Goal: Task Accomplishment & Management: Manage account settings

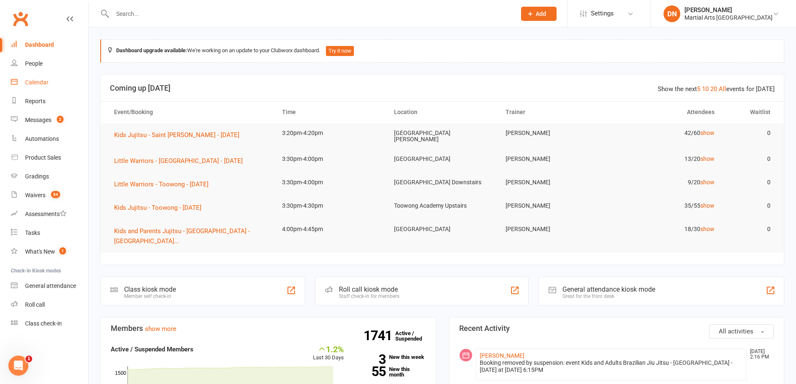
click at [26, 81] on div "Calendar" at bounding box center [36, 82] width 23 height 7
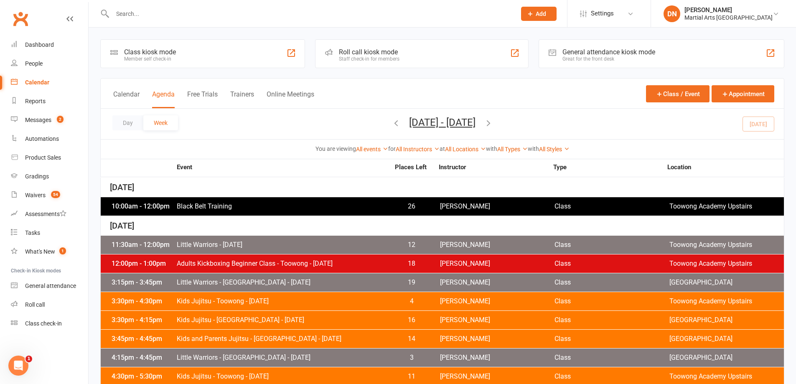
click at [330, 204] on span "Black Belt Training" at bounding box center [282, 206] width 213 height 7
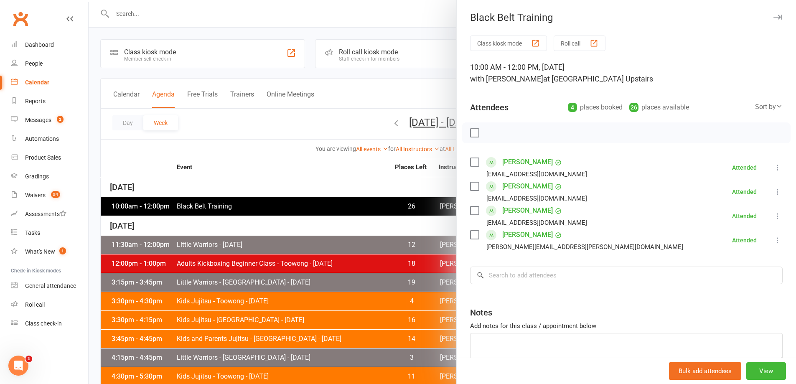
click at [367, 217] on div at bounding box center [442, 192] width 707 height 384
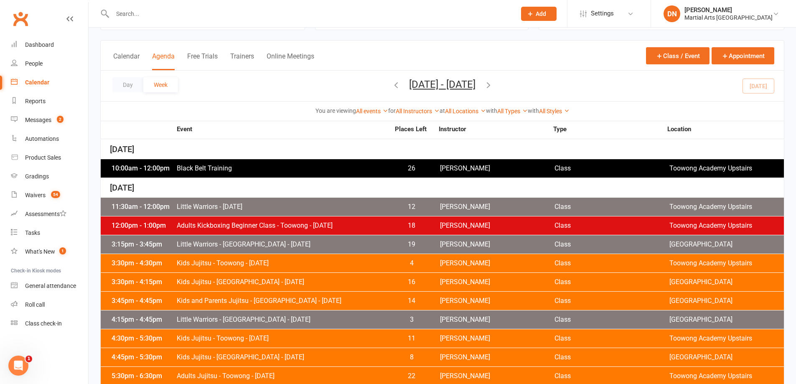
scroll to position [56, 0]
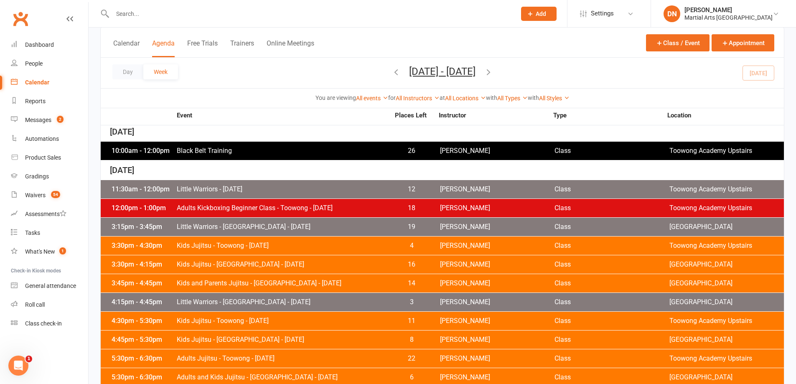
click at [388, 186] on span "Little Warriors - Monday" at bounding box center [282, 189] width 213 height 7
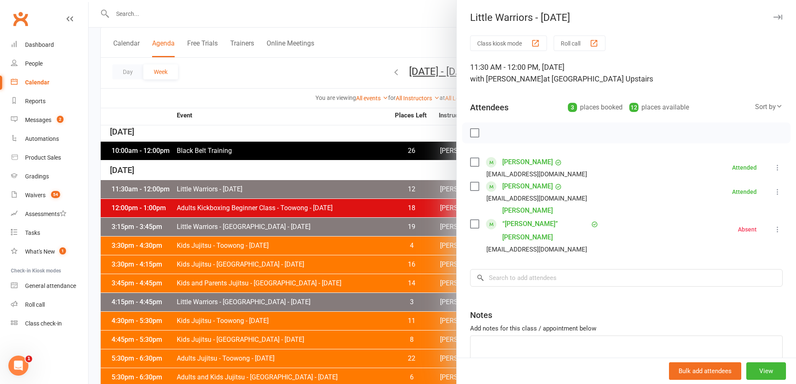
click at [351, 208] on div at bounding box center [442, 192] width 707 height 384
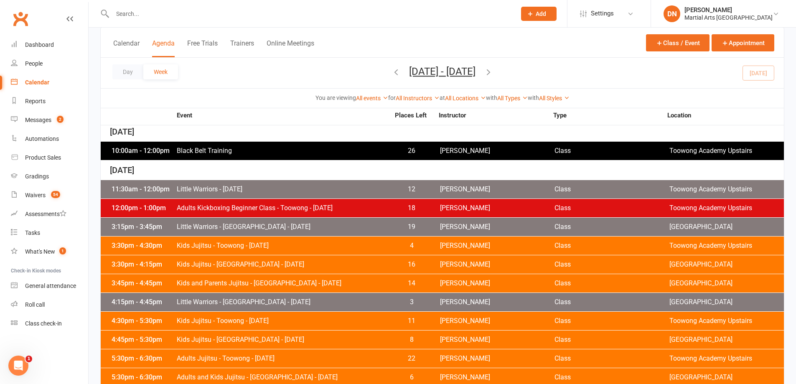
click at [478, 209] on span "[PERSON_NAME]" at bounding box center [497, 208] width 114 height 7
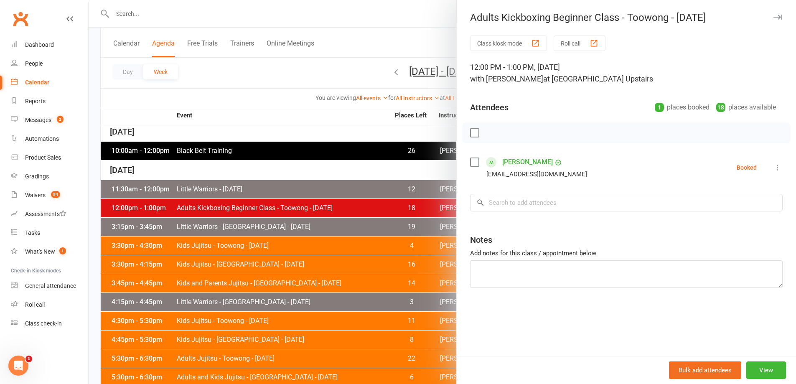
click at [773, 168] on icon at bounding box center [777, 167] width 8 height 8
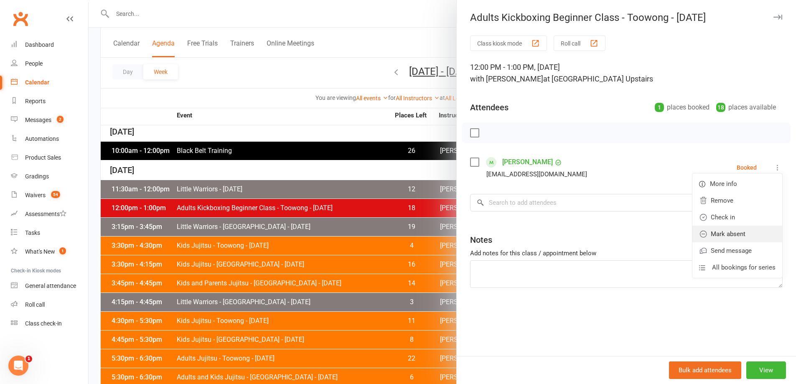
click at [728, 238] on link "Mark absent" at bounding box center [737, 234] width 90 height 17
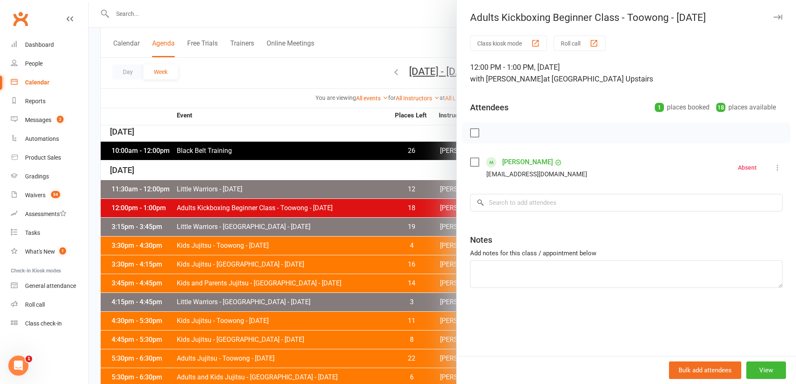
click at [362, 198] on div at bounding box center [442, 192] width 707 height 384
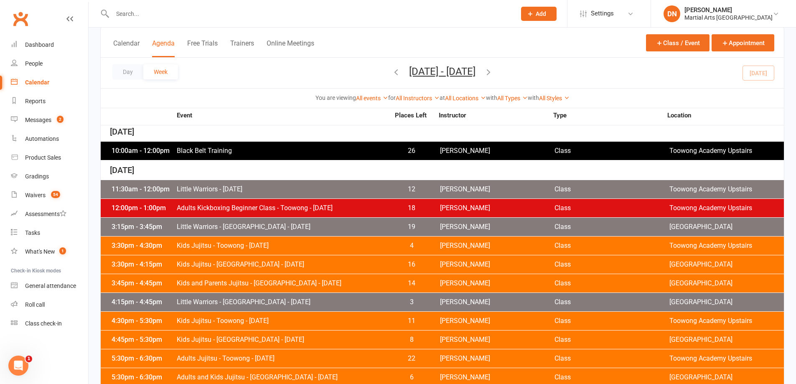
click at [462, 231] on div "3:15pm - 3:45pm Little Warriors - Brookfield State School - Monday 19 Brandon M…" at bounding box center [442, 227] width 683 height 18
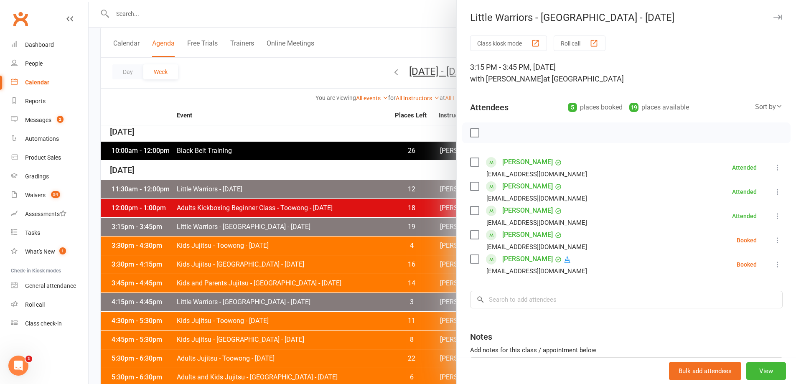
click at [773, 238] on icon at bounding box center [777, 240] width 8 height 8
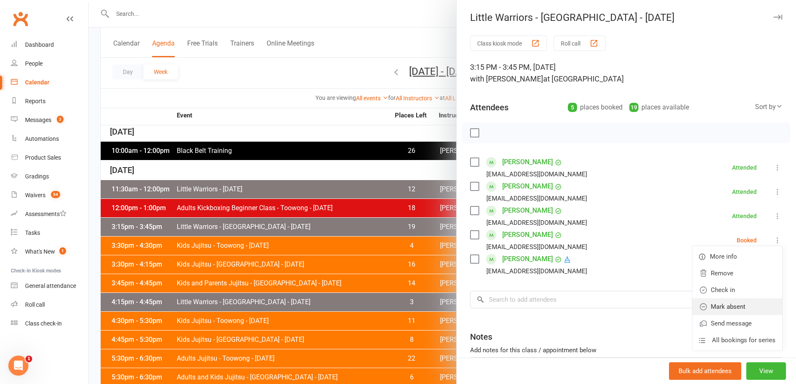
click at [718, 307] on link "Mark absent" at bounding box center [737, 306] width 90 height 17
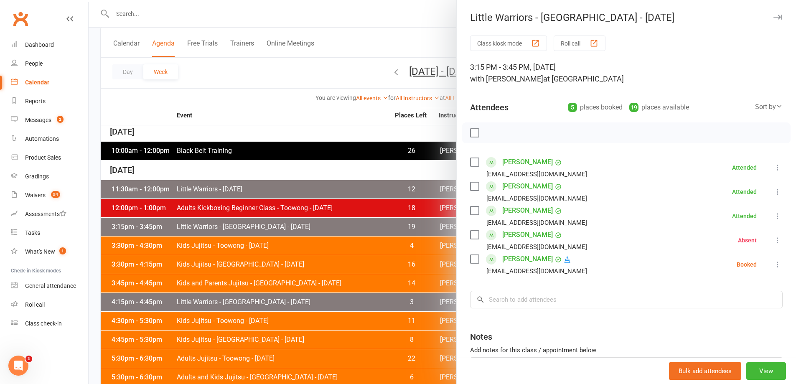
click at [773, 261] on icon at bounding box center [777, 264] width 8 height 8
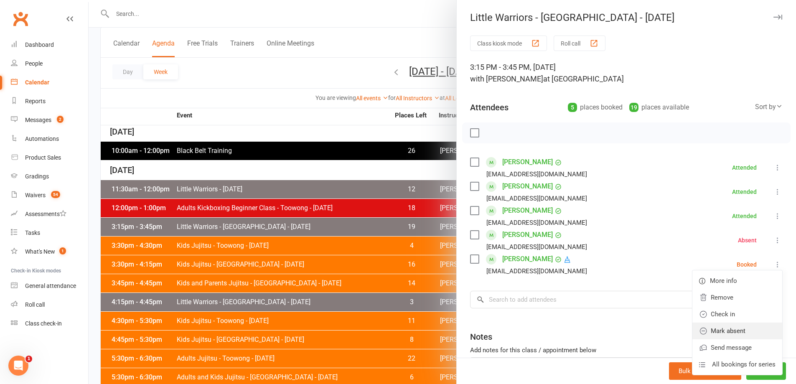
click at [734, 328] on link "Mark absent" at bounding box center [737, 330] width 90 height 17
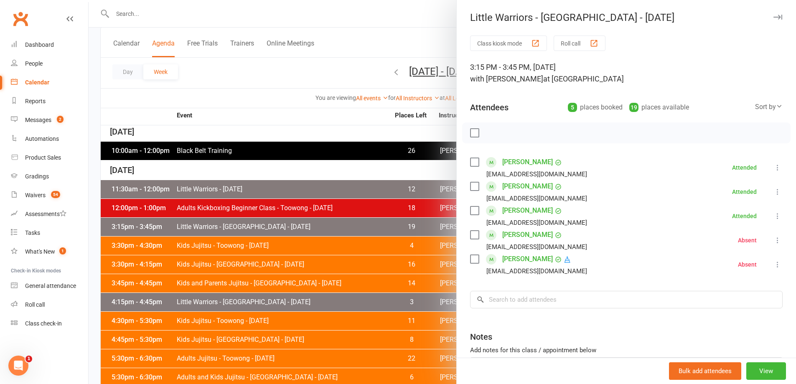
click at [378, 234] on div at bounding box center [442, 192] width 707 height 384
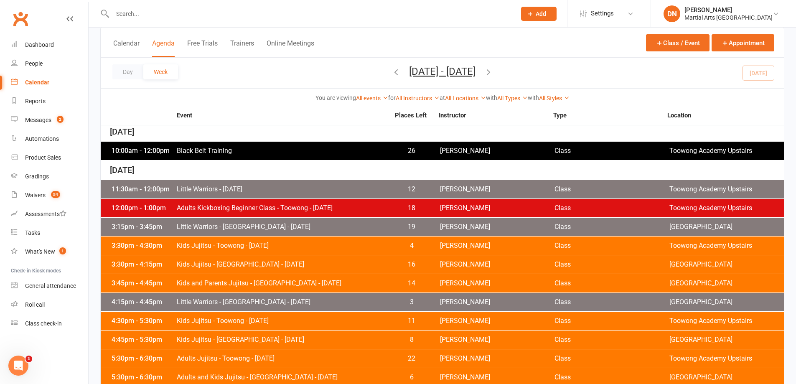
click at [452, 226] on span "Brandon McNamara" at bounding box center [497, 226] width 114 height 7
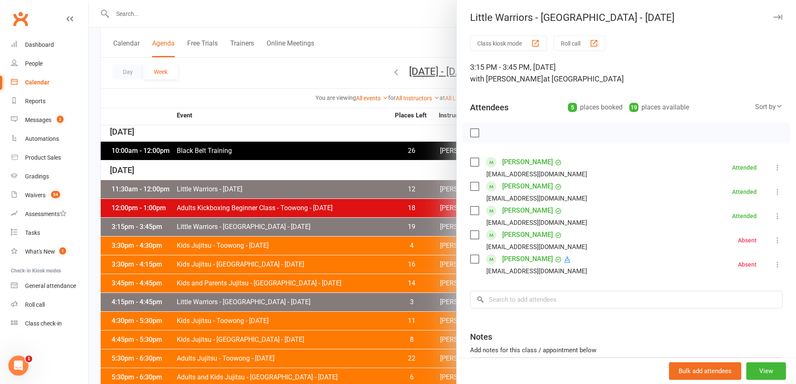
click at [370, 241] on div at bounding box center [442, 192] width 707 height 384
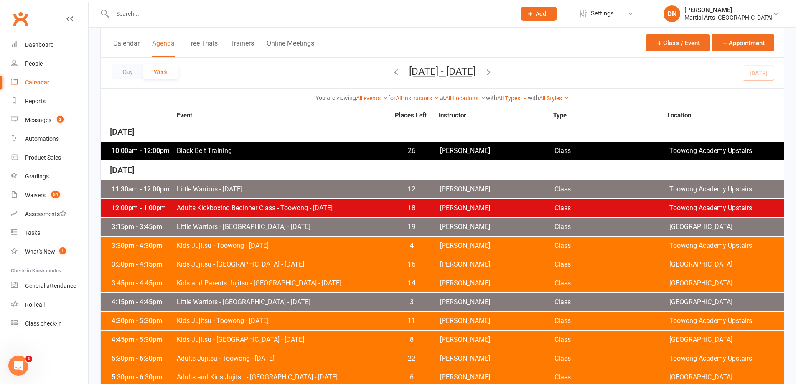
click at [477, 247] on span "Quinton Cugola" at bounding box center [497, 245] width 114 height 7
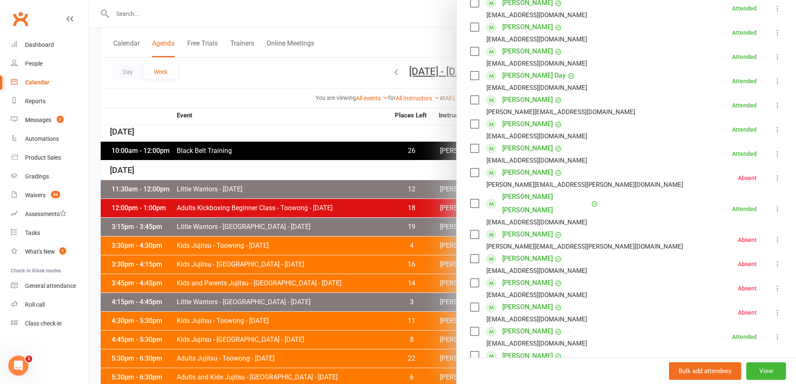
scroll to position [0, 0]
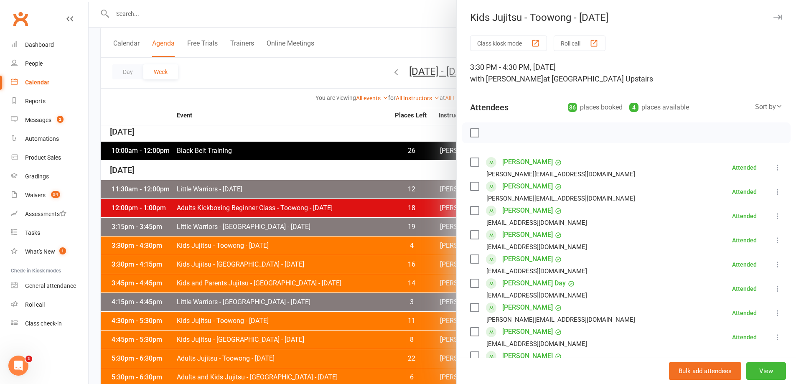
click at [367, 249] on div at bounding box center [442, 192] width 707 height 384
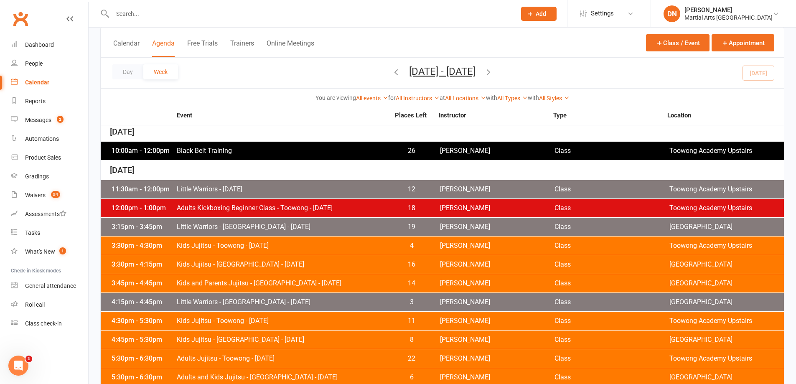
scroll to position [112, 0]
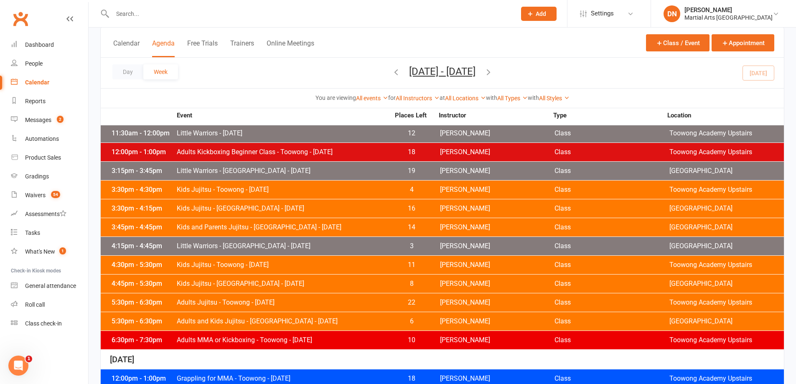
click at [457, 206] on span "Shane Philpot" at bounding box center [497, 208] width 114 height 7
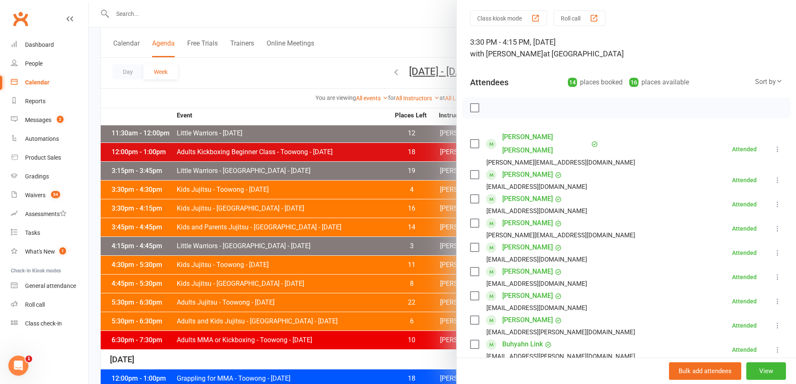
scroll to position [0, 0]
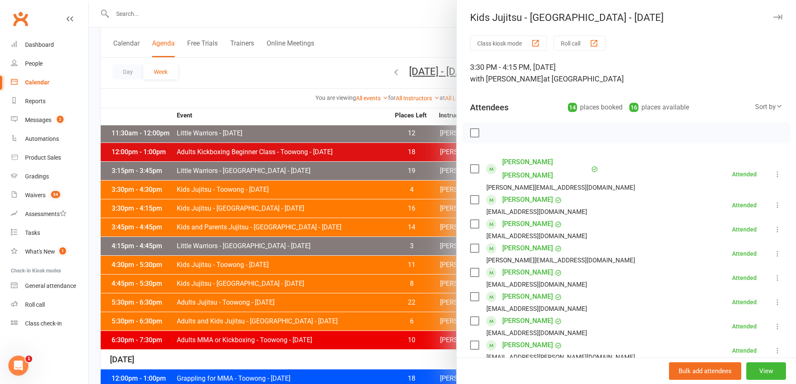
click at [369, 211] on div at bounding box center [442, 192] width 707 height 384
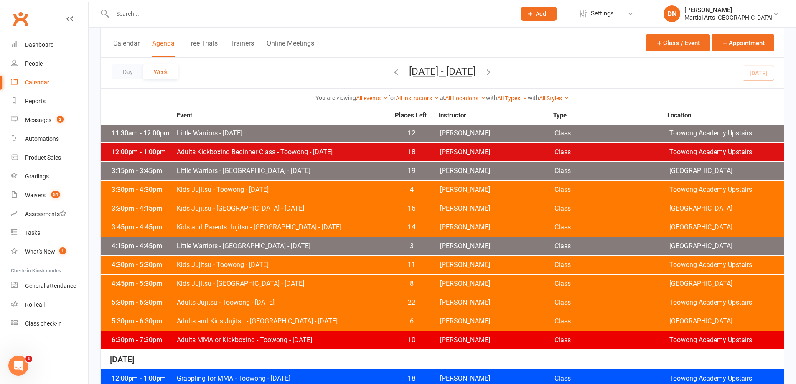
click at [462, 229] on span "[PERSON_NAME]" at bounding box center [497, 227] width 114 height 7
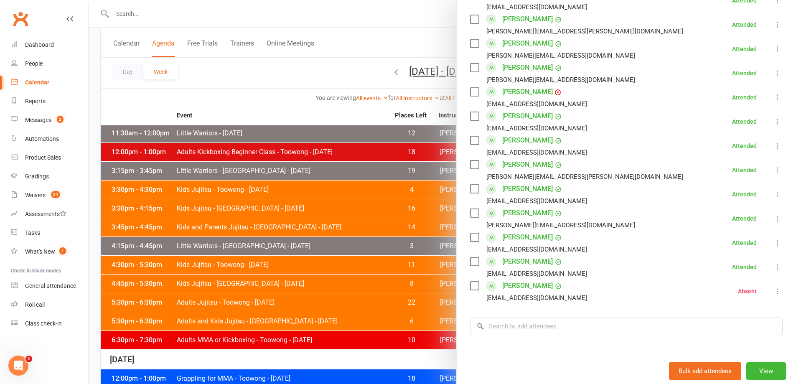
scroll to position [820, 0]
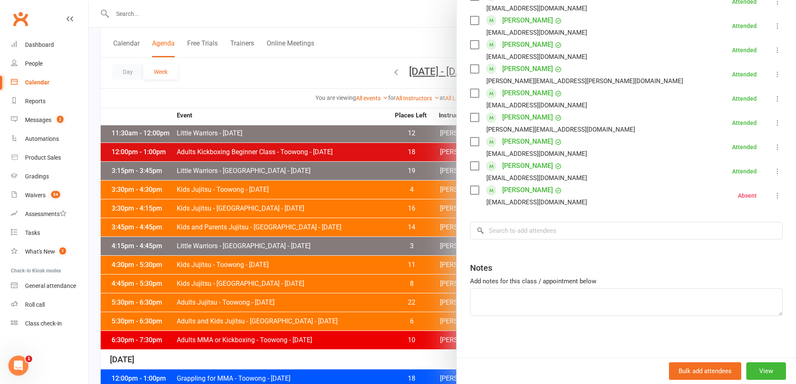
click at [404, 239] on div at bounding box center [442, 192] width 707 height 384
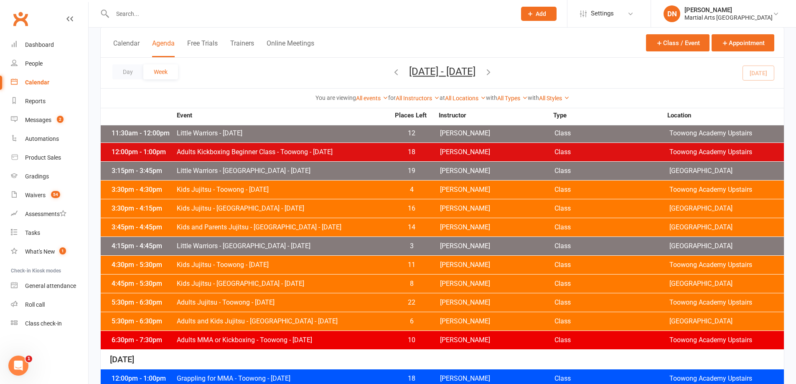
click at [446, 243] on span "Shane Philpot" at bounding box center [497, 246] width 114 height 7
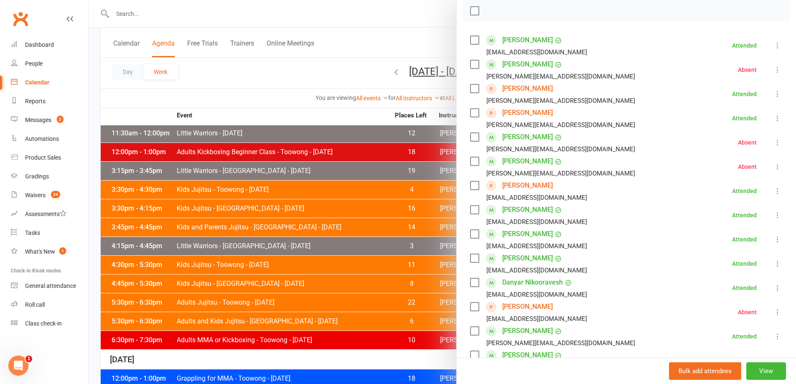
scroll to position [0, 0]
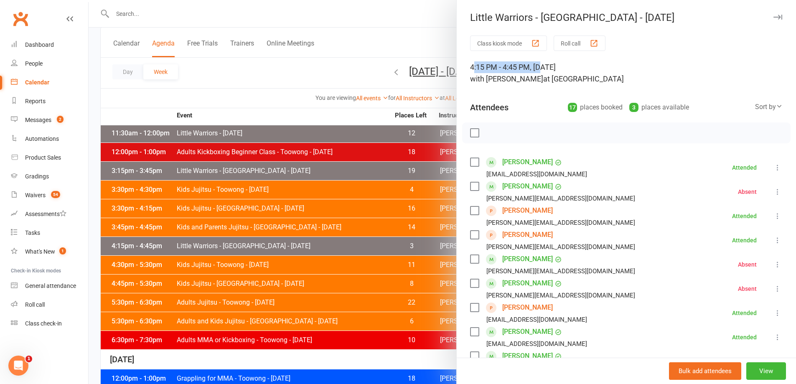
drag, startPoint x: 469, startPoint y: 70, endPoint x: 551, endPoint y: 71, distance: 82.3
click at [552, 68] on div "4:15 PM - 4:45 PM, Monday, September, 15, 2025 with Shane Philpot at Jamboree H…" at bounding box center [626, 72] width 312 height 23
drag, startPoint x: 388, startPoint y: 178, endPoint x: 426, endPoint y: 204, distance: 46.6
click at [388, 178] on div at bounding box center [442, 192] width 707 height 384
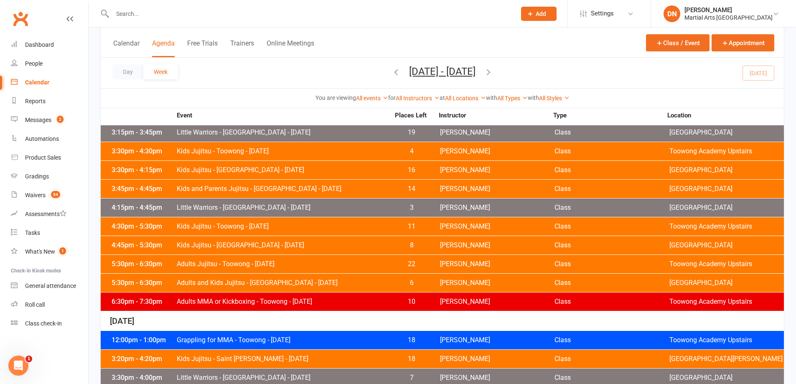
scroll to position [167, 0]
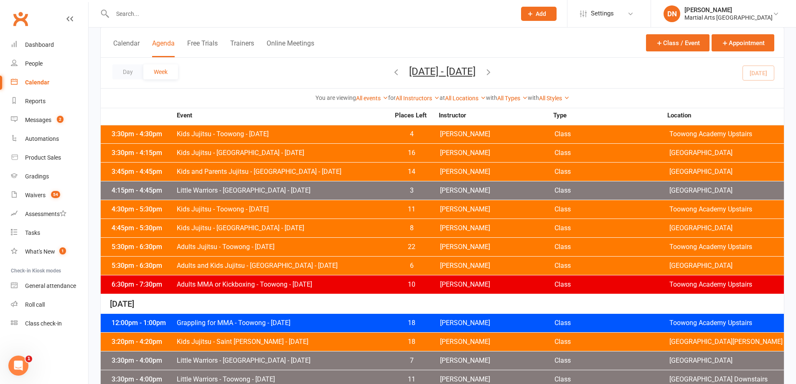
click at [444, 204] on div "4:30pm - 5:30pm Kids Jujitsu - Toowong - Monday 11 Quinton Cugola Class Toowong…" at bounding box center [442, 209] width 683 height 18
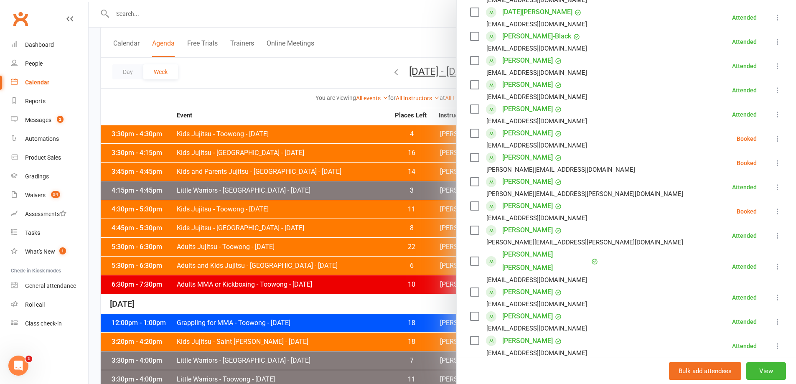
scroll to position [0, 0]
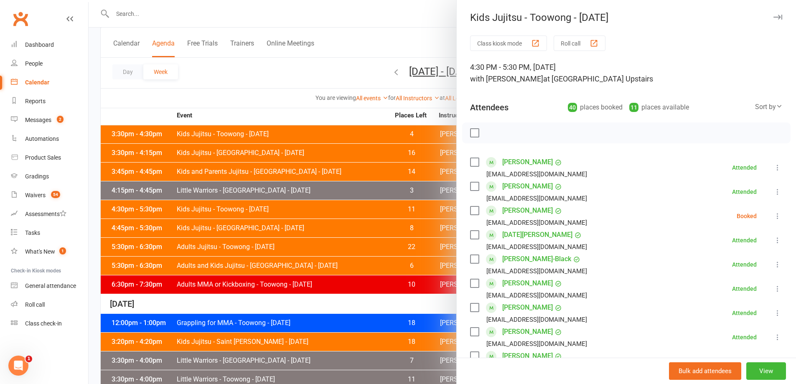
click at [773, 220] on icon at bounding box center [777, 216] width 8 height 8
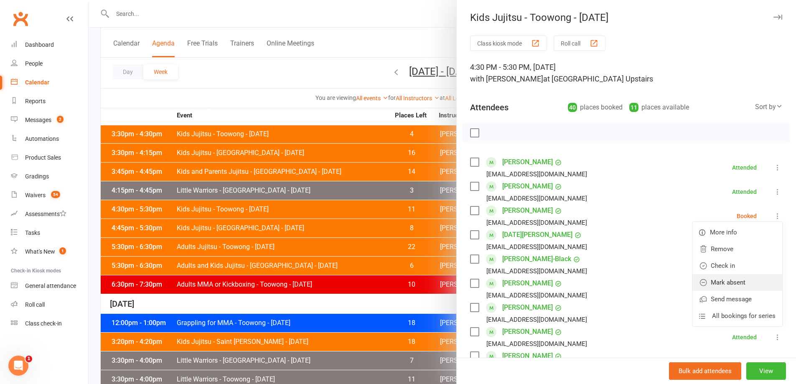
click at [736, 281] on link "Mark absent" at bounding box center [737, 282] width 90 height 17
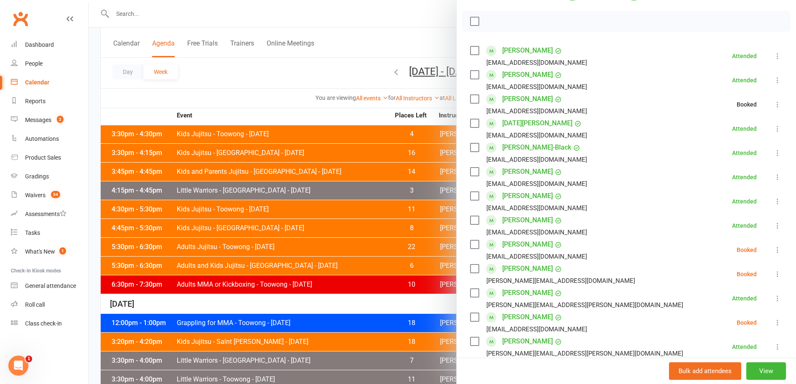
scroll to position [223, 0]
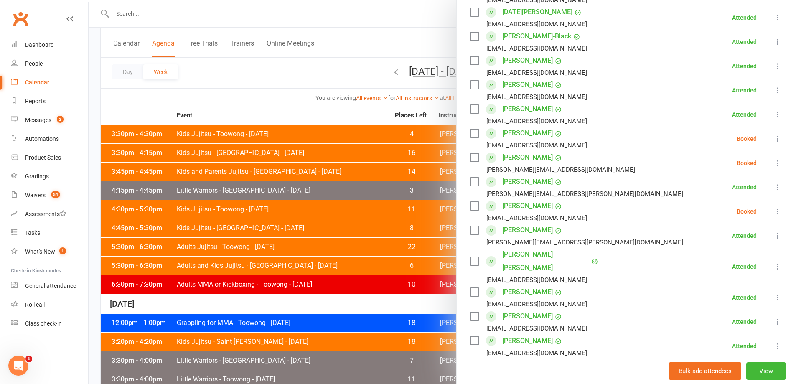
click at [772, 143] on button at bounding box center [777, 139] width 10 height 10
click at [728, 209] on link "Mark absent" at bounding box center [737, 205] width 90 height 17
click at [772, 162] on button at bounding box center [777, 163] width 10 height 10
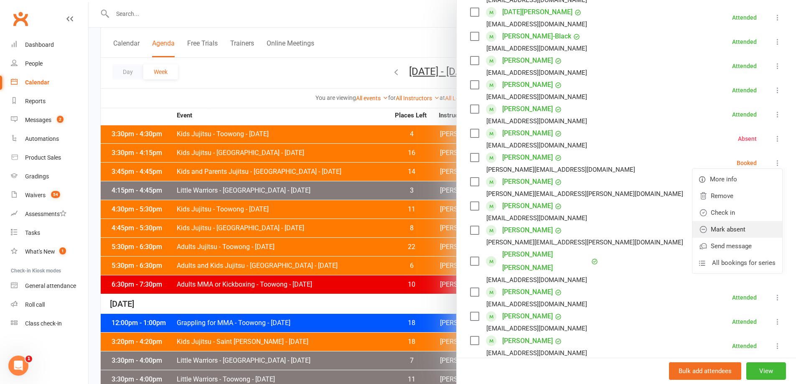
click at [733, 227] on link "Mark absent" at bounding box center [737, 229] width 90 height 17
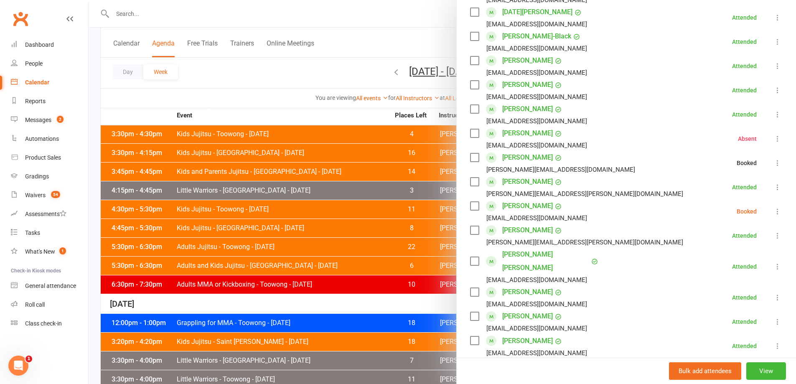
scroll to position [334, 0]
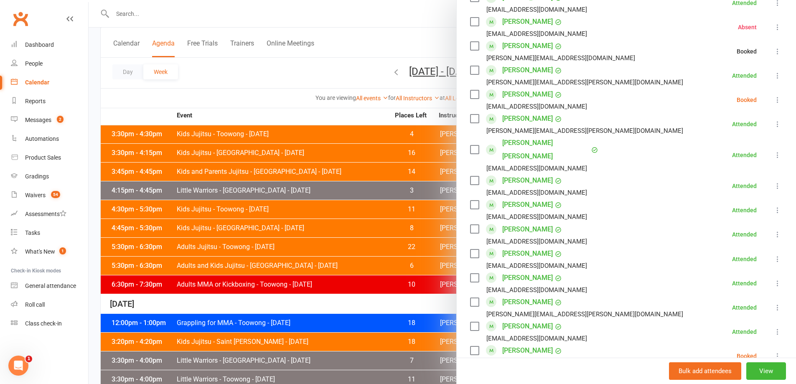
click at [773, 97] on icon at bounding box center [777, 100] width 8 height 8
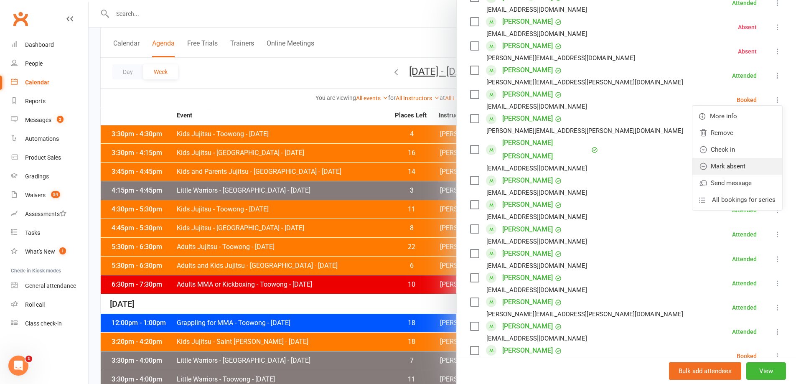
click at [725, 167] on link "Mark absent" at bounding box center [737, 166] width 90 height 17
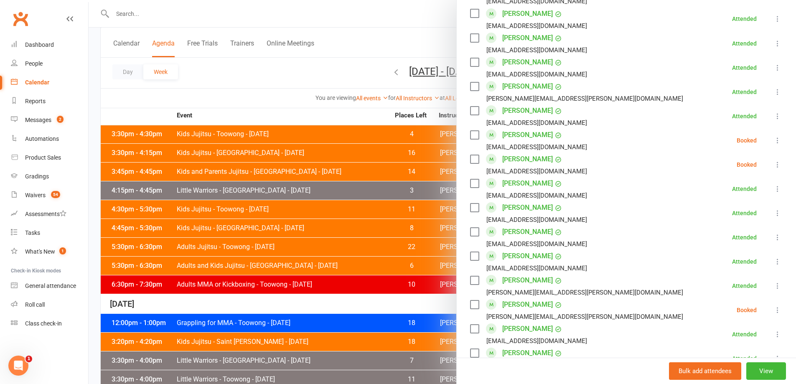
scroll to position [613, 0]
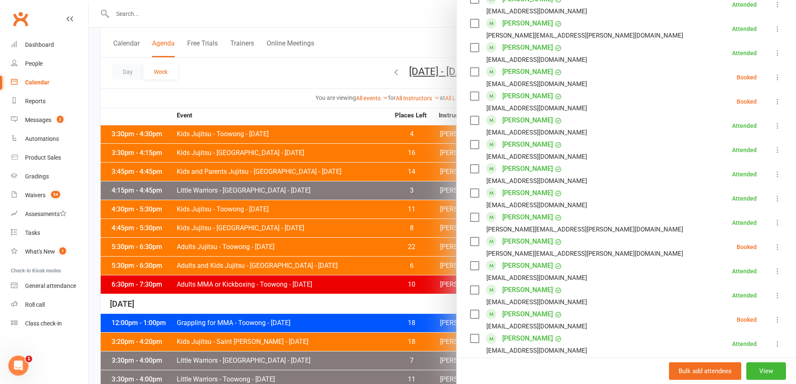
click at [773, 73] on icon at bounding box center [777, 77] width 8 height 8
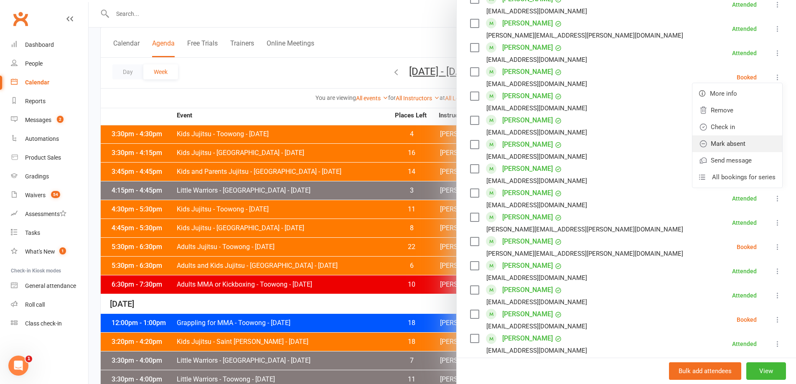
click at [730, 135] on link "Mark absent" at bounding box center [737, 143] width 90 height 17
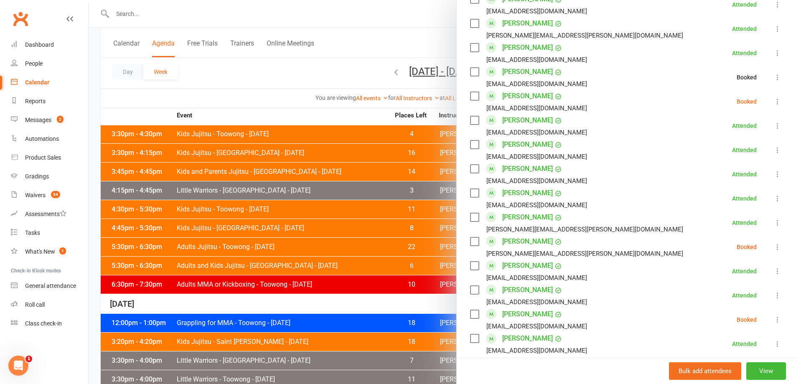
click at [773, 97] on icon at bounding box center [777, 101] width 8 height 8
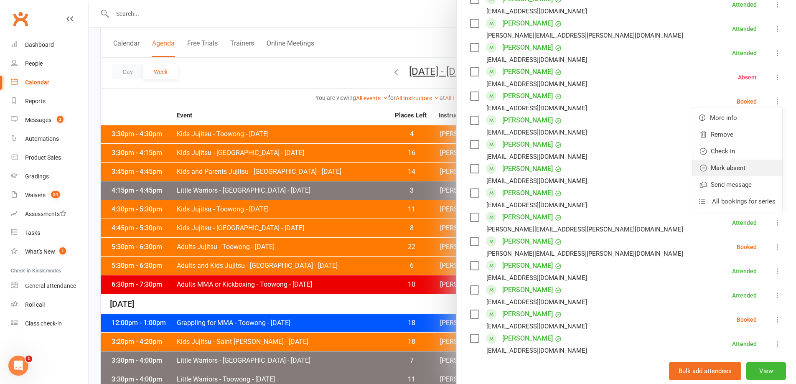
click at [738, 160] on link "Mark absent" at bounding box center [737, 168] width 90 height 17
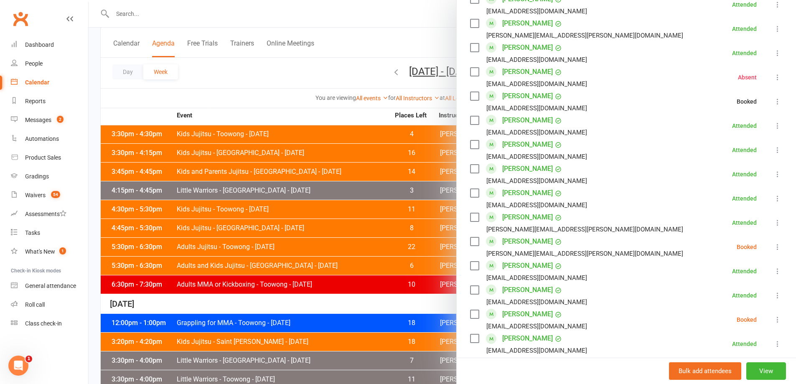
scroll to position [668, 0]
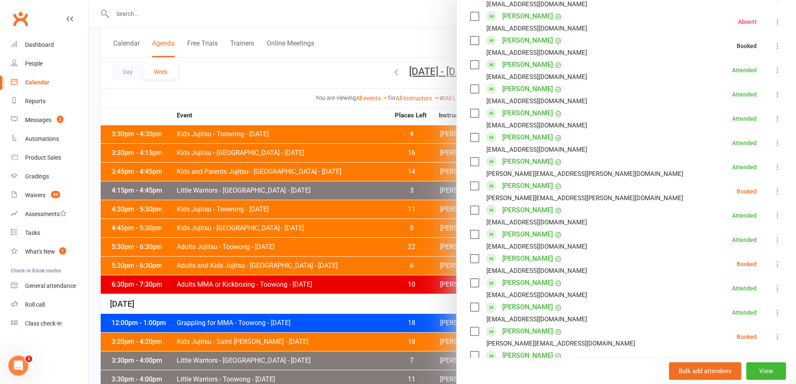
click at [773, 187] on icon at bounding box center [777, 191] width 8 height 8
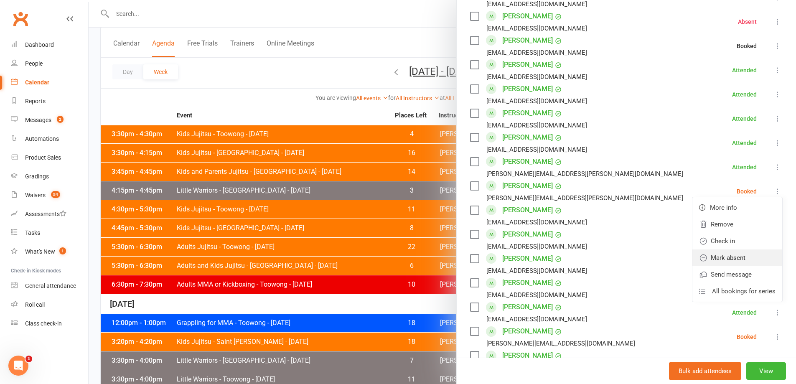
click at [728, 249] on link "Mark absent" at bounding box center [737, 257] width 90 height 17
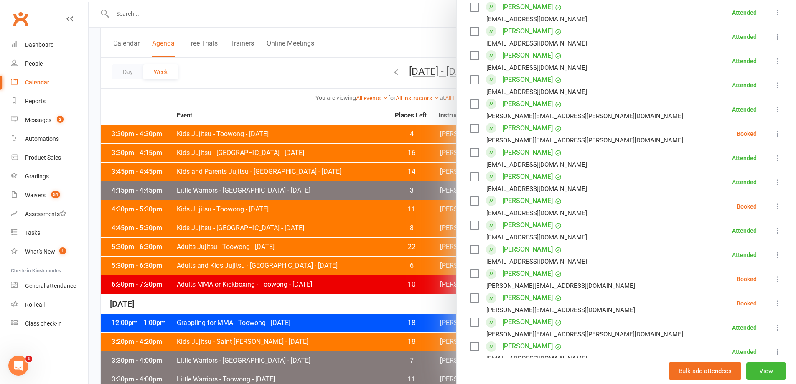
scroll to position [780, 0]
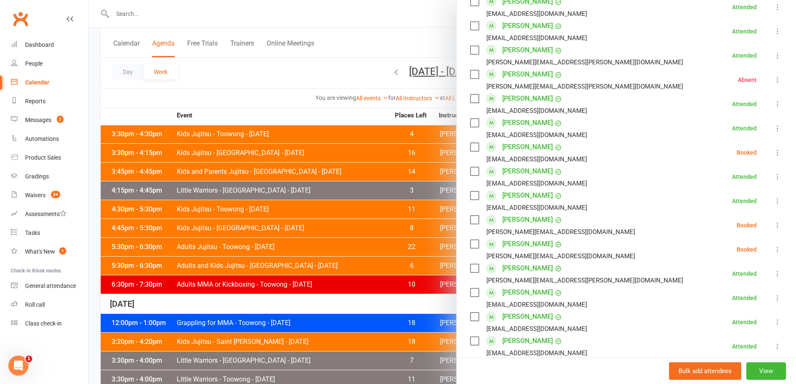
click at [773, 148] on icon at bounding box center [777, 152] width 8 height 8
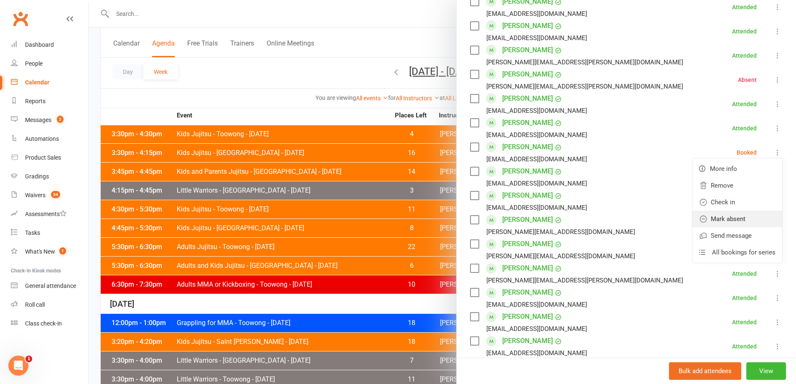
click at [737, 211] on link "Mark absent" at bounding box center [737, 219] width 90 height 17
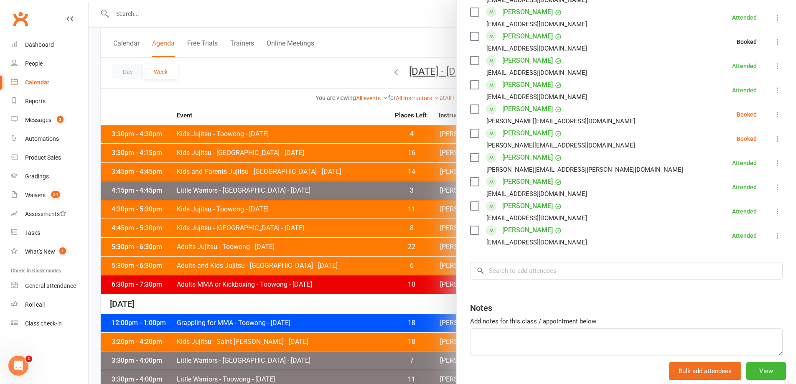
scroll to position [891, 0]
click at [773, 110] on icon at bounding box center [777, 114] width 8 height 8
click at [739, 172] on link "Mark absent" at bounding box center [737, 180] width 90 height 17
click at [773, 134] on icon at bounding box center [777, 138] width 8 height 8
click at [734, 196] on link "Mark absent" at bounding box center [737, 204] width 90 height 17
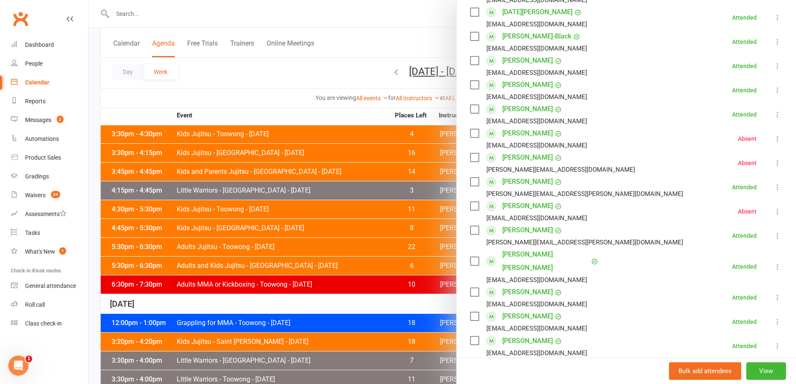
scroll to position [0, 0]
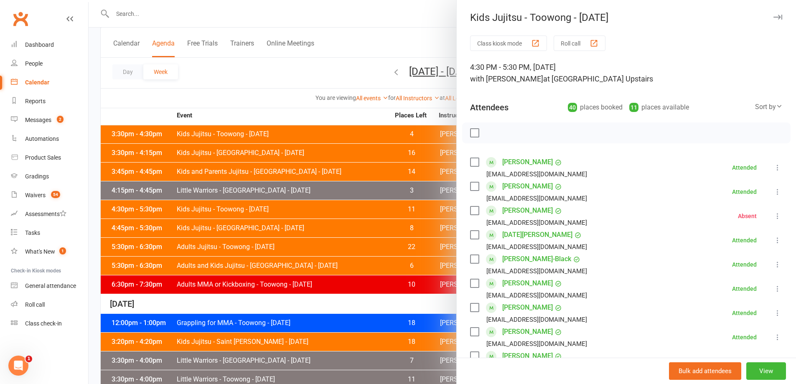
click at [317, 218] on div at bounding box center [442, 192] width 707 height 384
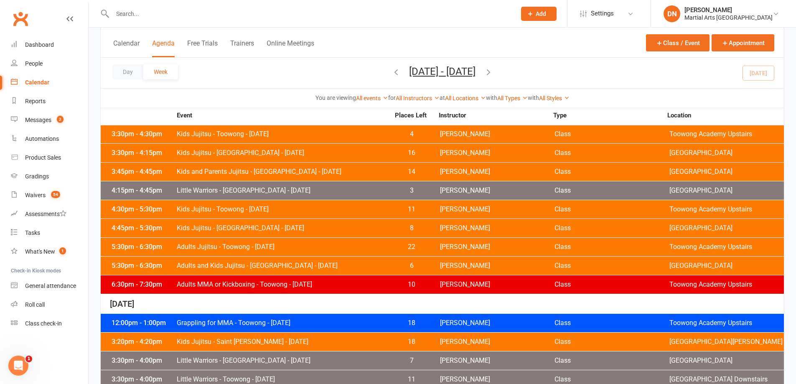
click at [451, 227] on span "Shane Philpot" at bounding box center [497, 228] width 114 height 7
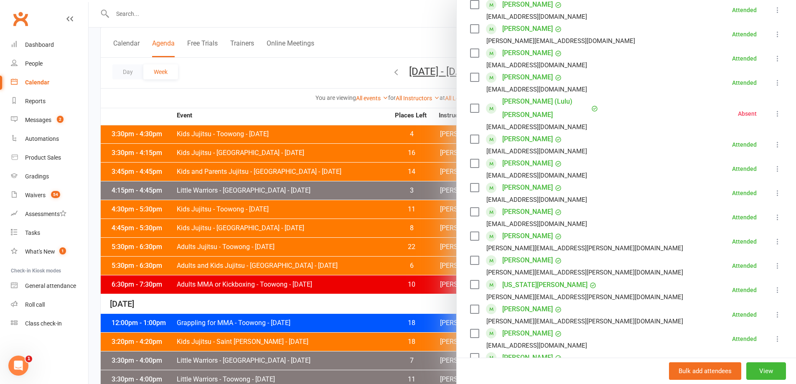
scroll to position [578, 0]
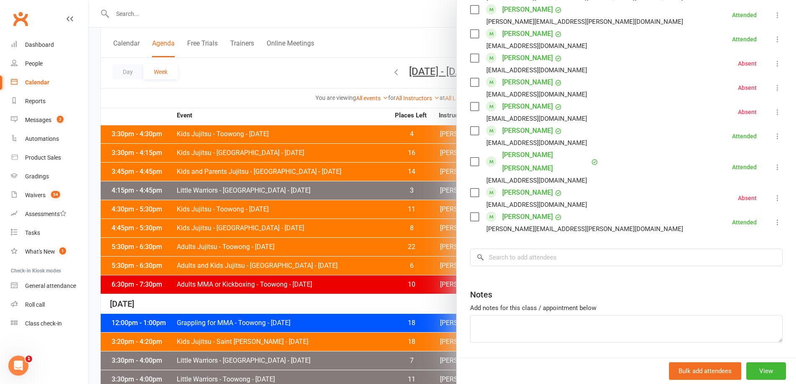
click at [338, 239] on div at bounding box center [442, 192] width 707 height 384
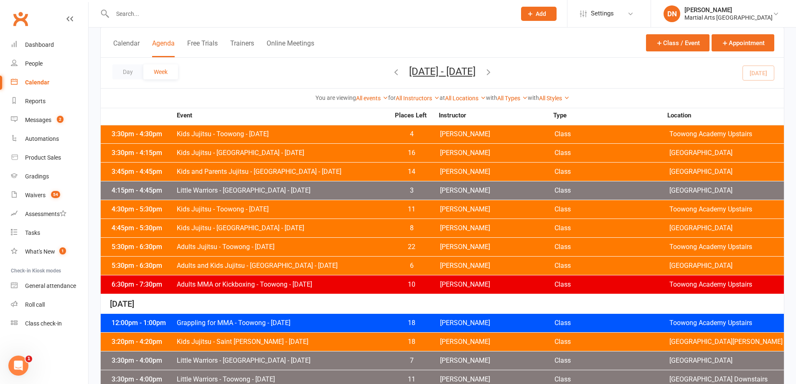
click at [449, 248] on span "Quinton Cugola" at bounding box center [497, 247] width 114 height 7
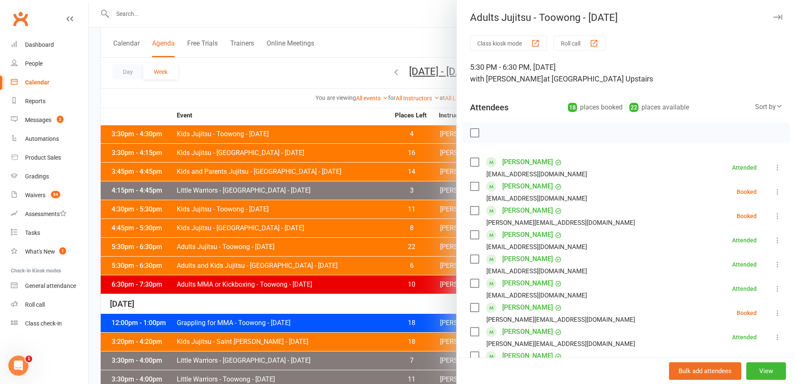
scroll to position [112, 0]
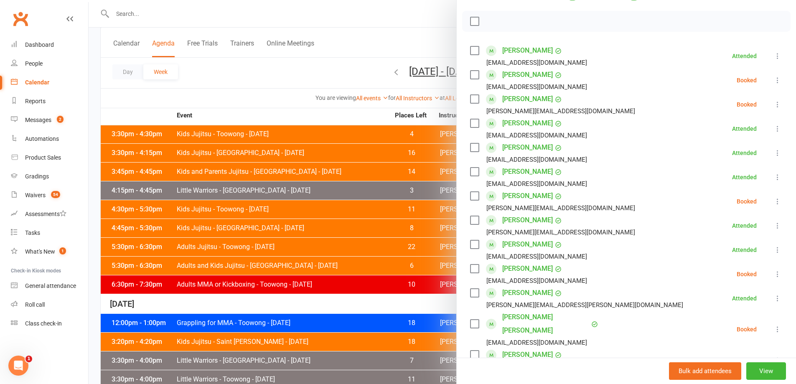
click at [770, 82] on div "Class kiosk mode Roll call 5:30 PM - 6:30 PM, Monday, September, 15, 2025 with …" at bounding box center [626, 284] width 339 height 720
click at [773, 79] on icon at bounding box center [777, 80] width 8 height 8
click at [743, 142] on link "Mark absent" at bounding box center [737, 146] width 90 height 17
click at [773, 105] on icon at bounding box center [777, 104] width 8 height 8
click at [741, 172] on link "Mark absent" at bounding box center [737, 170] width 90 height 17
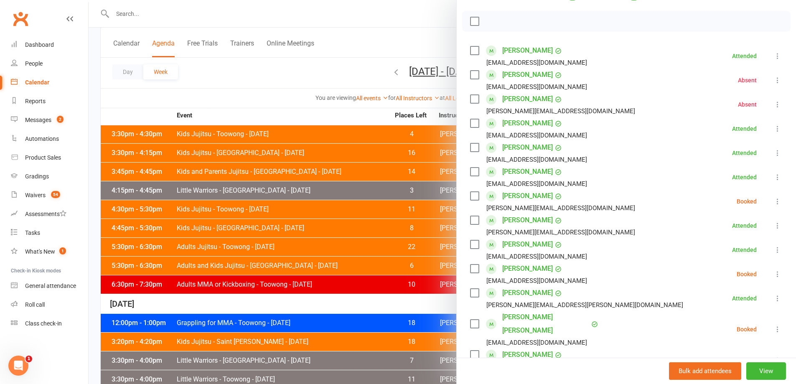
scroll to position [167, 0]
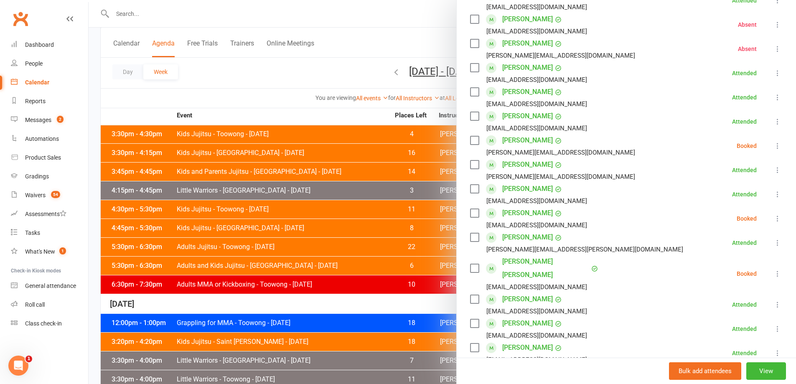
click at [773, 146] on icon at bounding box center [777, 146] width 8 height 8
click at [738, 210] on link "Mark absent" at bounding box center [737, 212] width 90 height 17
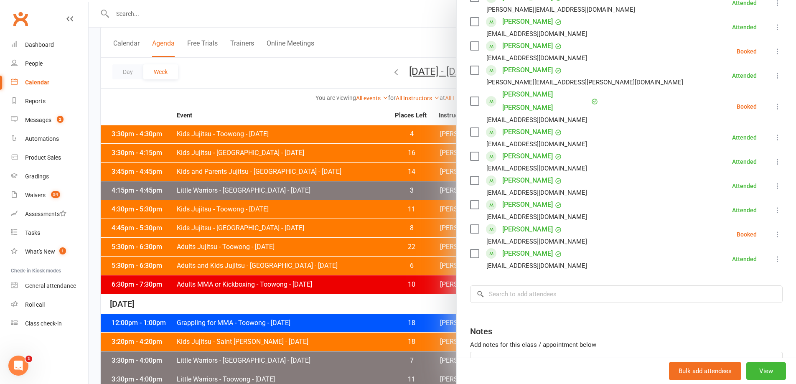
scroll to position [279, 0]
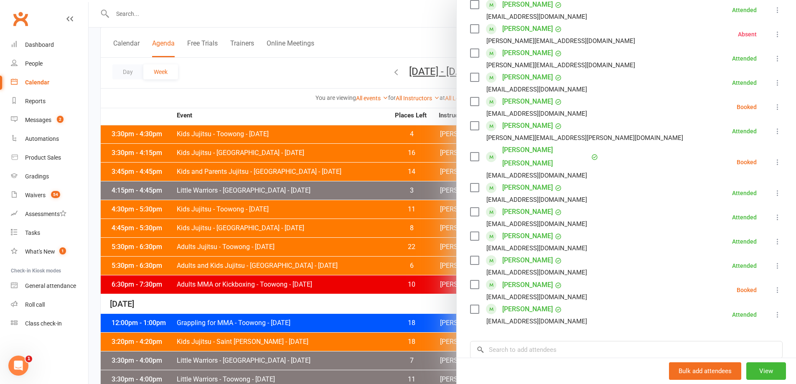
click at [773, 109] on icon at bounding box center [777, 107] width 8 height 8
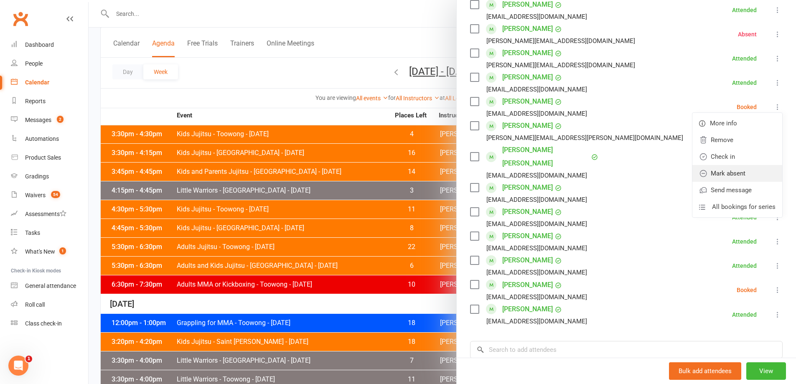
drag, startPoint x: 734, startPoint y: 173, endPoint x: 753, endPoint y: 159, distance: 24.1
click at [734, 173] on link "Mark absent" at bounding box center [737, 173] width 90 height 17
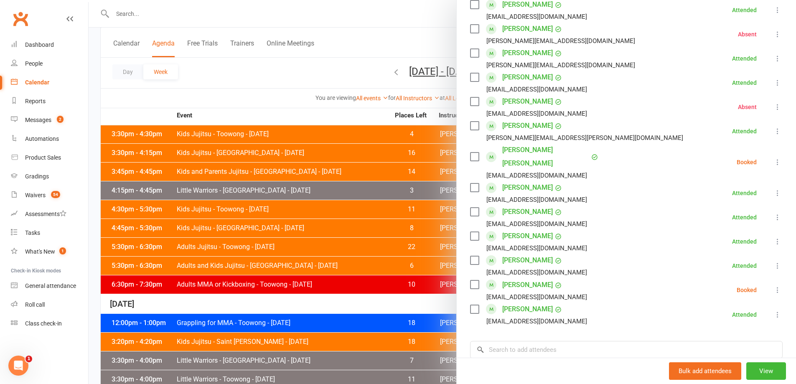
click at [772, 160] on button at bounding box center [777, 162] width 10 height 10
click at [729, 220] on link "Mark absent" at bounding box center [737, 228] width 90 height 17
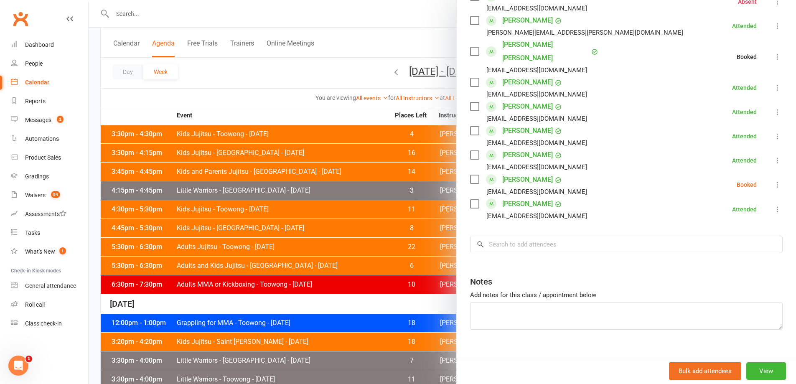
scroll to position [384, 0]
click at [773, 180] on icon at bounding box center [777, 184] width 8 height 8
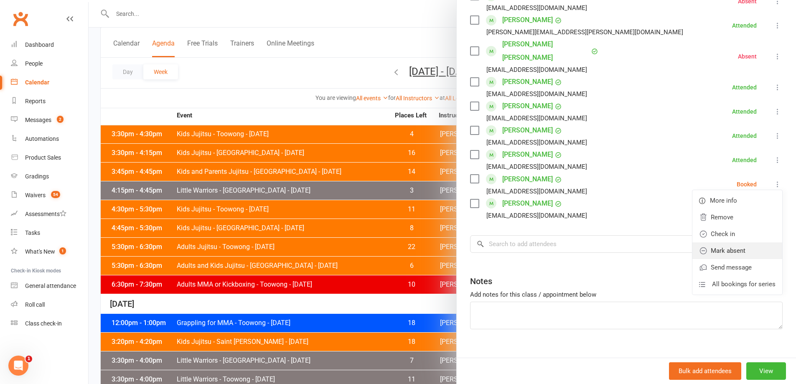
click at [740, 242] on link "Mark absent" at bounding box center [737, 250] width 90 height 17
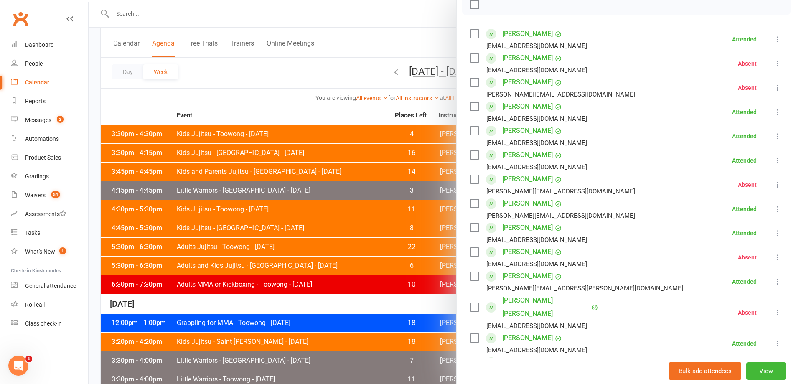
scroll to position [0, 0]
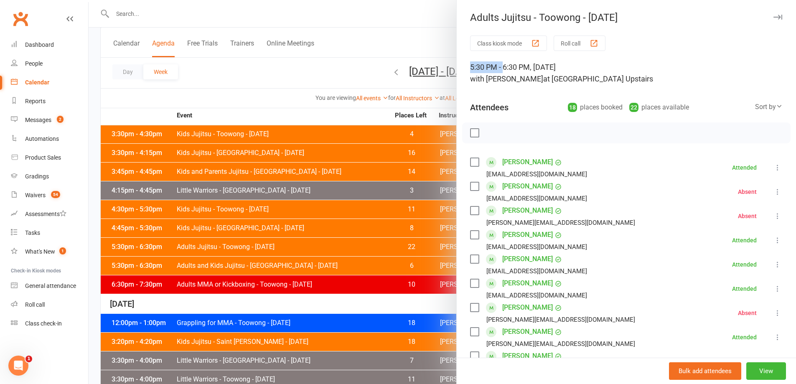
drag, startPoint x: 461, startPoint y: 70, endPoint x: 529, endPoint y: 77, distance: 68.9
click at [529, 99] on div "Attendees 18 places booked 22 places available Sort by Last name First name Boo…" at bounding box center [626, 105] width 312 height 20
click at [361, 260] on div at bounding box center [442, 192] width 707 height 384
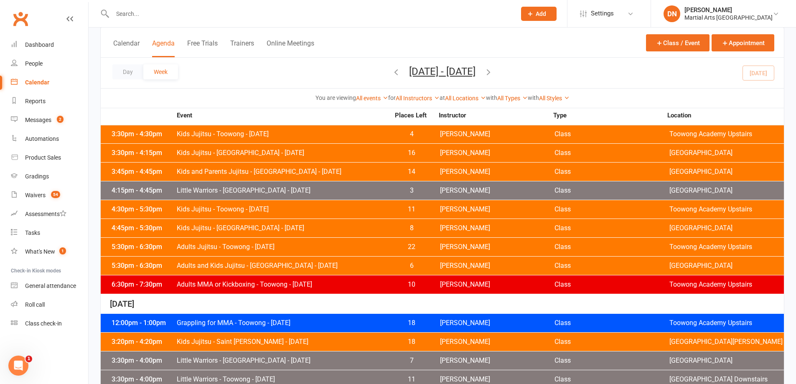
click at [374, 252] on div "5:30pm - 6:30pm Adults Jujitsu - Toowong - Monday 22 Quinton Cugola Class Toowo…" at bounding box center [442, 247] width 683 height 18
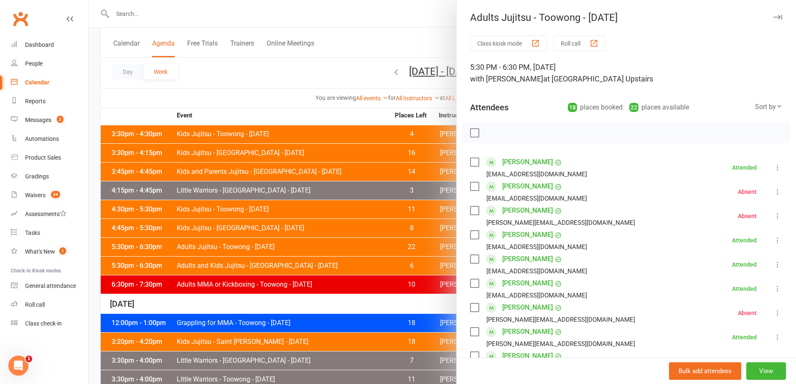
click at [431, 171] on div at bounding box center [442, 192] width 707 height 384
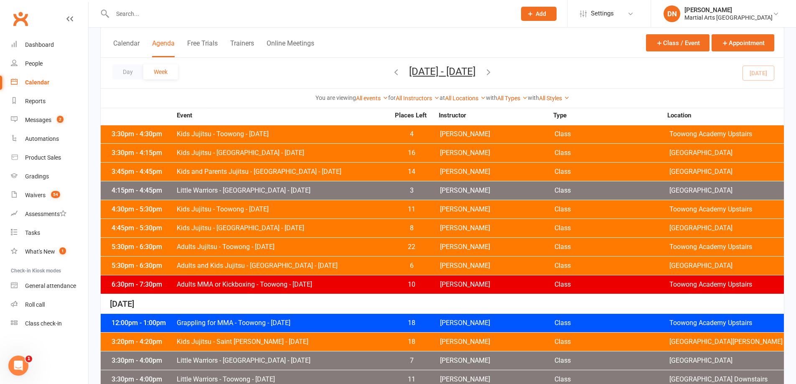
click at [459, 282] on span "Kieran Brammer" at bounding box center [497, 284] width 114 height 7
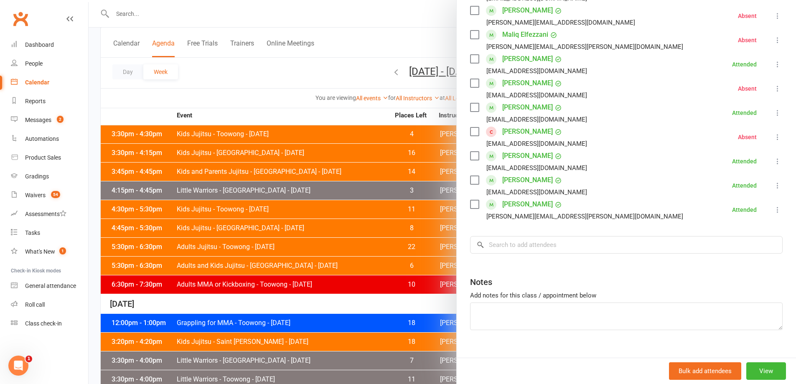
scroll to position [263, 0]
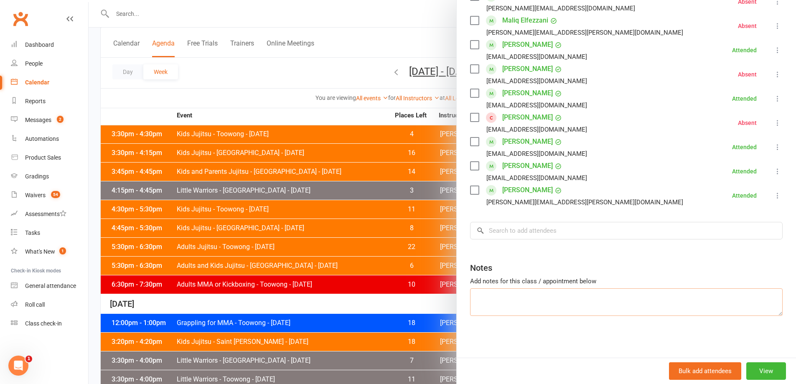
click at [470, 299] on textarea at bounding box center [626, 302] width 312 height 28
click at [424, 281] on div at bounding box center [442, 192] width 707 height 384
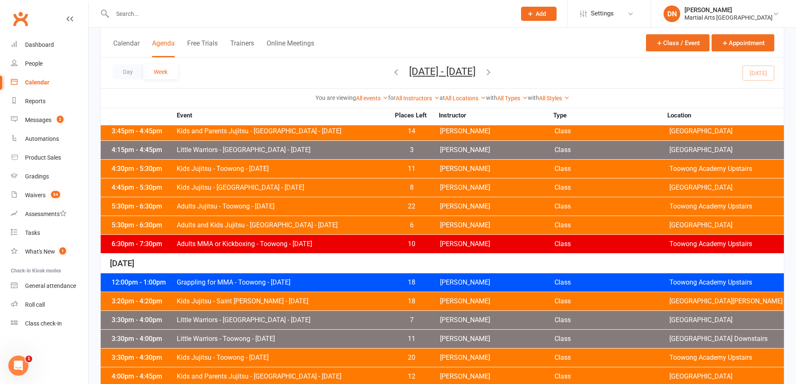
scroll to position [279, 0]
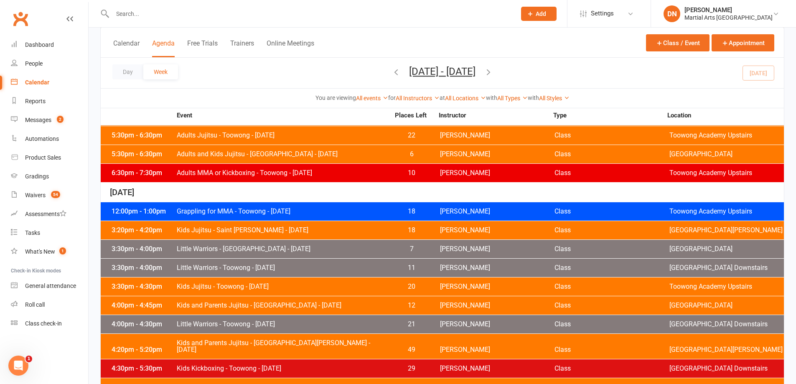
click at [459, 218] on div "12:00pm - 1:00pm Grappling for MMA - Toowong - Tuesday 18 Kieran Brammer Class …" at bounding box center [442, 211] width 683 height 18
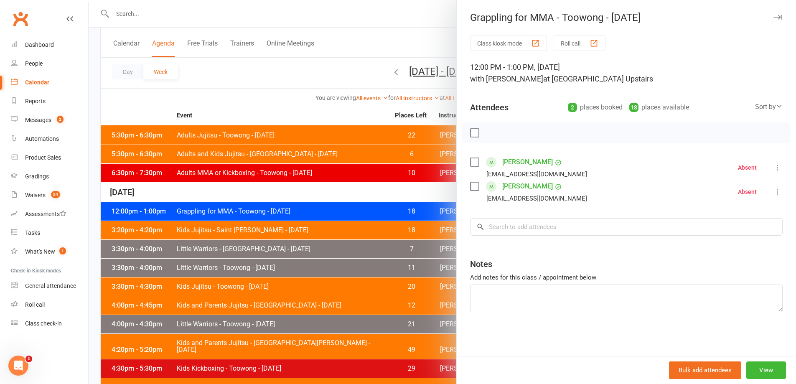
click at [373, 253] on div at bounding box center [442, 192] width 707 height 384
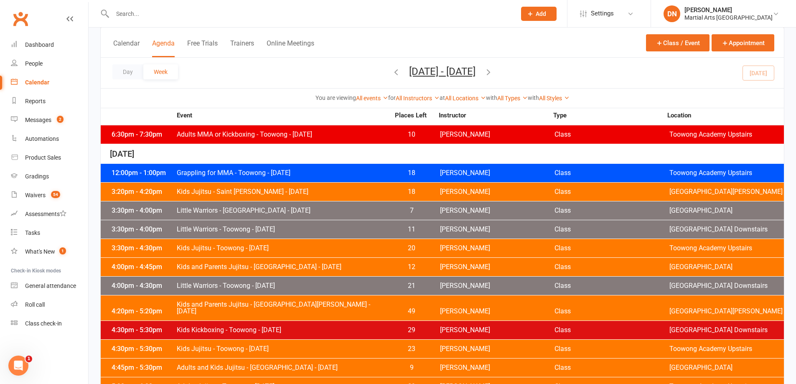
scroll to position [334, 0]
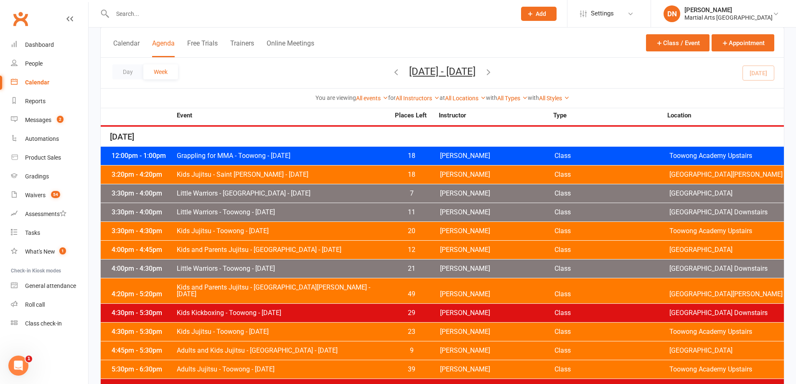
click at [446, 166] on div "3:20pm - 4:20pm Kids Jujitsu - Saint Williams - Tuesday 18 Brandon McNamara Cla…" at bounding box center [442, 174] width 683 height 18
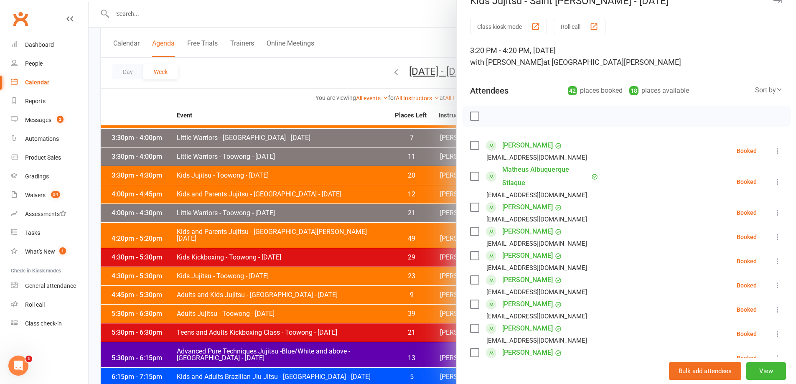
scroll to position [0, 0]
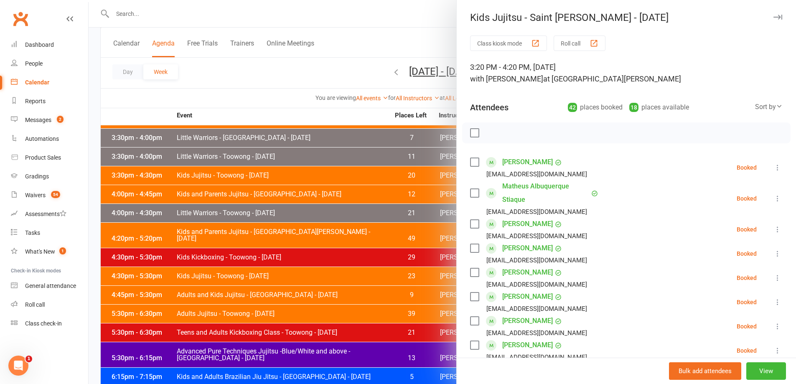
click at [404, 158] on div at bounding box center [442, 192] width 707 height 384
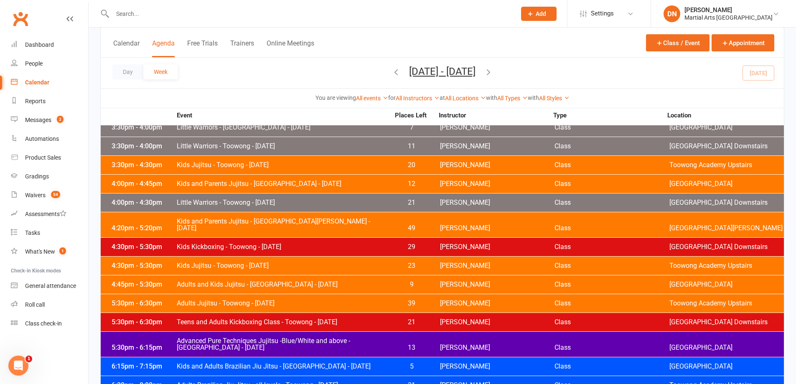
scroll to position [446, 0]
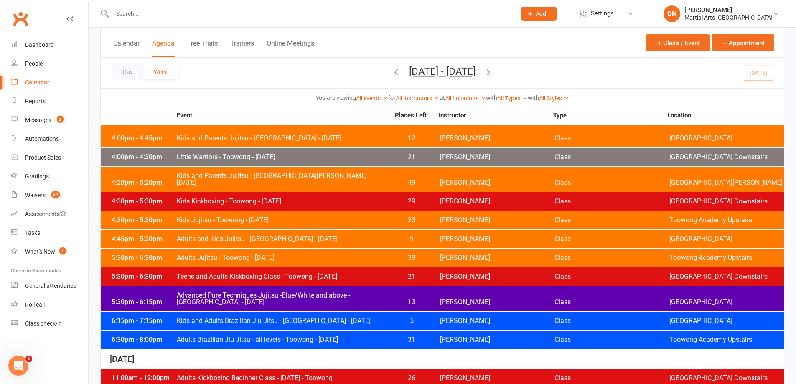
click at [450, 198] on span "[PERSON_NAME]" at bounding box center [497, 201] width 114 height 7
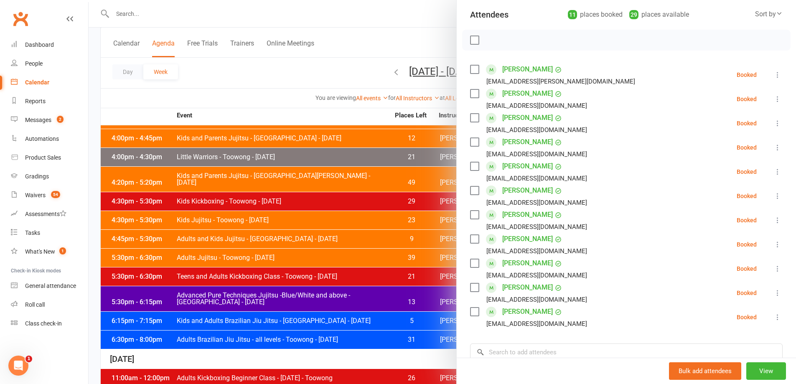
scroll to position [112, 0]
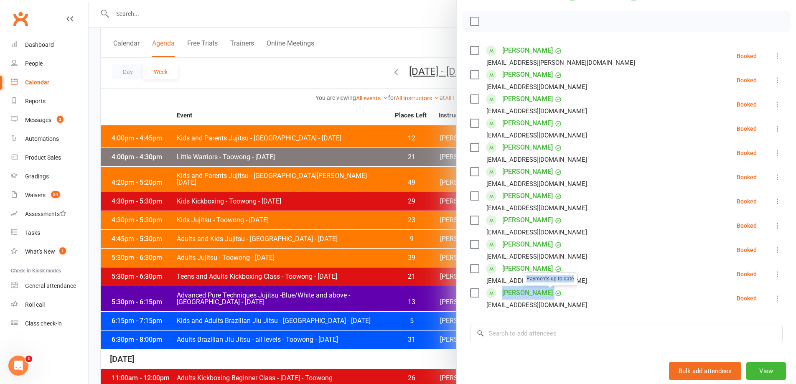
drag, startPoint x: 496, startPoint y: 292, endPoint x: 572, endPoint y: 291, distance: 76.4
click at [572, 291] on div "Jasper Woods Payments up to date olivia.mcdonald1256@gmail.com" at bounding box center [530, 298] width 120 height 24
click at [594, 278] on li "Emily Nembach ajmcd0@eq.edu.au Booked More info Remove Check in Mark absent Sen…" at bounding box center [626, 274] width 312 height 24
click at [418, 269] on div at bounding box center [442, 192] width 707 height 384
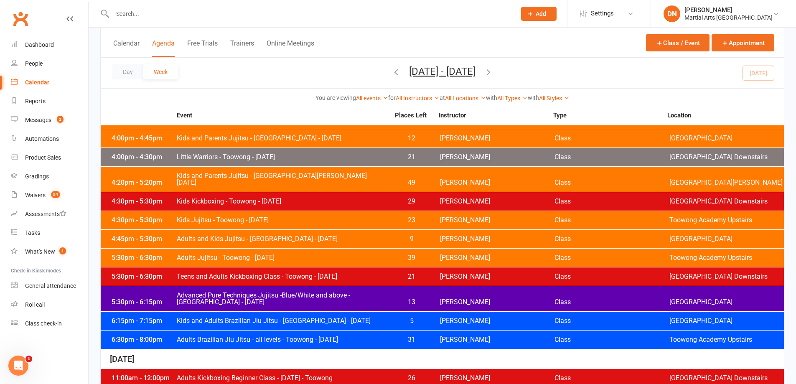
click at [456, 217] on span "Robert Dupont" at bounding box center [497, 220] width 114 height 7
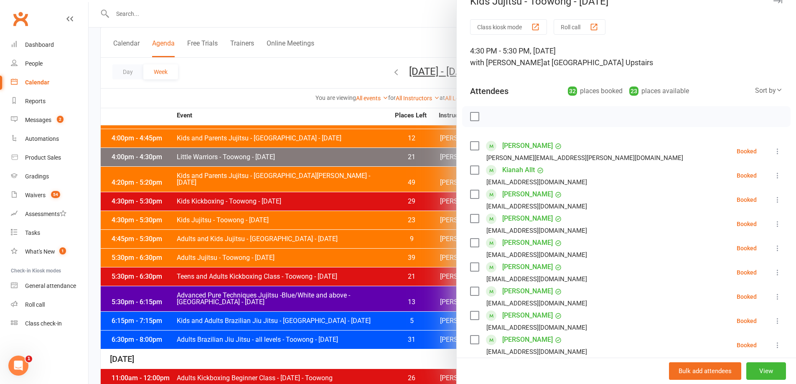
scroll to position [0, 0]
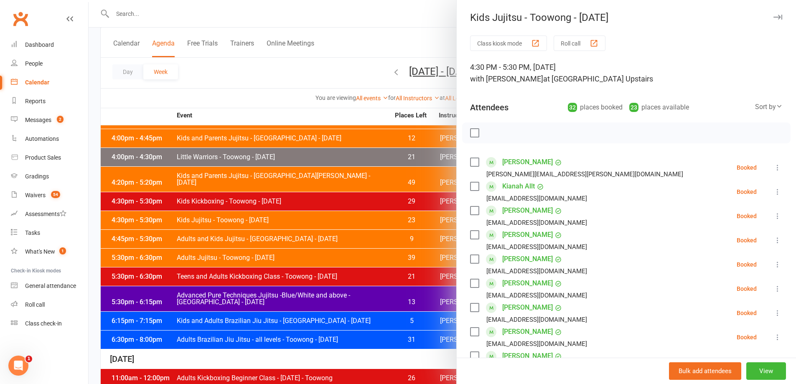
drag, startPoint x: 322, startPoint y: 255, endPoint x: 332, endPoint y: 252, distance: 10.8
click at [328, 253] on div at bounding box center [442, 192] width 707 height 384
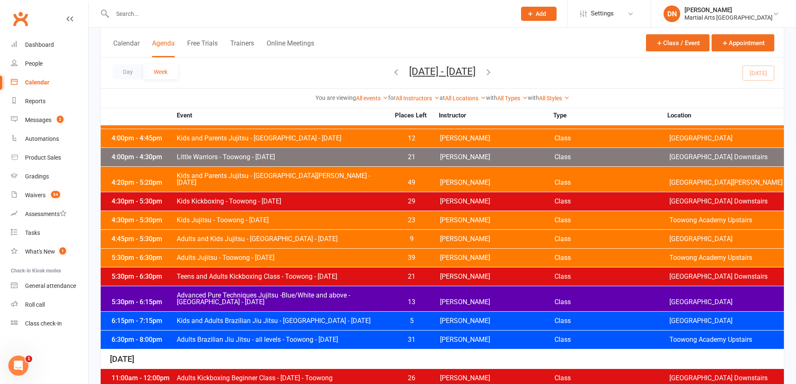
click at [386, 273] on span "Teens and Adults Kickboxing Class - Toowong - Tuesday" at bounding box center [282, 276] width 213 height 7
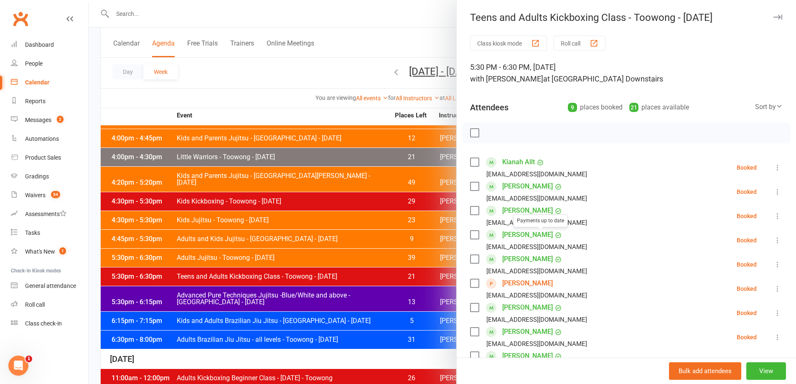
scroll to position [112, 0]
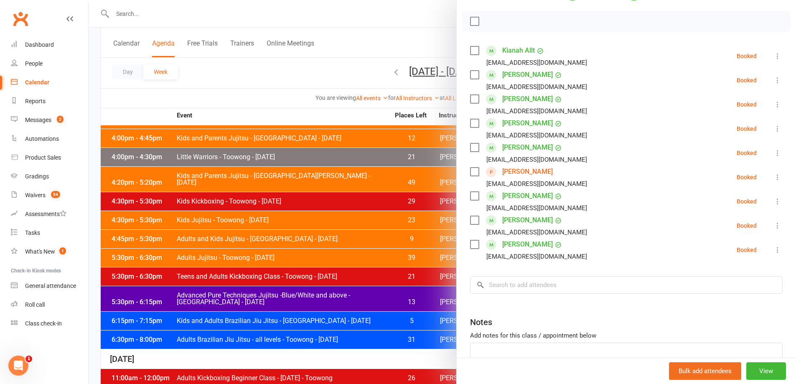
click at [367, 357] on div at bounding box center [442, 192] width 707 height 384
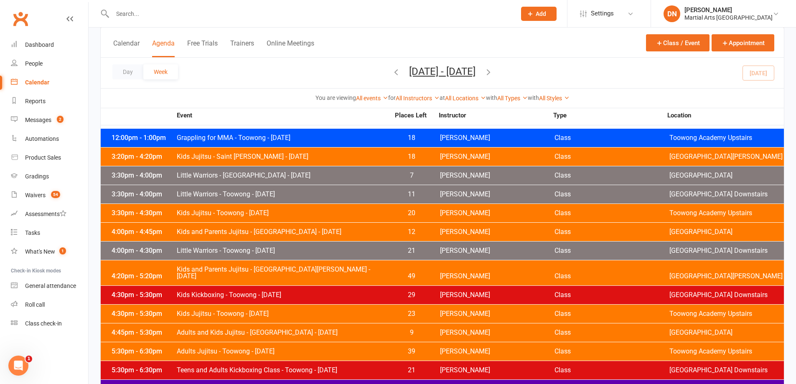
scroll to position [334, 0]
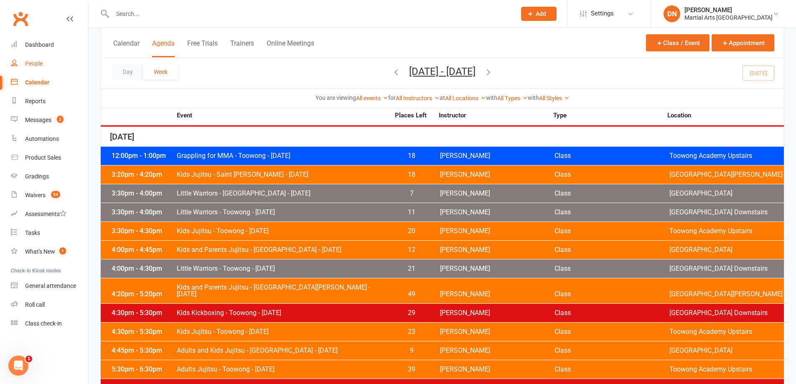
click at [35, 70] on link "People" at bounding box center [49, 63] width 77 height 19
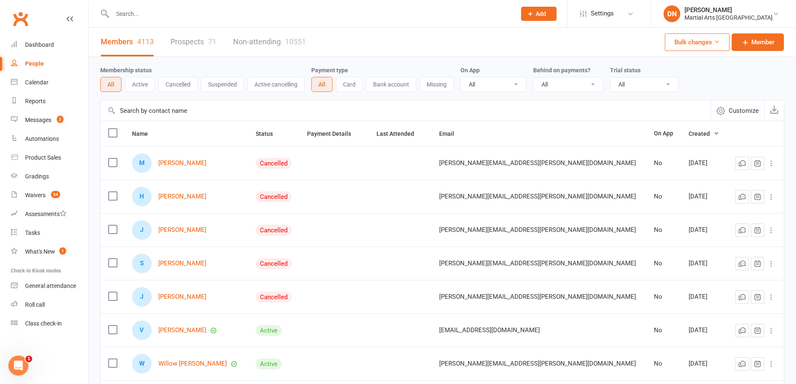
click at [204, 43] on link "Prospects 71" at bounding box center [193, 42] width 46 height 29
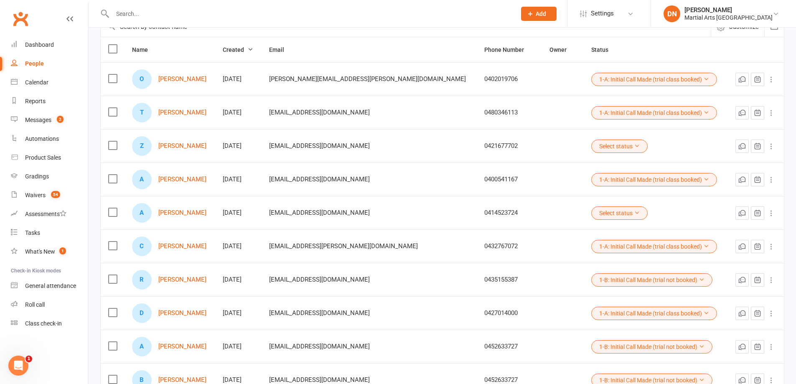
scroll to position [112, 0]
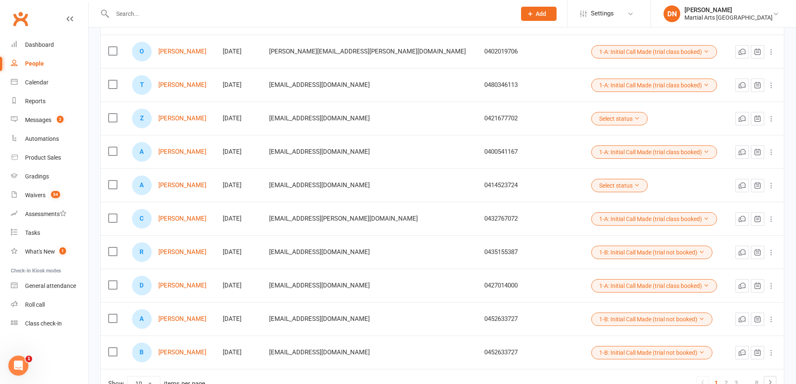
click at [591, 119] on button "Select status" at bounding box center [619, 118] width 56 height 13
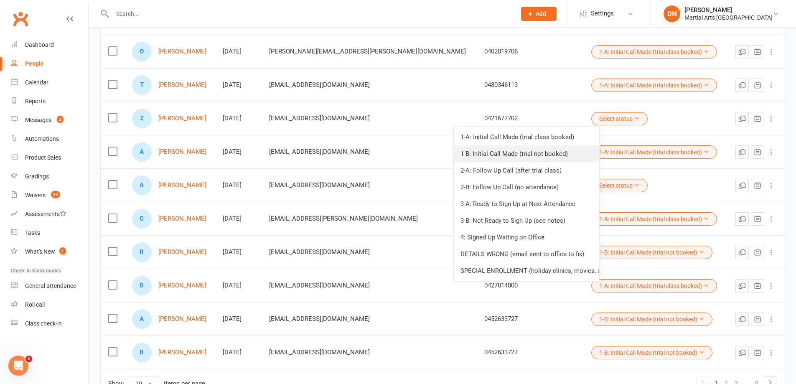
click at [542, 155] on link "1-B: Initial Call Made (trial not booked)" at bounding box center [526, 153] width 145 height 17
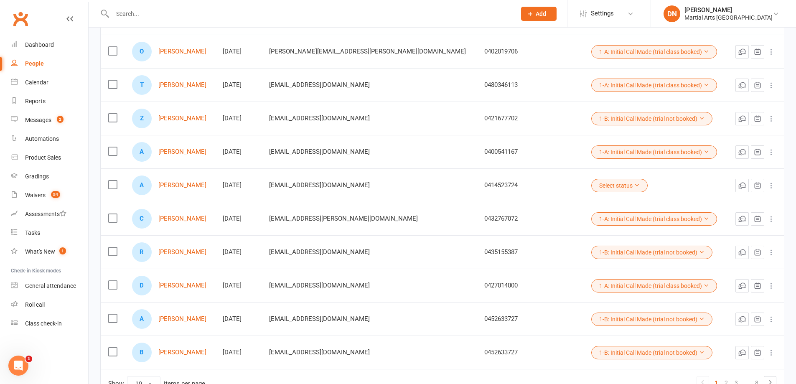
click at [634, 188] on icon at bounding box center [637, 185] width 6 height 6
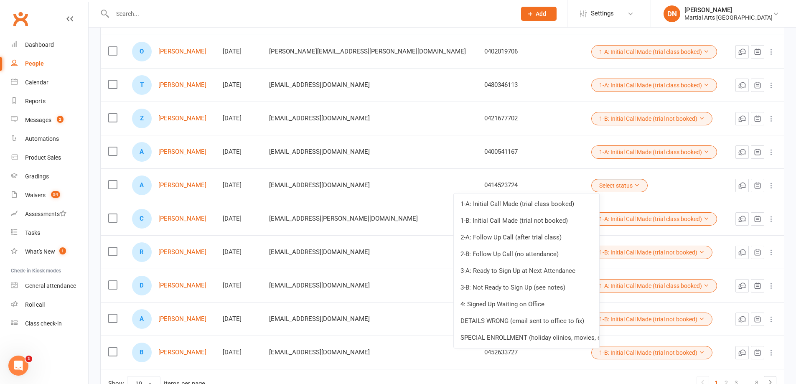
click at [571, 226] on link "1-B: Initial Call Made (trial not booked)" at bounding box center [526, 220] width 145 height 17
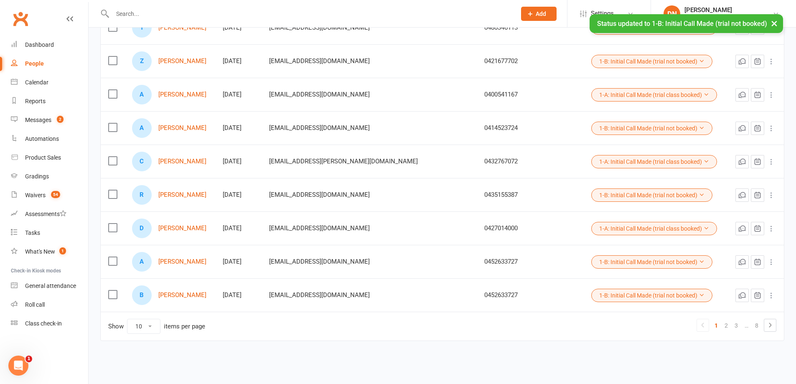
scroll to position [171, 0]
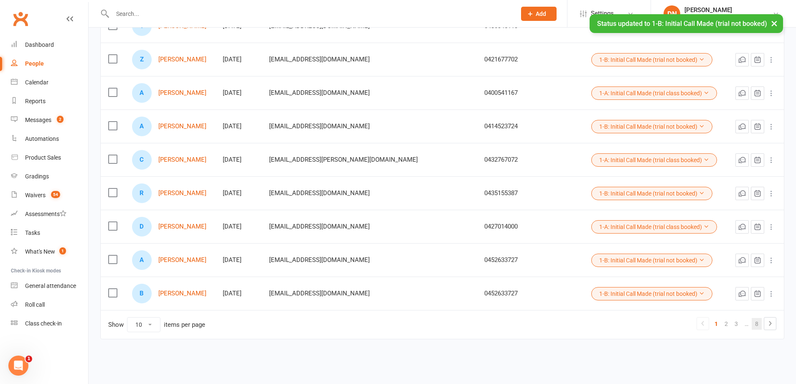
click at [753, 326] on link "8" at bounding box center [756, 324] width 10 height 12
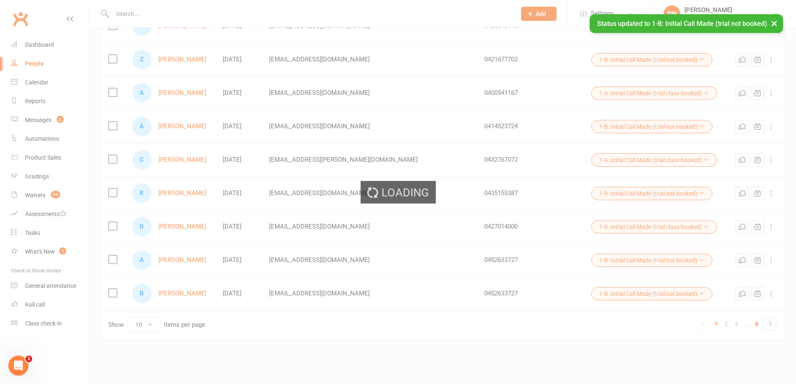
scroll to position [0, 0]
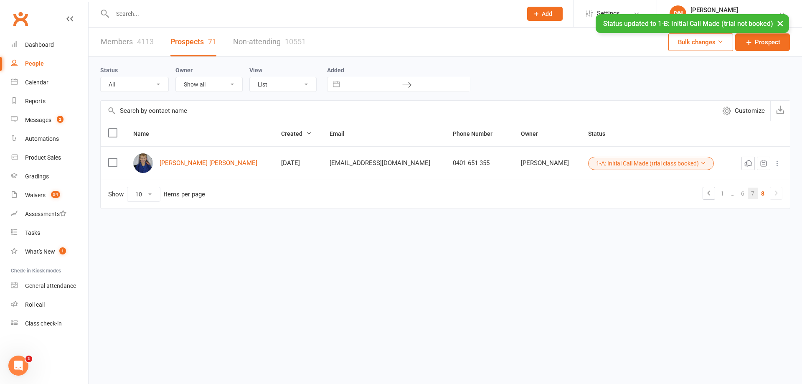
click at [750, 193] on link "7" at bounding box center [753, 194] width 10 height 12
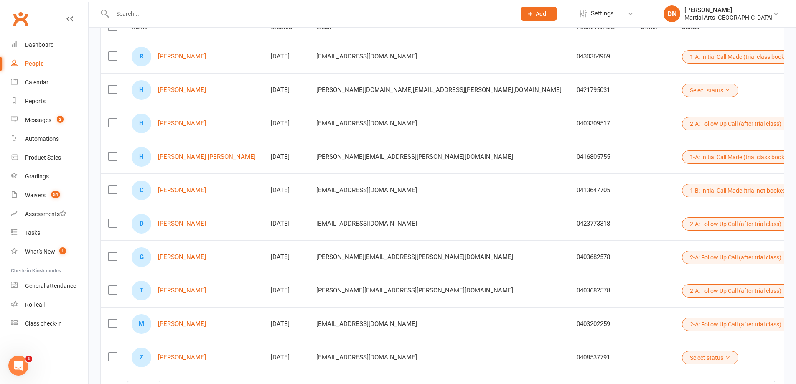
scroll to position [171, 0]
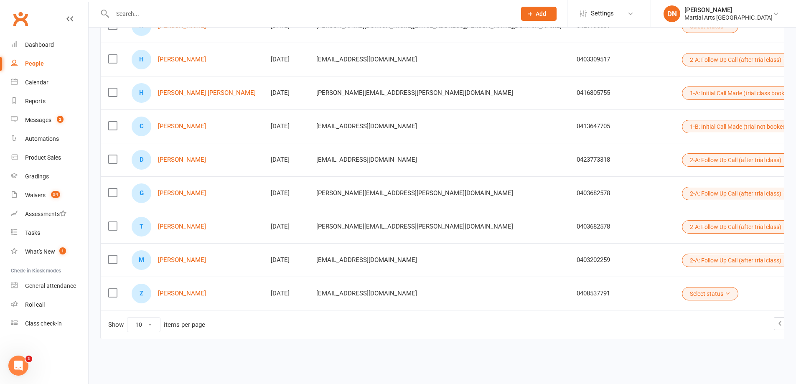
drag, startPoint x: 601, startPoint y: 294, endPoint x: 584, endPoint y: 300, distance: 18.4
click at [682, 294] on button "Select status" at bounding box center [710, 293] width 56 height 13
click at [576, 302] on ul "1-A: Initial Call Made (trial class booked) 1-B: Initial Call Made (trial not b…" at bounding box center [527, 378] width 146 height 155
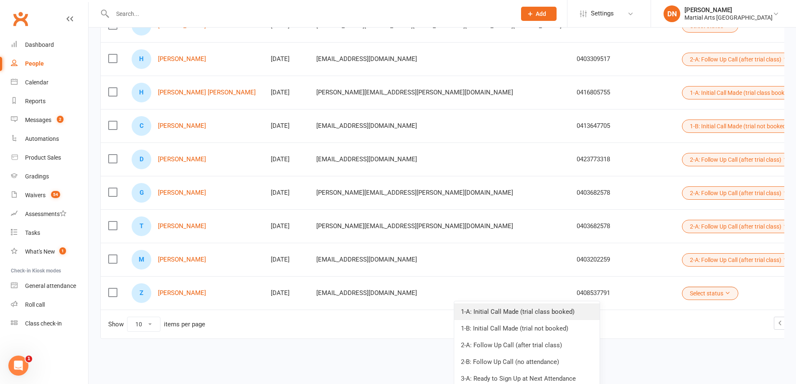
click at [576, 306] on link "1-A: Initial Call Made (trial class booked)" at bounding box center [526, 311] width 145 height 17
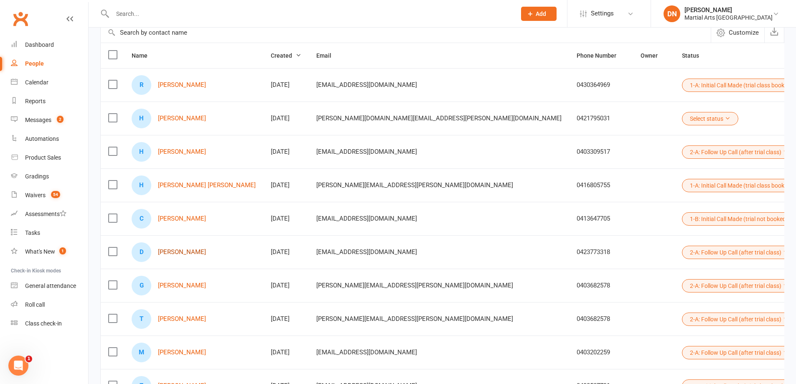
scroll to position [59, 0]
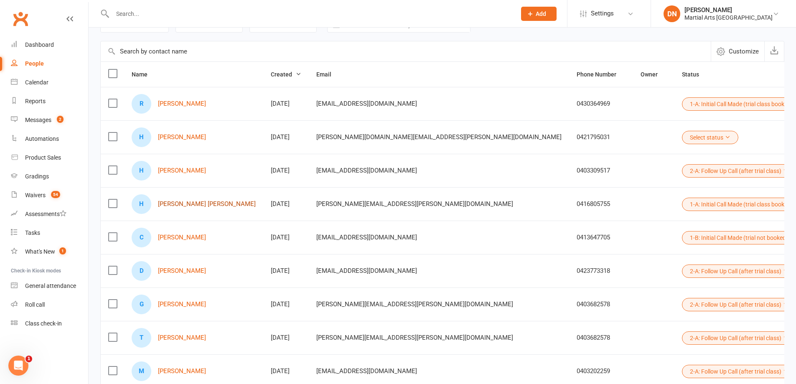
drag, startPoint x: 172, startPoint y: 208, endPoint x: 168, endPoint y: 203, distance: 6.6
click at [682, 204] on button "1-A: Initial Call Made (trial class booked)" at bounding box center [745, 204] width 126 height 13
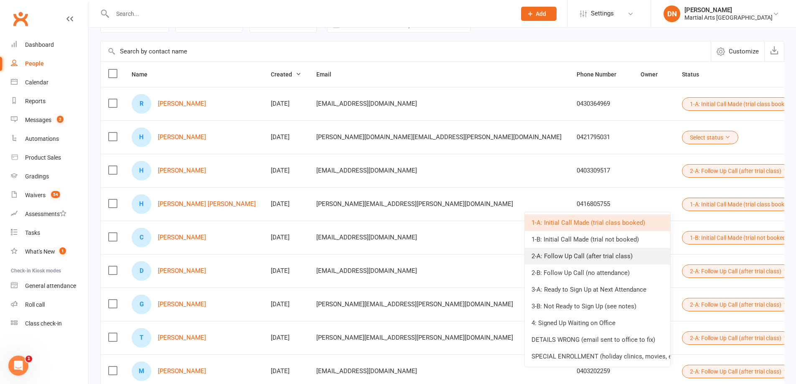
click at [571, 258] on link "2-A: Follow Up Call (after trial class)" at bounding box center [597, 256] width 145 height 17
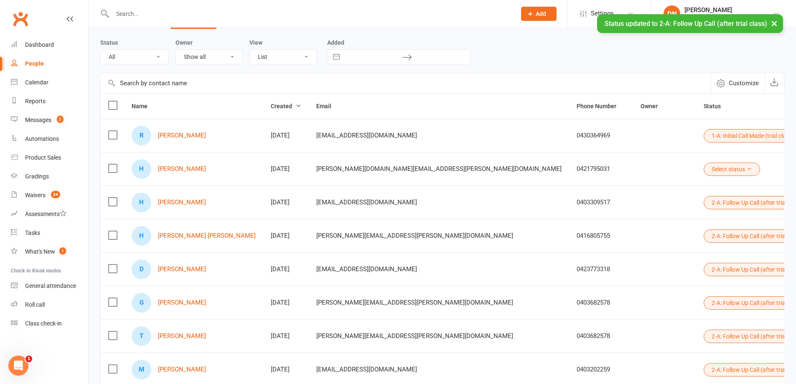
scroll to position [4, 0]
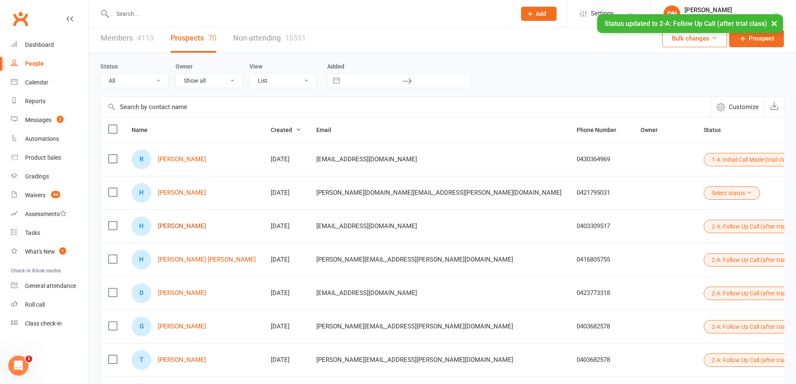
drag, startPoint x: 172, startPoint y: 222, endPoint x: 178, endPoint y: 228, distance: 8.6
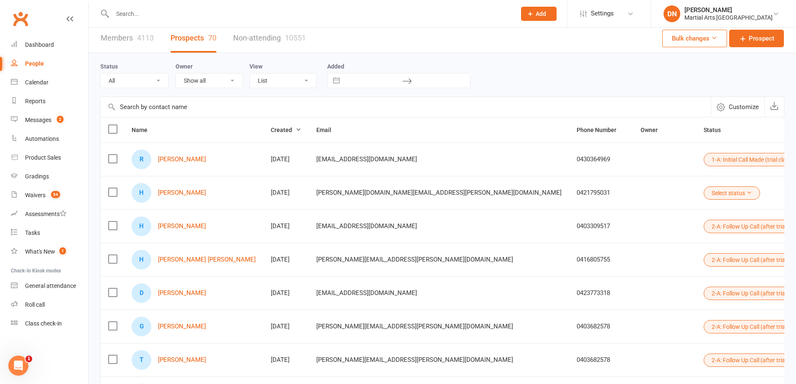
click at [703, 193] on button "Select status" at bounding box center [731, 192] width 56 height 13
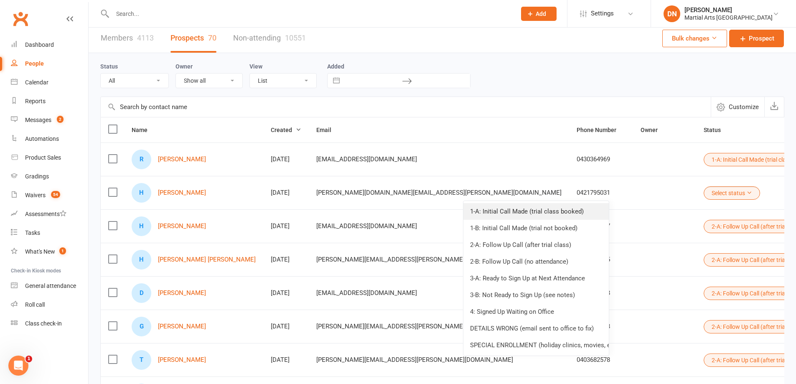
click at [567, 213] on link "1-A: Initial Call Made (trial class booked)" at bounding box center [535, 211] width 145 height 17
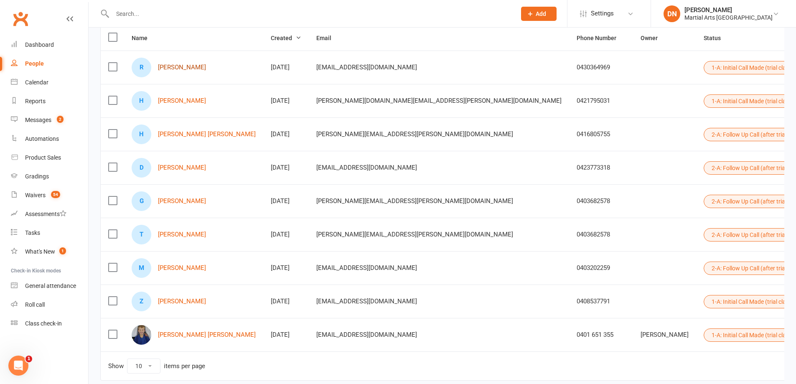
scroll to position [137, 0]
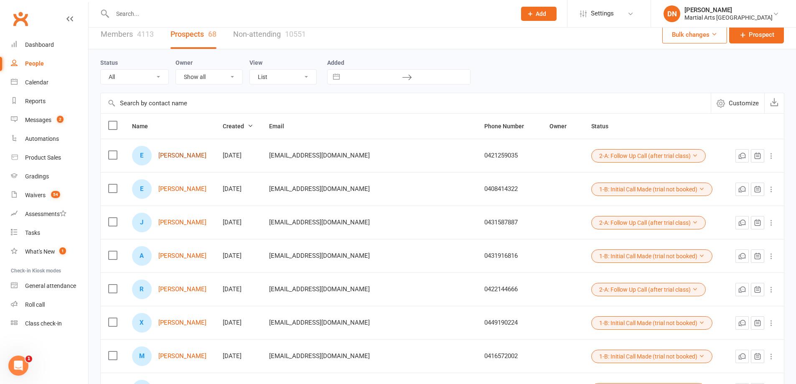
scroll to position [171, 0]
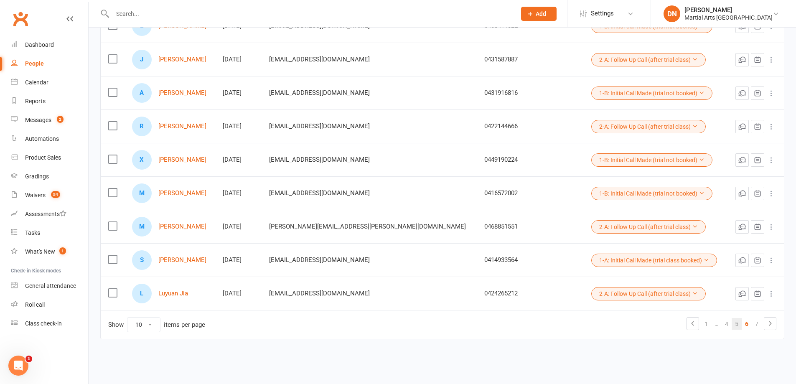
click at [738, 319] on link "5" at bounding box center [736, 324] width 10 height 12
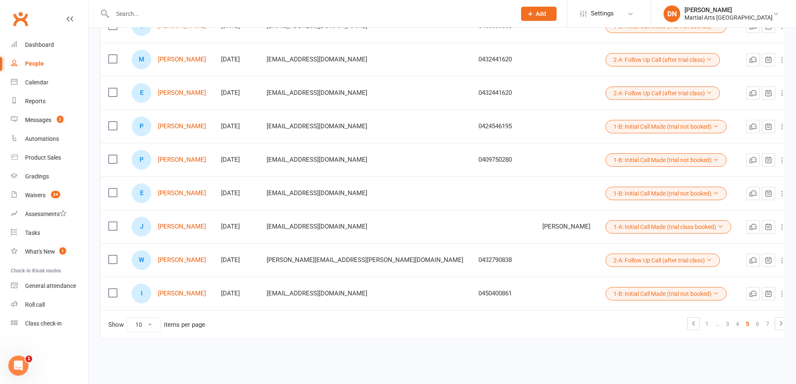
click at [605, 233] on button "1-A: Initial Call Made (trial class booked)" at bounding box center [668, 226] width 126 height 13
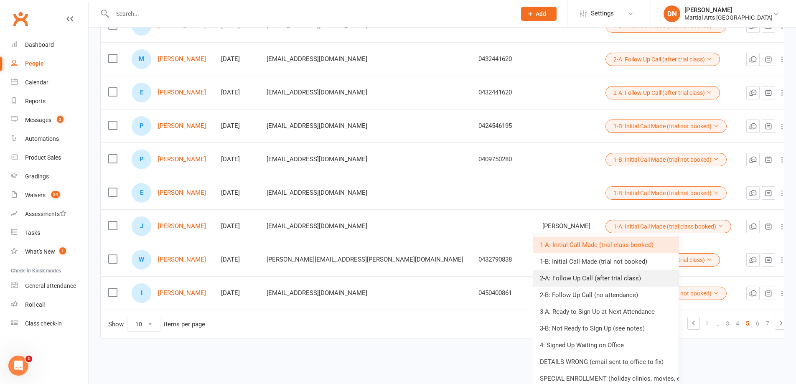
click at [566, 279] on link "2-A: Follow Up Call (after trial class)" at bounding box center [605, 278] width 145 height 17
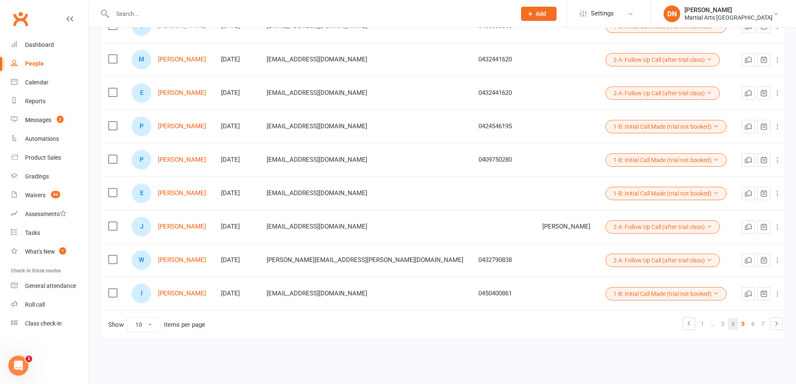
drag, startPoint x: 733, startPoint y: 325, endPoint x: 729, endPoint y: 326, distance: 4.2
click at [738, 325] on link "5" at bounding box center [743, 324] width 10 height 12
click at [729, 326] on link "4" at bounding box center [733, 324] width 10 height 12
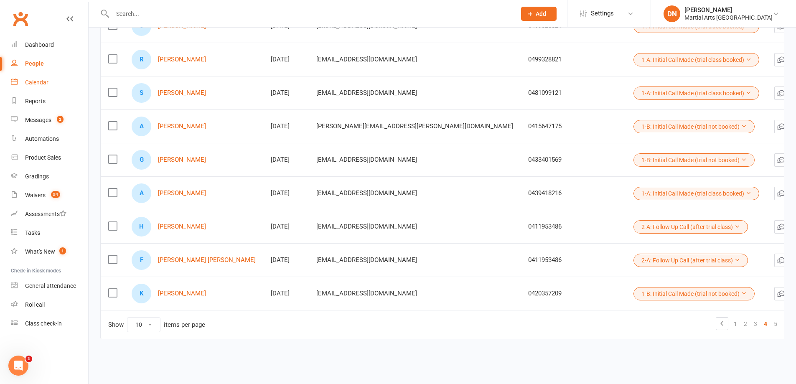
click at [45, 81] on div "Calendar" at bounding box center [36, 82] width 23 height 7
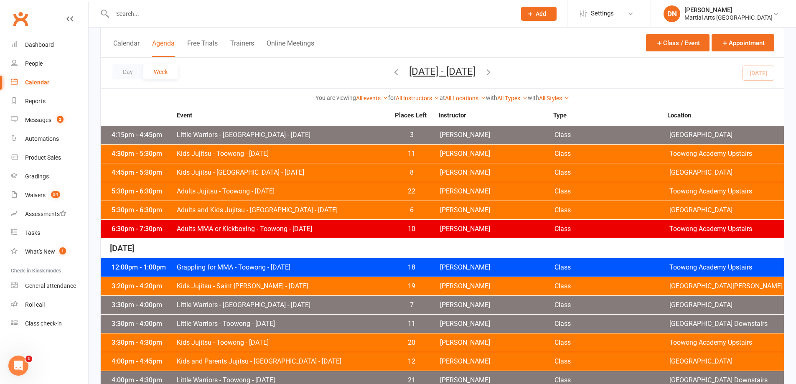
scroll to position [334, 0]
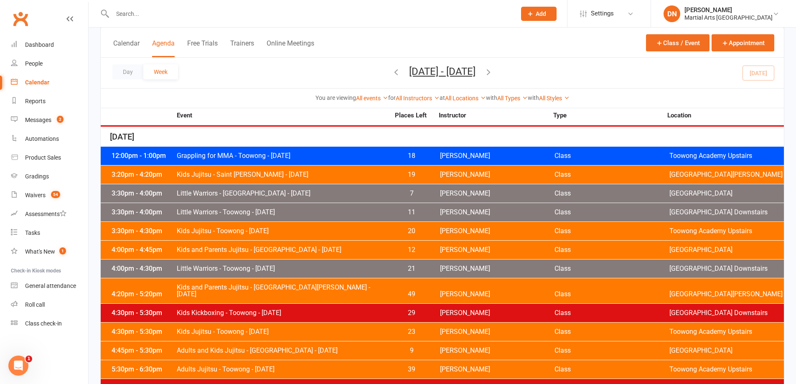
click at [437, 225] on div "3:30pm - 4:30pm Kids Jujitsu - Toowong - Tuesday 20 Robert Dupont Class Toowong…" at bounding box center [442, 231] width 683 height 18
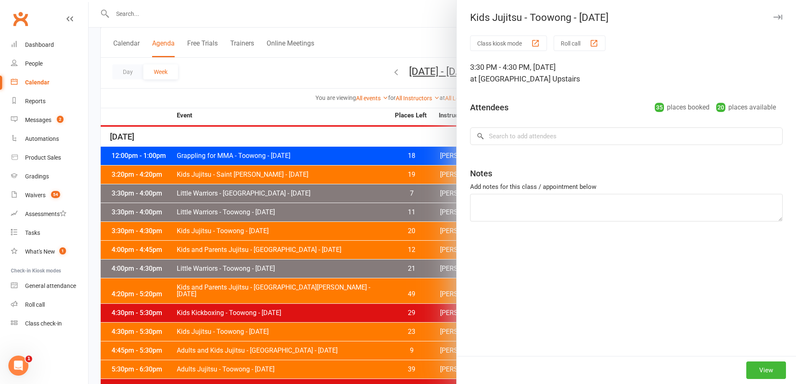
click at [412, 216] on div at bounding box center [442, 192] width 707 height 384
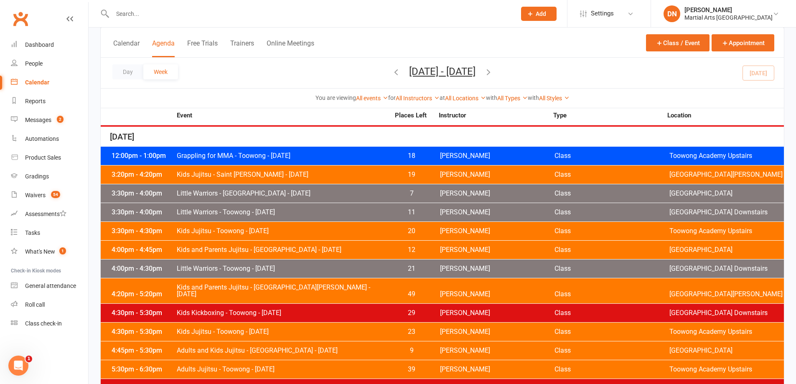
click at [413, 213] on span "11" at bounding box center [412, 212] width 44 height 7
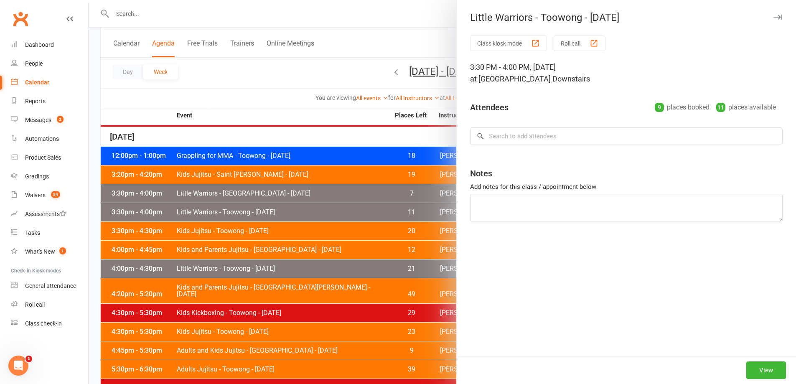
click at [413, 213] on div at bounding box center [442, 192] width 707 height 384
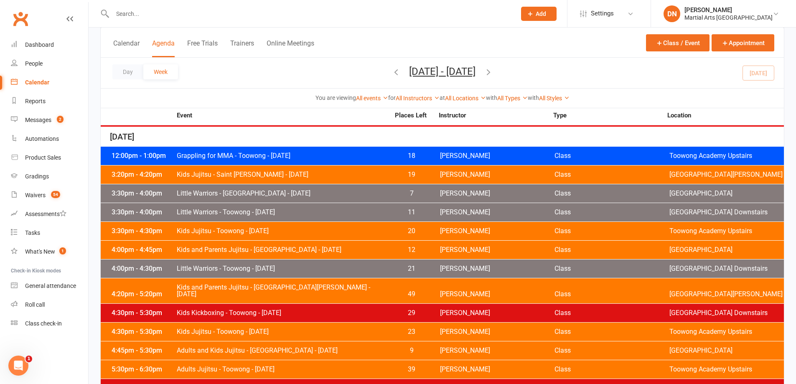
click at [458, 267] on span "Quinton Cugola" at bounding box center [497, 268] width 114 height 7
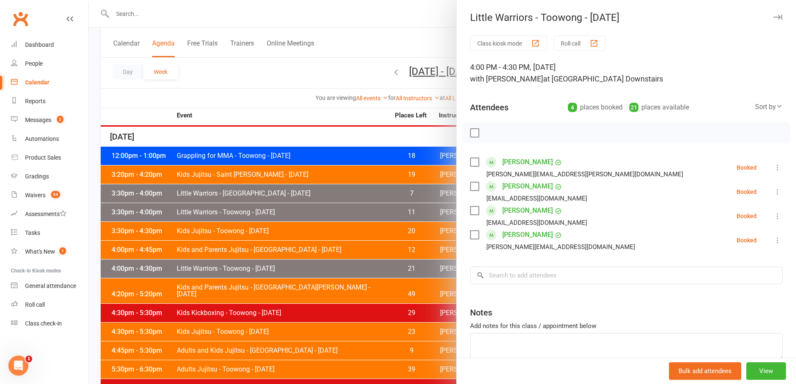
drag, startPoint x: 764, startPoint y: 216, endPoint x: 754, endPoint y: 220, distance: 9.9
click at [773, 216] on icon at bounding box center [777, 216] width 8 height 8
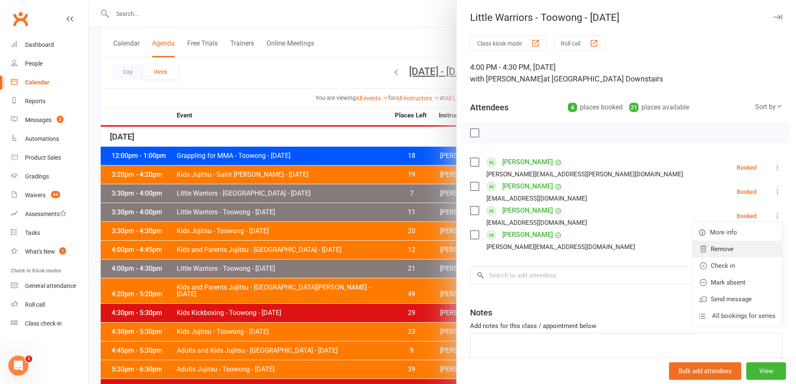
click at [715, 251] on link "Remove" at bounding box center [737, 249] width 90 height 17
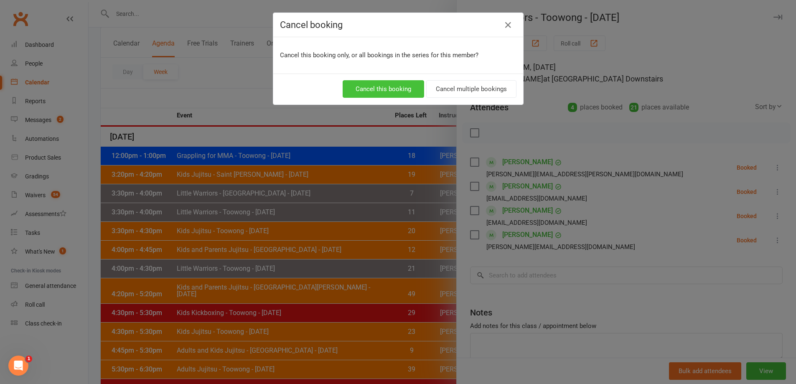
click at [402, 91] on button "Cancel this booking" at bounding box center [382, 89] width 81 height 18
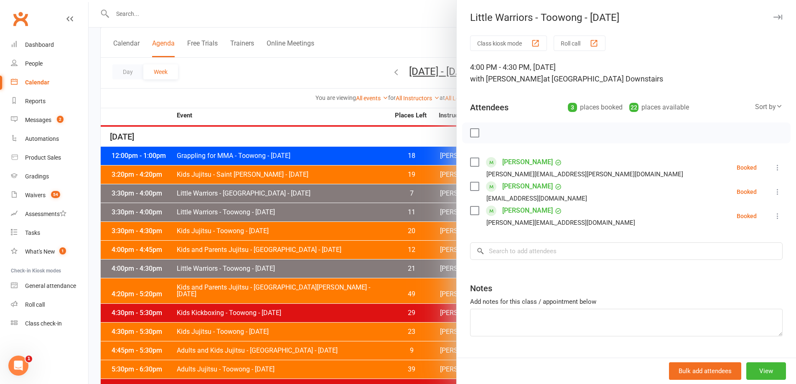
click at [377, 259] on div at bounding box center [442, 192] width 707 height 384
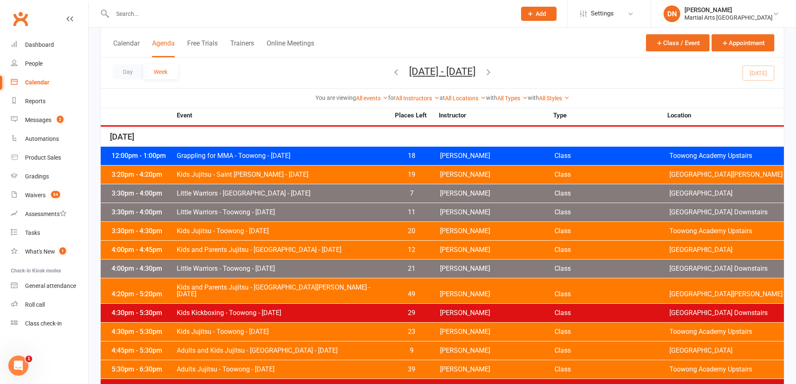
click at [423, 203] on div "Tue, September 16 12:00pm - 1:00pm Grappling for MMA - Toowong - Tuesday 18 Kie…" at bounding box center [442, 293] width 683 height 333
click at [424, 210] on span "11" at bounding box center [412, 212] width 44 height 7
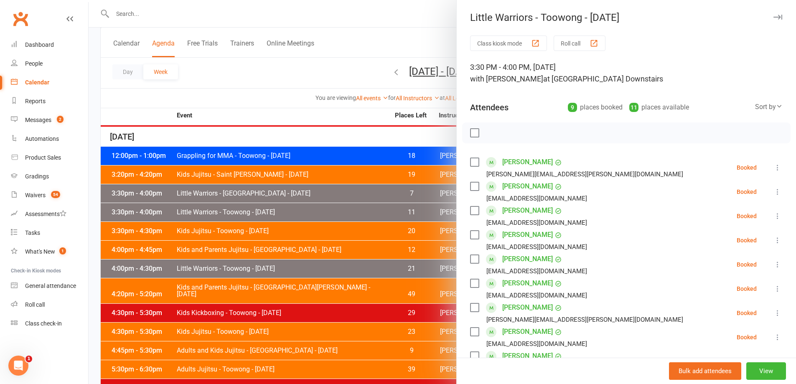
scroll to position [112, 0]
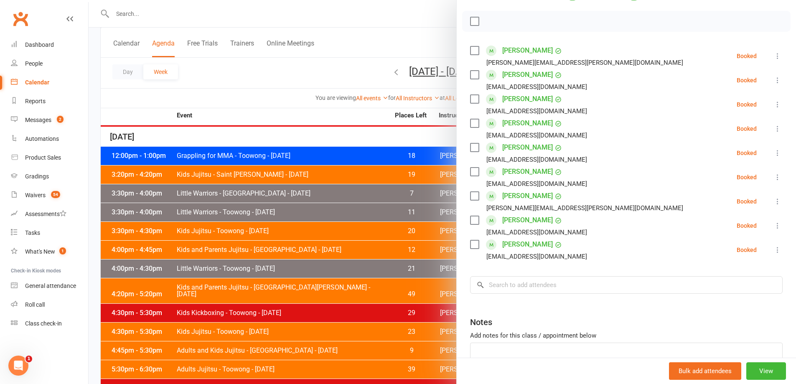
click at [772, 76] on button at bounding box center [777, 80] width 10 height 10
drag, startPoint x: 723, startPoint y: 133, endPoint x: 698, endPoint y: 137, distance: 25.8
click at [723, 133] on link "Check in" at bounding box center [737, 130] width 90 height 17
click at [561, 282] on input "search" at bounding box center [626, 285] width 312 height 18
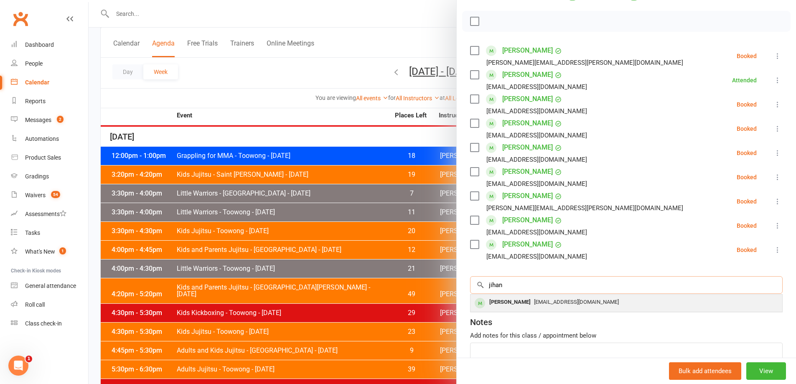
type input "jihan"
click at [548, 302] on span "tagada82@naver.com" at bounding box center [576, 302] width 85 height 6
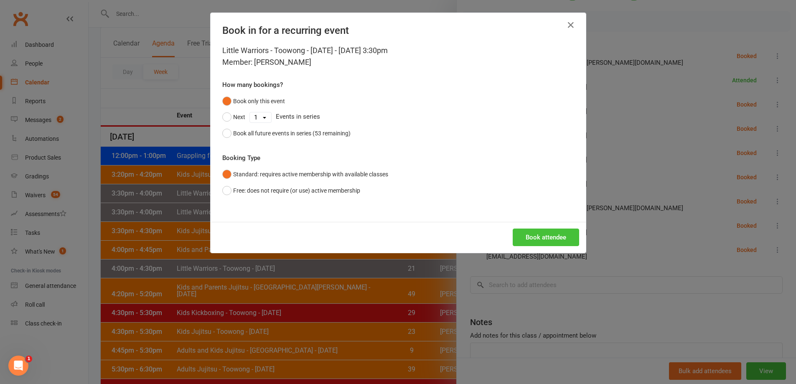
click at [543, 233] on button "Book attendee" at bounding box center [545, 237] width 66 height 18
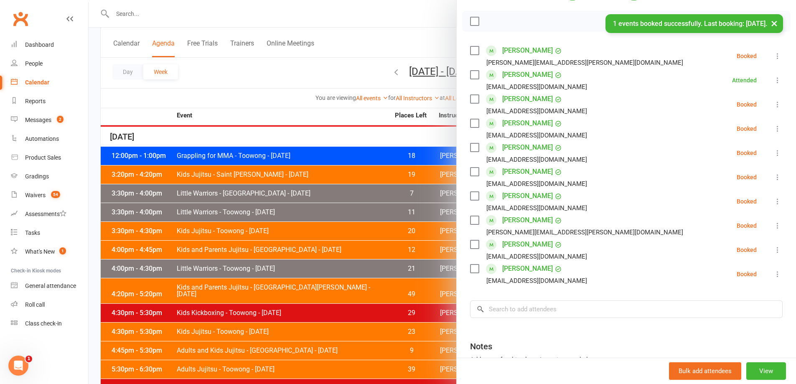
click at [773, 129] on icon at bounding box center [777, 128] width 8 height 8
click at [732, 177] on link "Check in" at bounding box center [737, 178] width 90 height 17
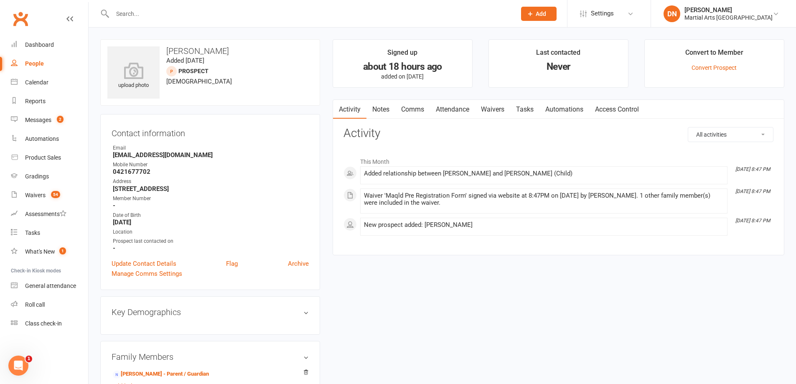
click at [403, 109] on link "Comms" at bounding box center [412, 109] width 35 height 19
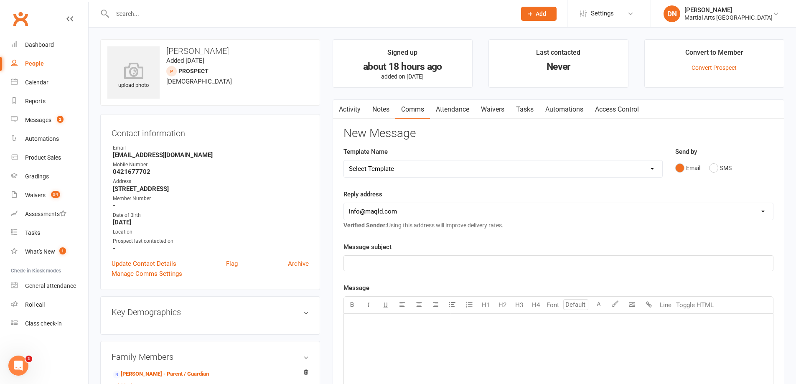
drag, startPoint x: 655, startPoint y: 170, endPoint x: 530, endPoint y: 161, distance: 126.1
click at [655, 170] on select "Select Template [Email] Black Belt 1st degree [Email] Bushido Seminar [Email] K…" at bounding box center [503, 168] width 318 height 17
select select "10"
click at [344, 160] on select "Select Template [Email] Black Belt 1st degree [Email] Bushido Seminar [Email] K…" at bounding box center [503, 168] width 318 height 17
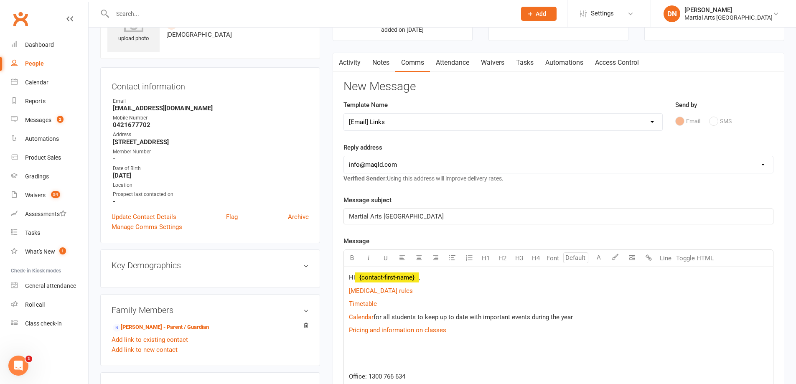
scroll to position [112, 0]
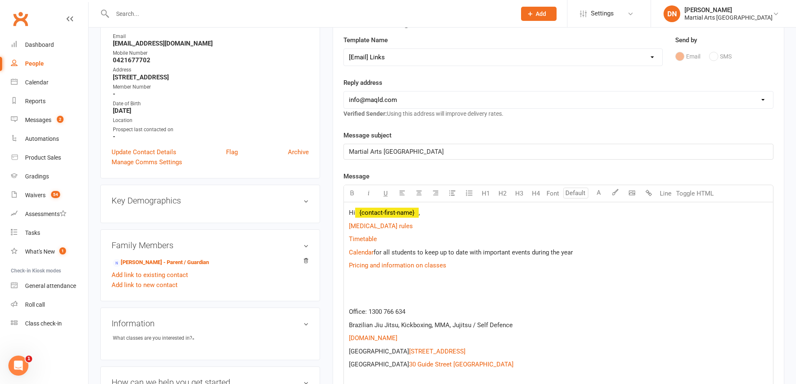
drag, startPoint x: 450, startPoint y: 200, endPoint x: 460, endPoint y: 208, distance: 13.0
click at [450, 200] on button "button" at bounding box center [452, 193] width 17 height 17
click at [472, 221] on p "$ Covid 19 rules $" at bounding box center [558, 226] width 419 height 10
click at [471, 216] on p "Hi ﻿ {contact-first-name} ," at bounding box center [558, 213] width 419 height 10
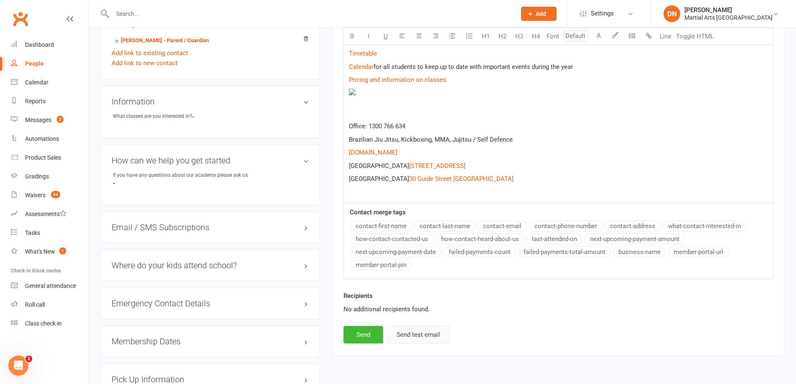
scroll to position [404, 0]
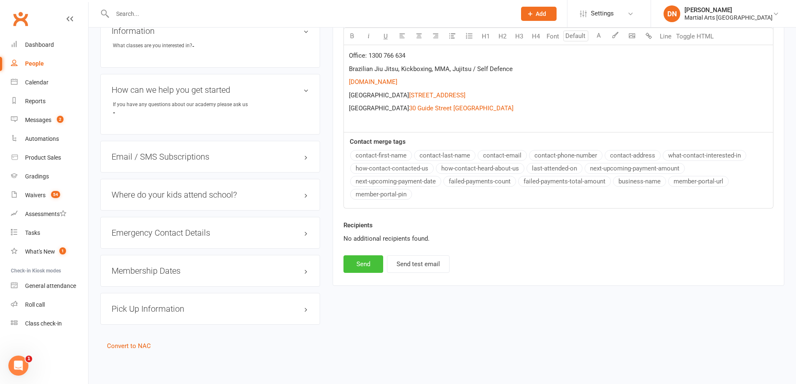
click at [360, 265] on button "Send" at bounding box center [363, 264] width 40 height 18
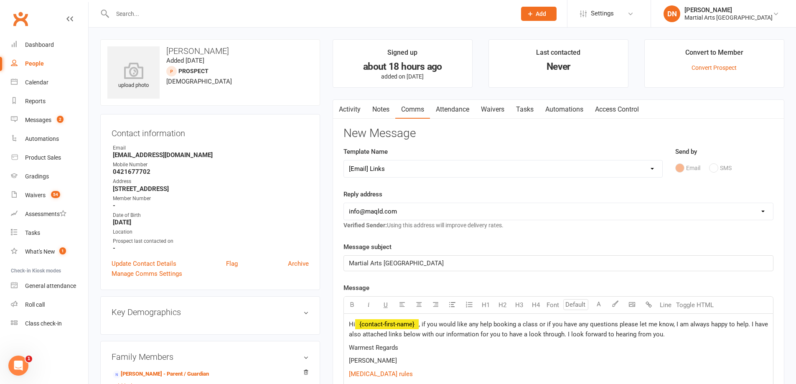
select select
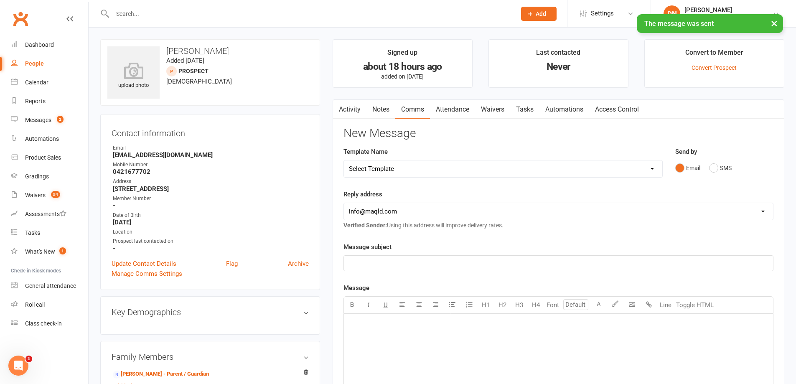
click at [383, 111] on link "Notes" at bounding box center [380, 109] width 29 height 19
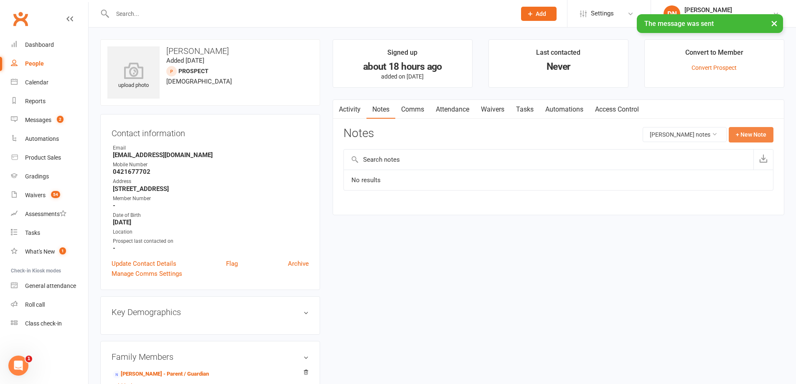
click at [742, 141] on button "+ New Note" at bounding box center [750, 134] width 45 height 15
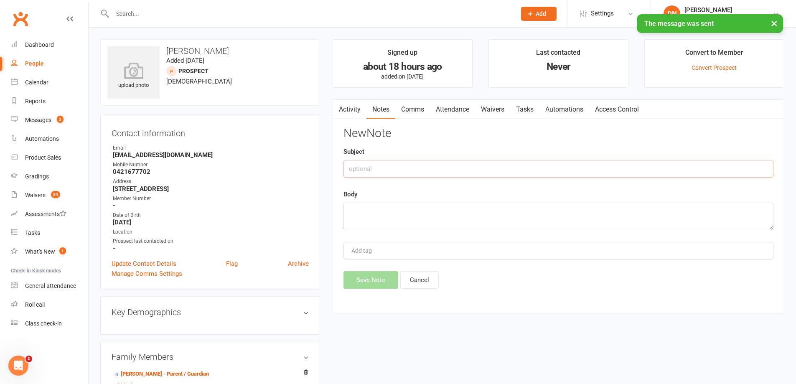
click at [574, 173] on input "text" at bounding box center [558, 169] width 430 height 18
type input "Emailed out"
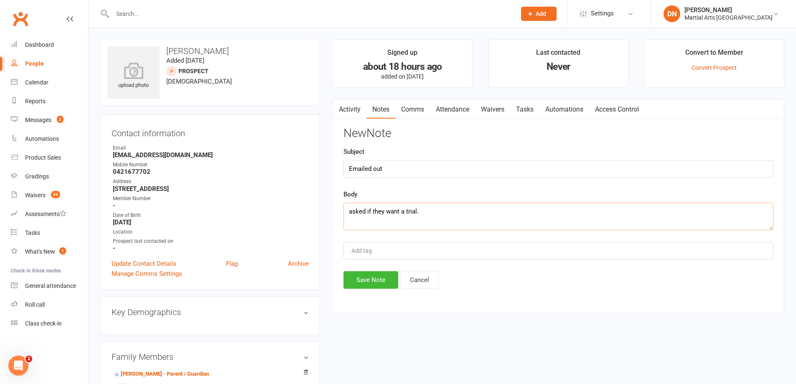
type textarea "asked if they want a trial."
drag, startPoint x: 382, startPoint y: 299, endPoint x: 367, endPoint y: 290, distance: 17.0
click at [381, 299] on div "Activity Notes Comms Attendance Waivers Tasks Automations Access Control Notes …" at bounding box center [558, 206] width 452 height 214
click at [363, 283] on button "Save Note" at bounding box center [370, 280] width 55 height 18
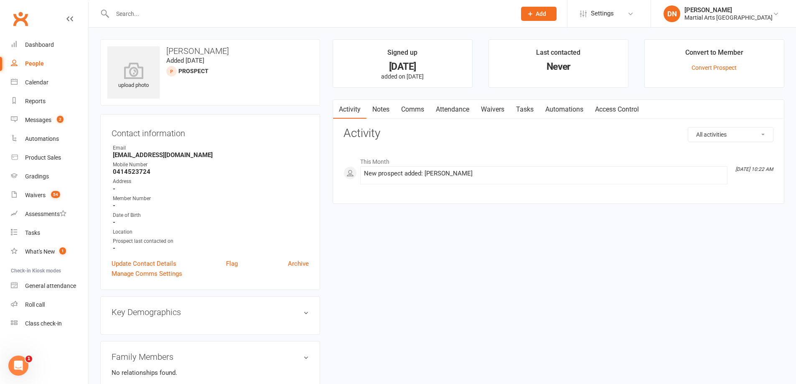
click at [419, 112] on link "Comms" at bounding box center [412, 109] width 35 height 19
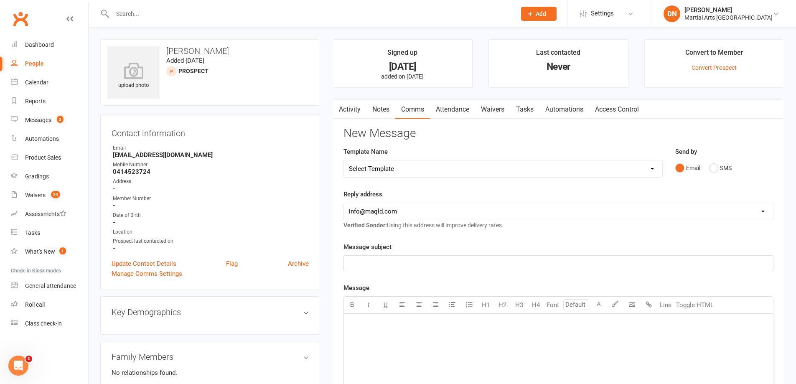
click at [656, 169] on select "Select Template [Email] Black Belt 1st degree [Email] Bushido Seminar [Email] K…" at bounding box center [503, 168] width 318 height 17
select select "10"
click at [344, 160] on select "Select Template [Email] Black Belt 1st degree [Email] Bushido Seminar [Email] K…" at bounding box center [503, 168] width 318 height 17
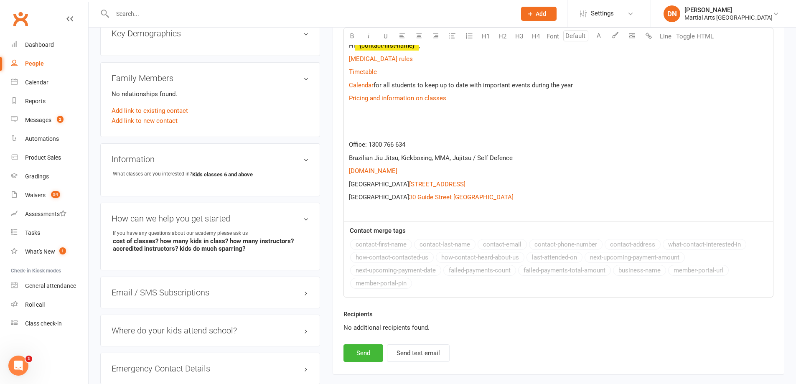
scroll to position [223, 0]
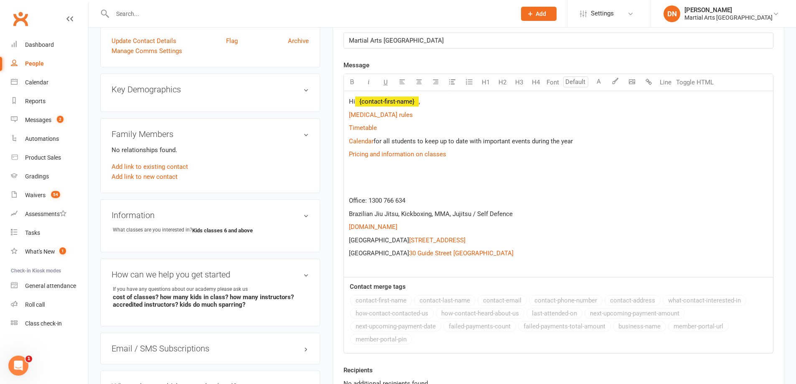
click at [438, 96] on div "Hi ﻿ {contact-first-name} , $ Covid 19 rules $ $ Timetable $ $ Calendar $ for a…" at bounding box center [558, 184] width 429 height 186
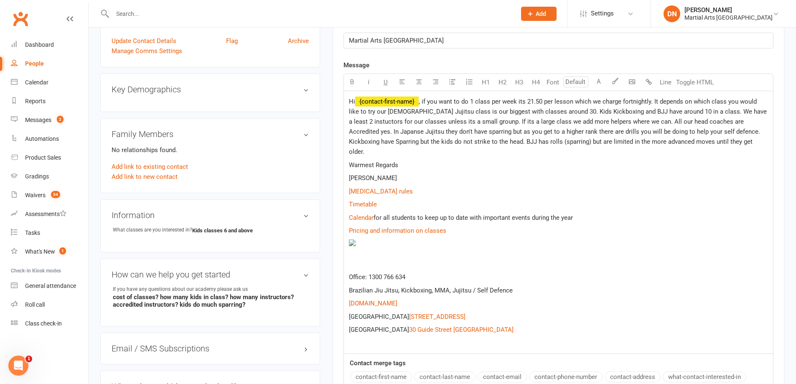
click at [427, 160] on p "Warmest Regards" at bounding box center [558, 165] width 419 height 10
click at [731, 140] on p "Hi ﻿ {contact-first-name} , if you want to do 1 class per week its 21.50 per le…" at bounding box center [558, 126] width 419 height 60
click at [458, 214] on span "for all students to keep up to date with important events during the year" at bounding box center [472, 218] width 199 height 8
click at [424, 128] on span ", if you want to do 1 class per week its 21.50 per lesson which we charge fortn…" at bounding box center [558, 127] width 419 height 58
drag, startPoint x: 368, startPoint y: 126, endPoint x: 359, endPoint y: 123, distance: 9.4
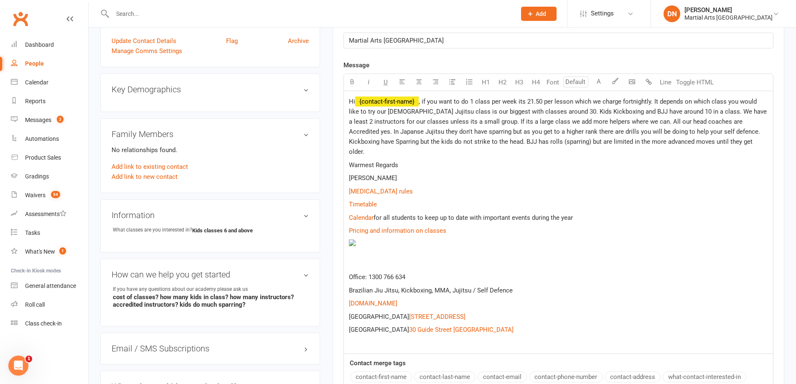
click at [364, 133] on span ", if you want to do 1 class per week its 21.50 per lesson which we charge fortn…" at bounding box center [558, 127] width 419 height 58
click at [366, 134] on span ", if you want to do 1 class per week its 21.50 per lesson which we charge fortn…" at bounding box center [558, 127] width 419 height 58
click at [404, 160] on p "Warmest Regards" at bounding box center [558, 165] width 419 height 10
click at [527, 214] on span "for all students to keep up to date with important events during the year" at bounding box center [472, 218] width 199 height 8
click at [424, 142] on span ", if you want to do 1 class per week its 21.50 per lesson which we charge fortn…" at bounding box center [558, 127] width 419 height 58
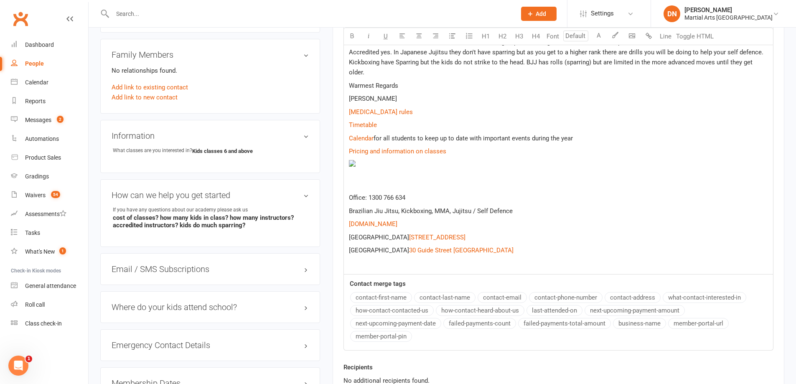
scroll to position [414, 0]
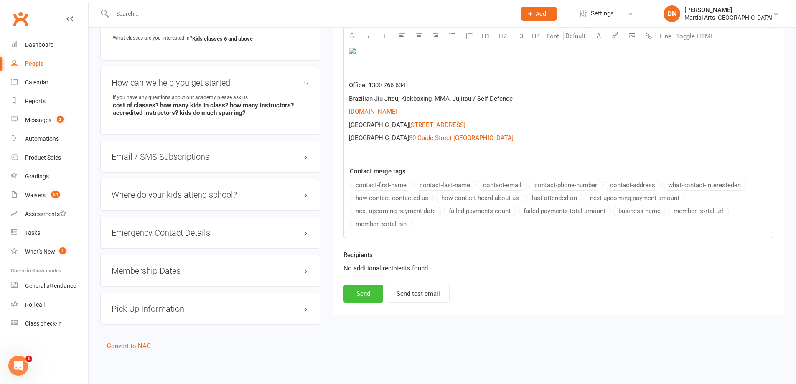
click at [360, 285] on button "Send" at bounding box center [363, 294] width 40 height 18
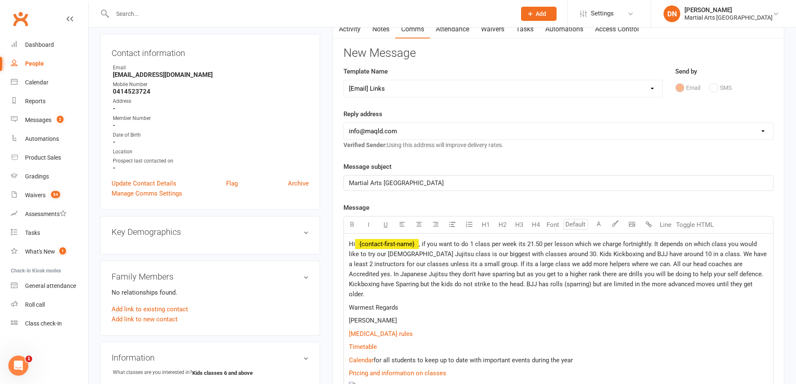
select select
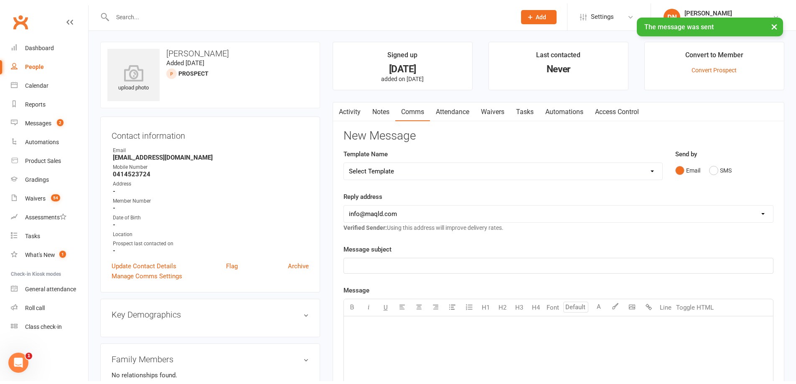
scroll to position [0, 0]
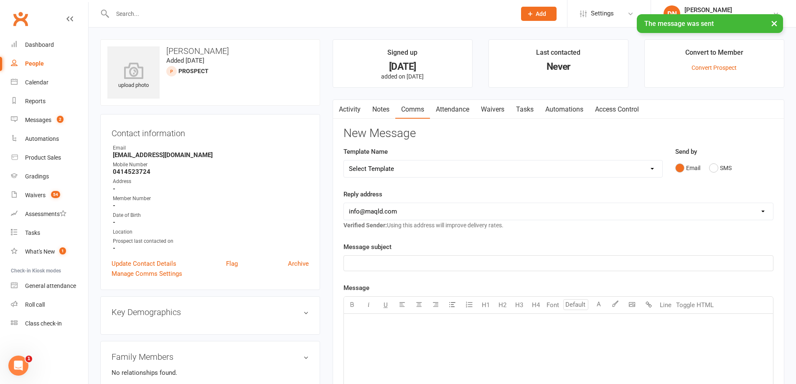
click at [381, 111] on link "Notes" at bounding box center [380, 109] width 29 height 19
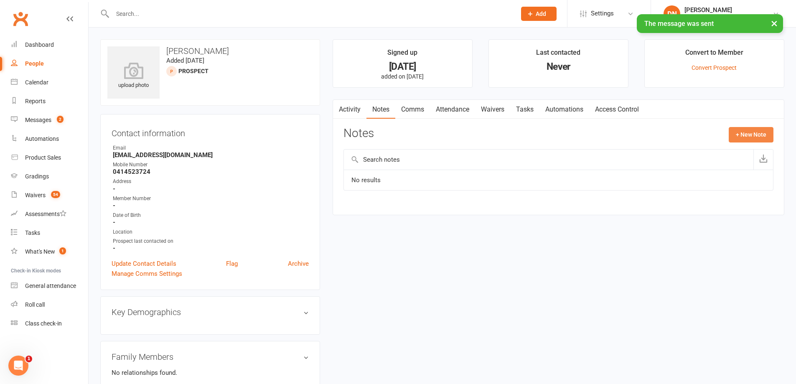
click at [753, 137] on button "+ New Note" at bounding box center [750, 134] width 45 height 15
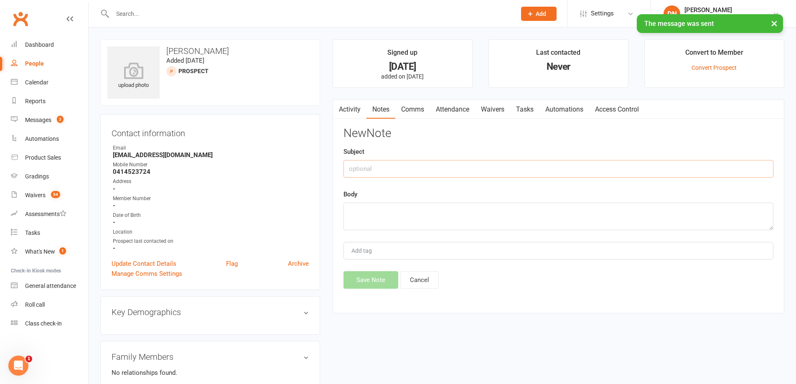
click at [439, 171] on input "text" at bounding box center [558, 169] width 430 height 18
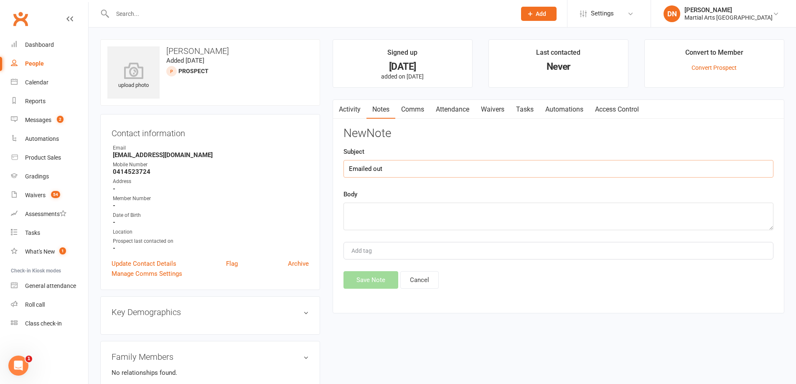
type input "Emailed out"
type textarea "answered questions."
click at [368, 280] on button "Save Note" at bounding box center [370, 280] width 55 height 18
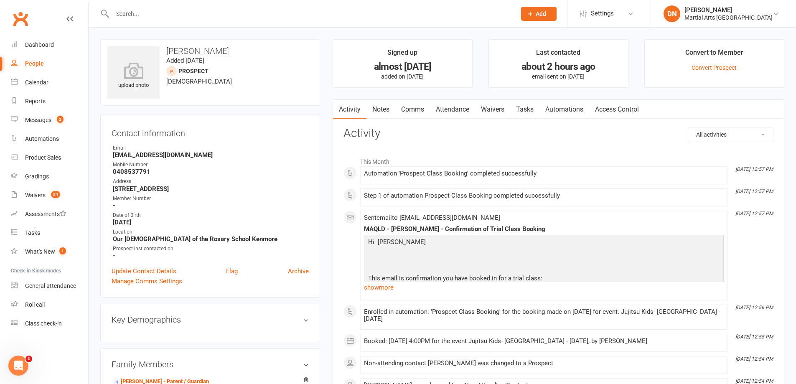
click at [355, 107] on link "Activity" at bounding box center [349, 109] width 33 height 19
click at [396, 106] on link "Comms" at bounding box center [412, 109] width 35 height 19
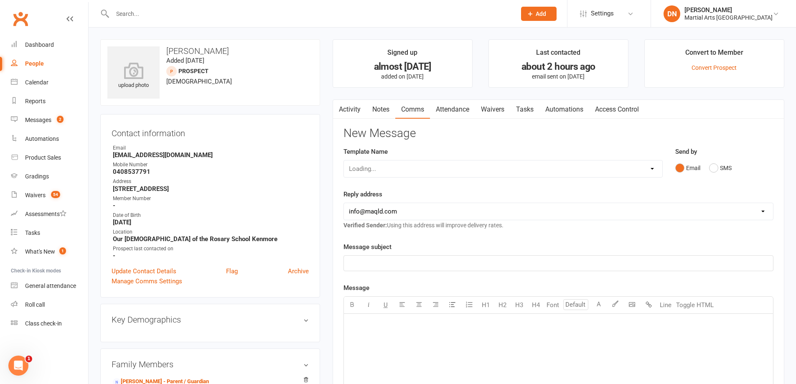
click at [383, 111] on link "Notes" at bounding box center [380, 109] width 29 height 19
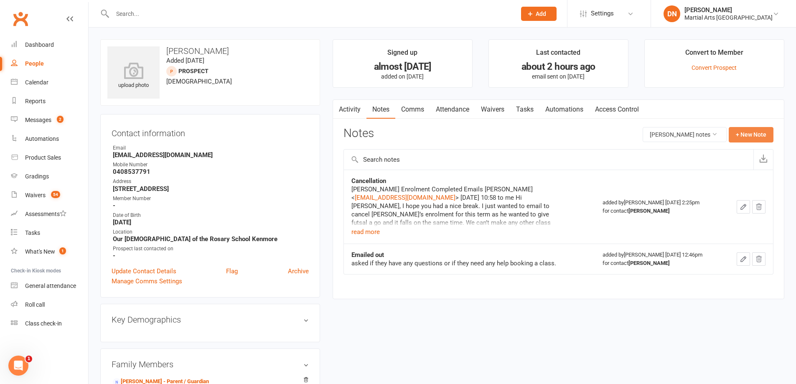
click at [751, 136] on button "+ New Note" at bounding box center [750, 134] width 45 height 15
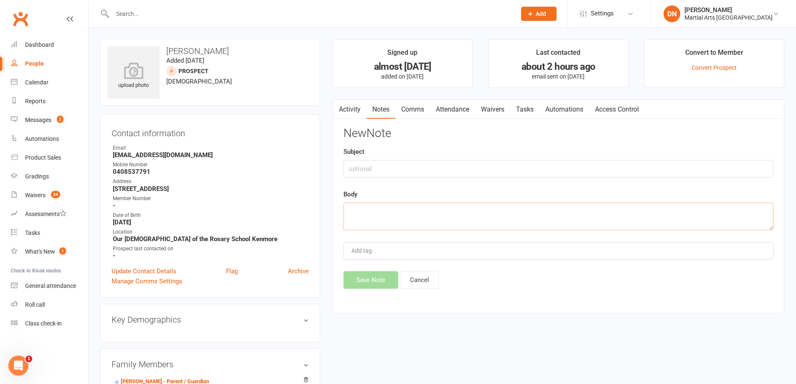
click at [359, 221] on textarea at bounding box center [558, 217] width 430 height 28
type textarea "I will follow up after trial is complete."
click at [375, 280] on button "Save Note" at bounding box center [370, 280] width 55 height 18
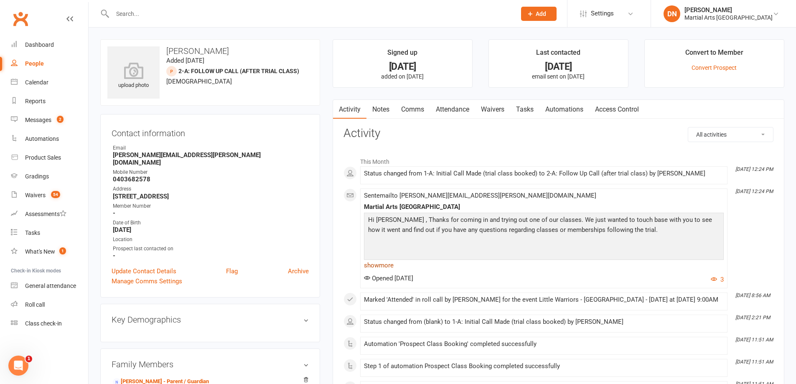
click at [369, 264] on link "show more" at bounding box center [544, 265] width 360 height 12
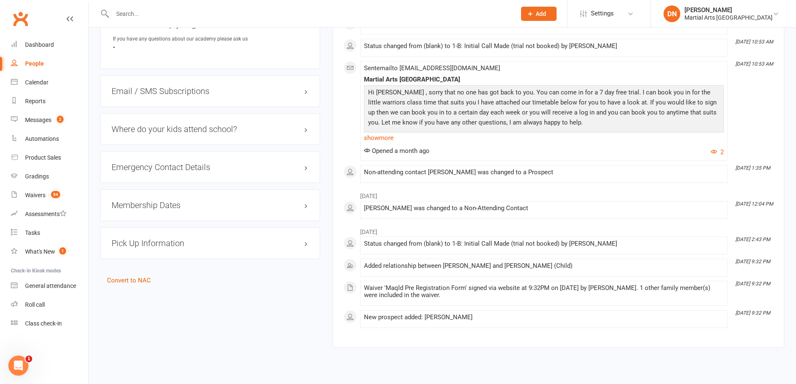
scroll to position [493, 0]
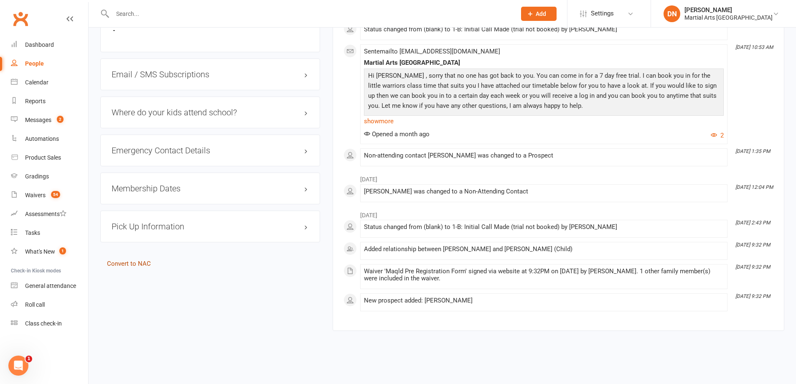
click at [141, 260] on link "Convert to NAC" at bounding box center [129, 264] width 44 height 8
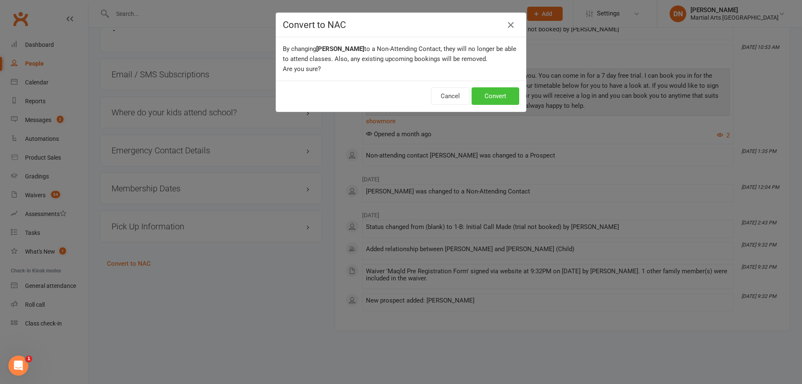
drag, startPoint x: 487, startPoint y: 98, endPoint x: 489, endPoint y: 108, distance: 10.2
click at [487, 97] on button "Convert" at bounding box center [496, 96] width 48 height 18
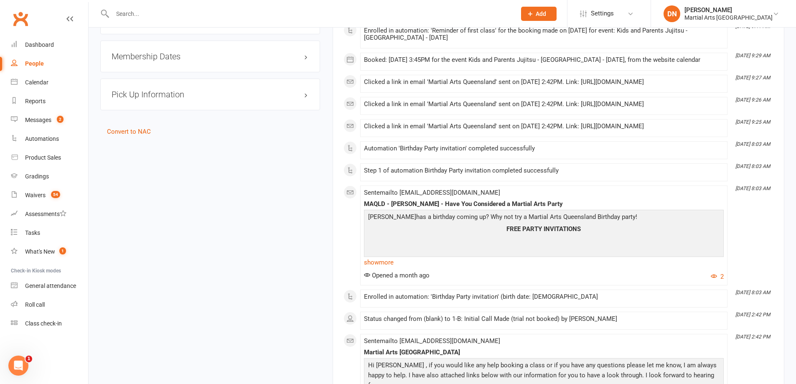
scroll to position [668, 0]
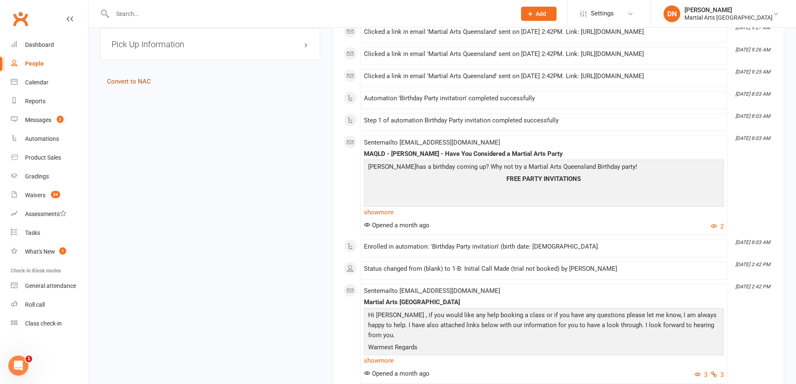
click at [137, 84] on link "Convert to NAC" at bounding box center [129, 82] width 44 height 8
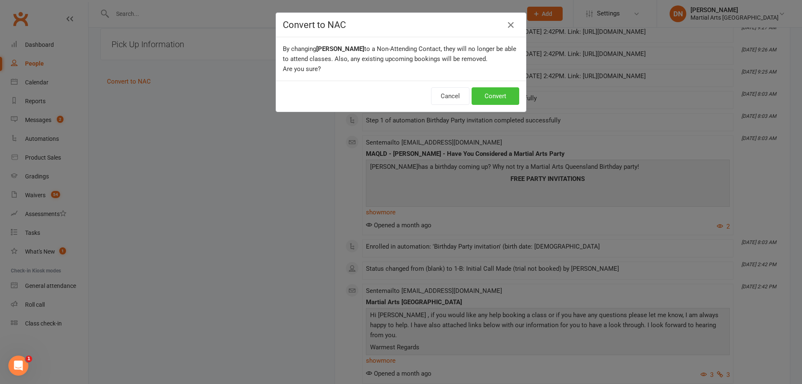
click at [493, 97] on button "Convert" at bounding box center [496, 96] width 48 height 18
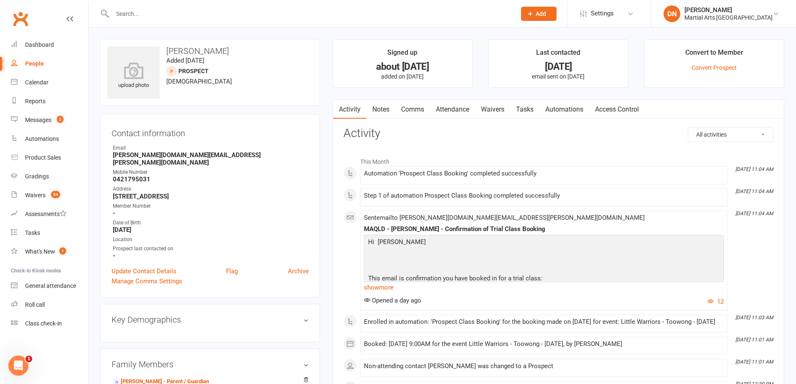
click at [378, 94] on main "Signed up about [DATE] added on [DATE] Last contacted [DATE] email sent on [DAT…" at bounding box center [558, 287] width 464 height 497
click at [381, 110] on link "Notes" at bounding box center [380, 109] width 29 height 19
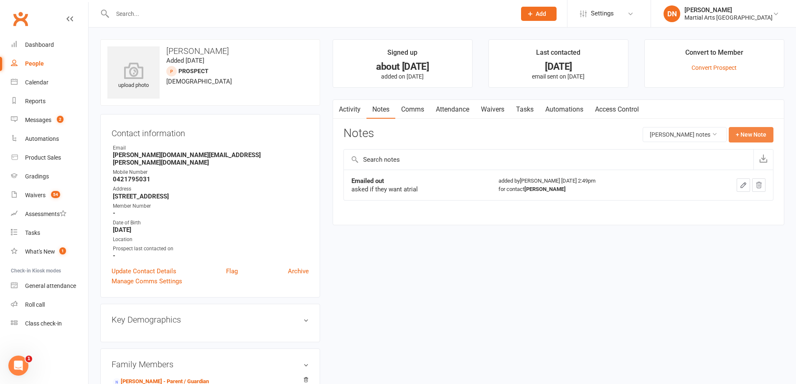
click at [766, 133] on button "+ New Note" at bounding box center [750, 134] width 45 height 15
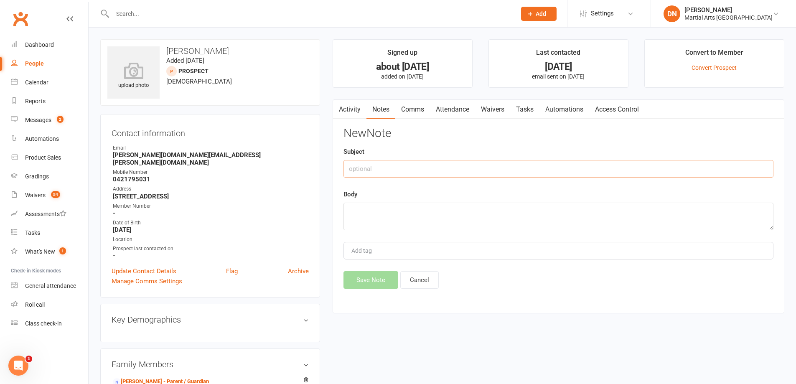
click at [555, 176] on input "text" at bounding box center [558, 169] width 430 height 18
type input "Phoned out"
type textarea "o"
type textarea "trial booked for this Saturday LW"
click at [363, 280] on button "Save Note" at bounding box center [370, 280] width 55 height 18
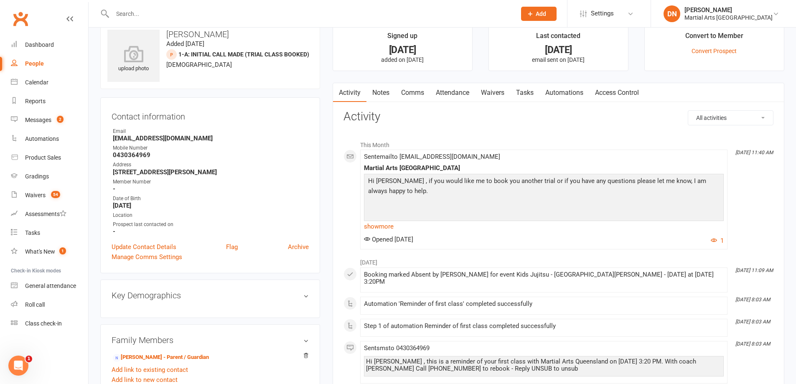
scroll to position [406, 0]
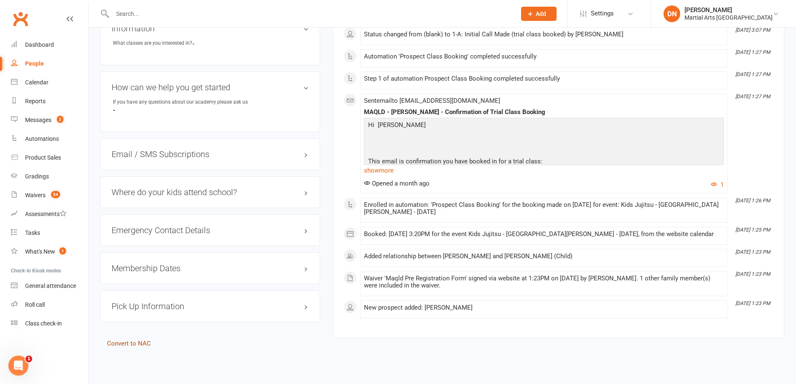
click at [132, 345] on link "Convert to NAC" at bounding box center [129, 344] width 44 height 8
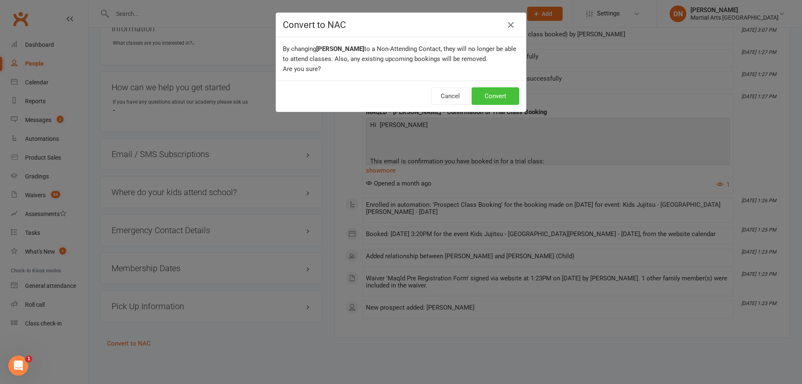
click at [501, 96] on button "Convert" at bounding box center [496, 96] width 48 height 18
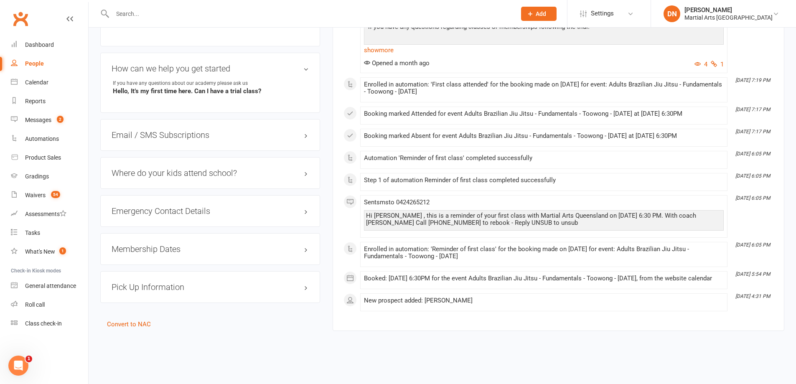
scroll to position [436, 0]
click at [138, 320] on link "Convert to NAC" at bounding box center [129, 324] width 44 height 8
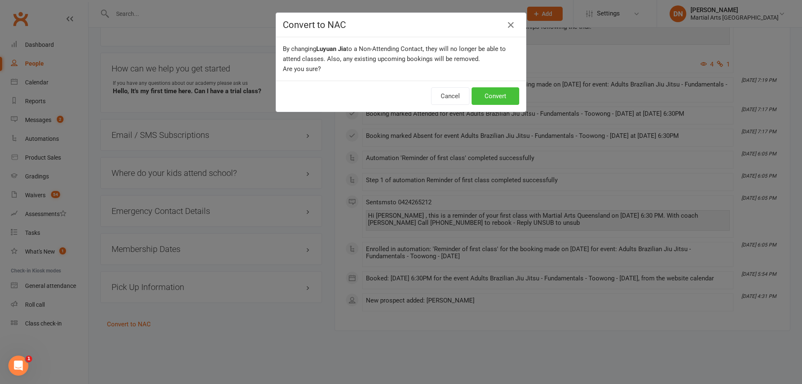
click at [492, 97] on button "Convert" at bounding box center [496, 96] width 48 height 18
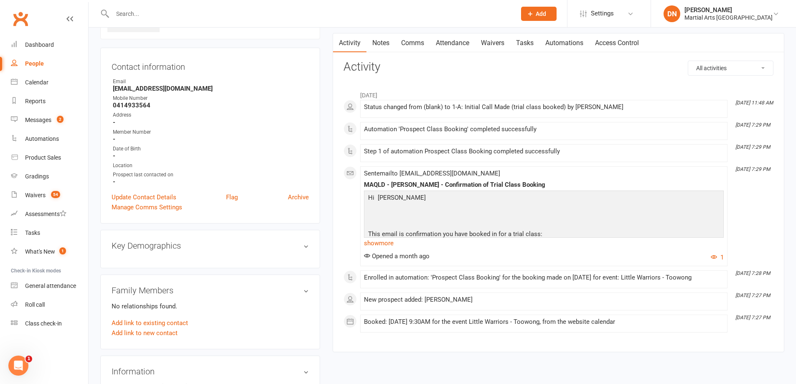
scroll to position [112, 0]
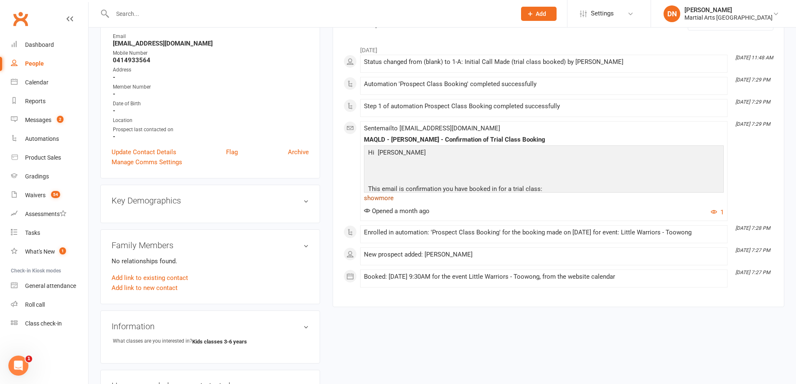
click at [381, 202] on link "show more" at bounding box center [544, 198] width 360 height 12
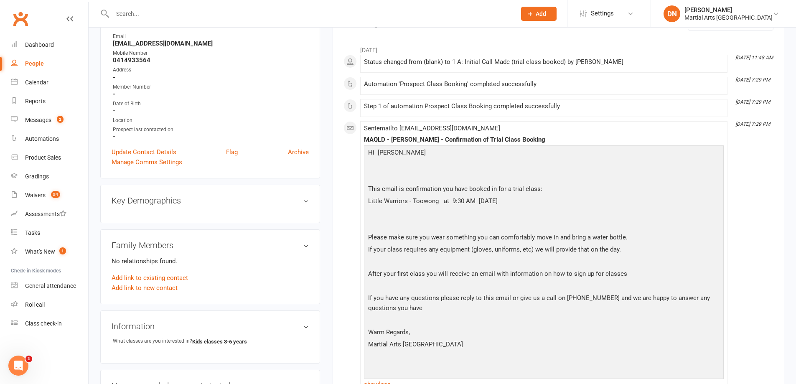
drag, startPoint x: 440, startPoint y: 199, endPoint x: 541, endPoint y: 197, distance: 101.1
click at [541, 197] on p "Little Warriors - Toowong at 9:30 AM on October 11, 2025" at bounding box center [543, 202] width 355 height 12
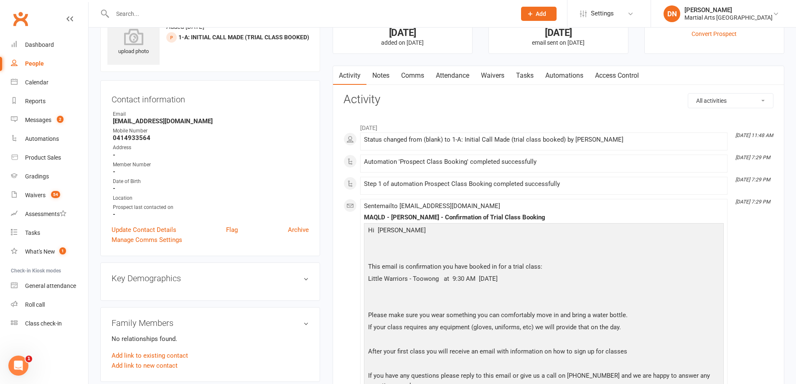
scroll to position [0, 0]
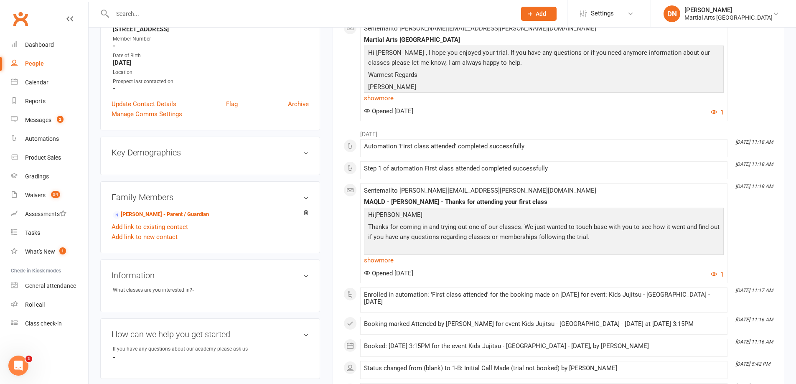
scroll to position [223, 0]
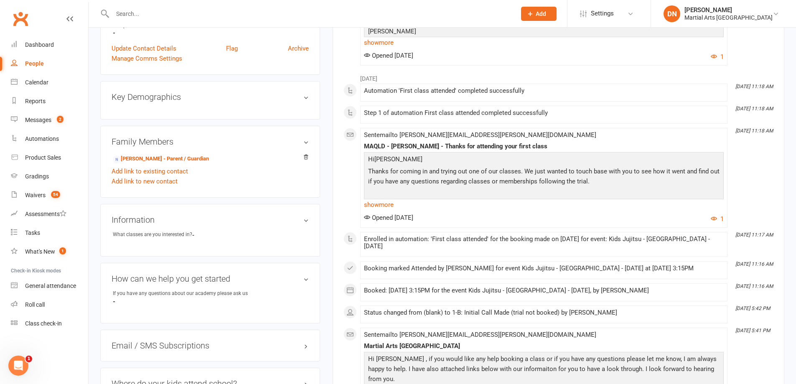
click at [609, 107] on li "Aug 25, 11:18 AM Step 1 of automation First class attended completed successful…" at bounding box center [543, 115] width 367 height 18
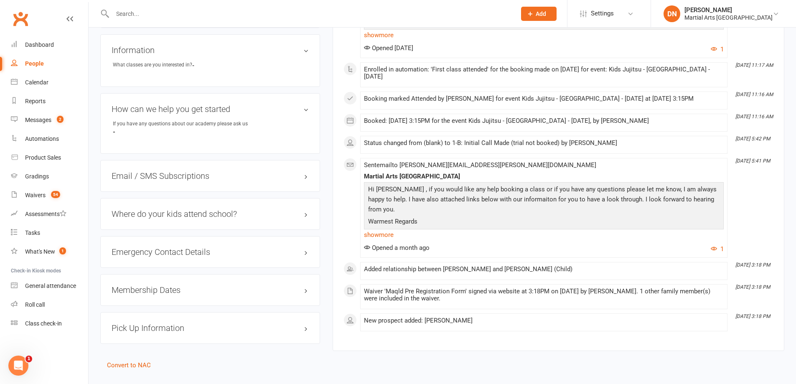
scroll to position [412, 0]
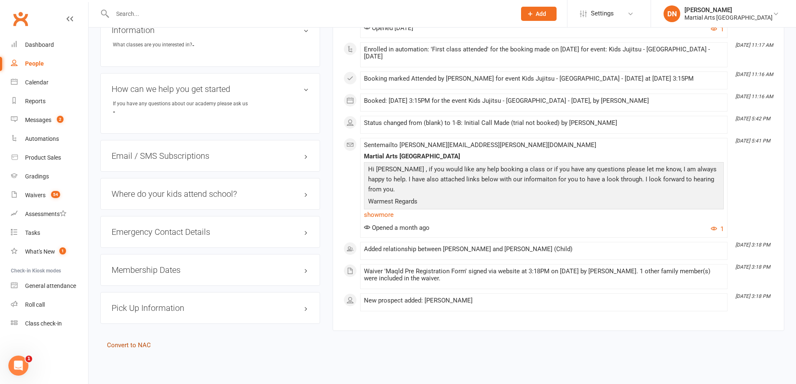
click at [127, 341] on link "Convert to NAC" at bounding box center [129, 345] width 44 height 8
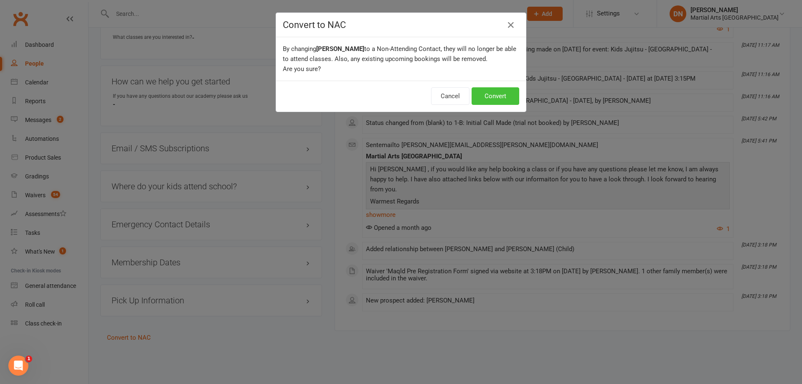
click at [482, 91] on button "Convert" at bounding box center [496, 96] width 48 height 18
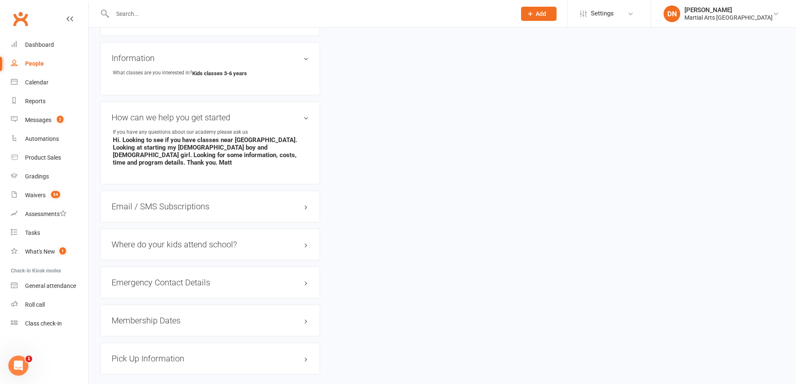
scroll to position [422, 0]
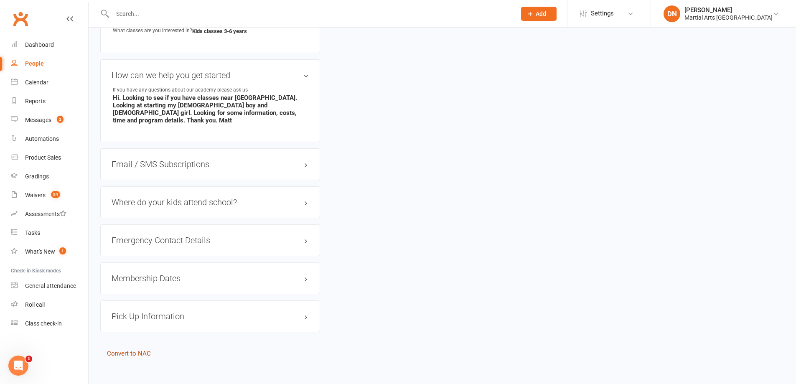
click at [141, 350] on link "Convert to NAC" at bounding box center [129, 354] width 44 height 8
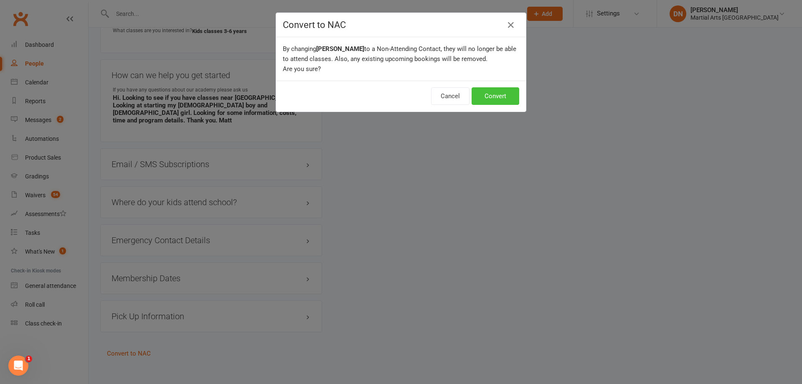
click at [476, 98] on button "Convert" at bounding box center [496, 96] width 48 height 18
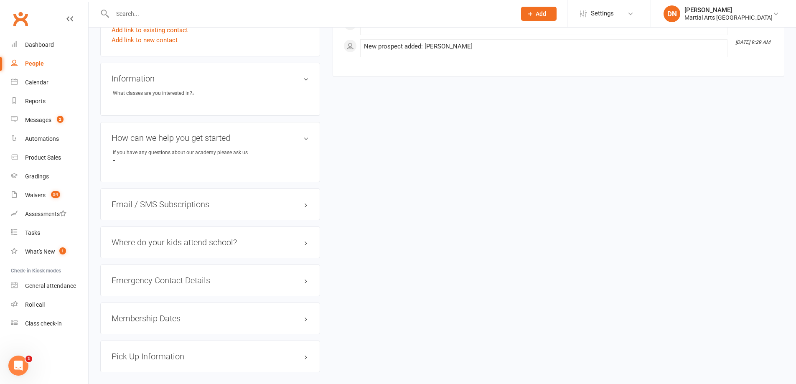
scroll to position [390, 0]
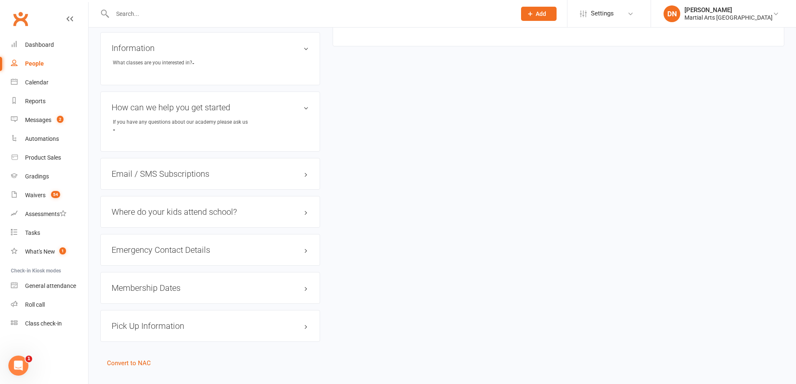
click at [129, 367] on aside "upload photo [PERSON_NAME] Added [DATE] 1-B: Initial Call Made (trial not booke…" at bounding box center [210, 9] width 220 height 718
click at [129, 364] on link "Convert to NAC" at bounding box center [129, 363] width 44 height 8
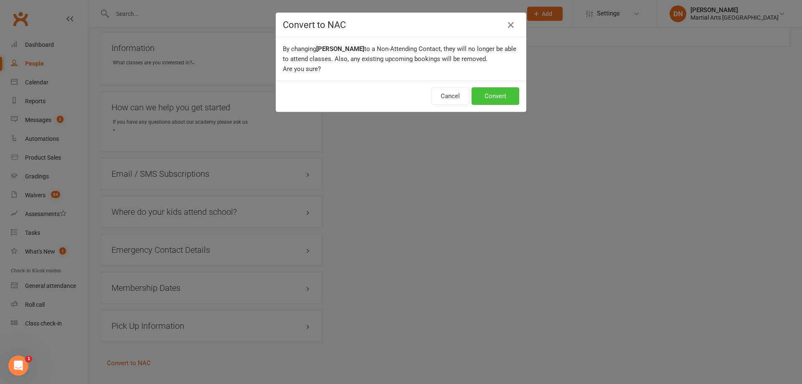
click at [503, 95] on button "Convert" at bounding box center [496, 96] width 48 height 18
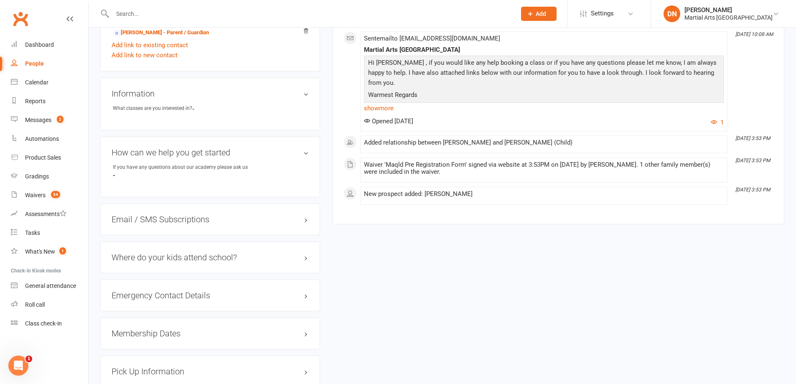
scroll to position [404, 0]
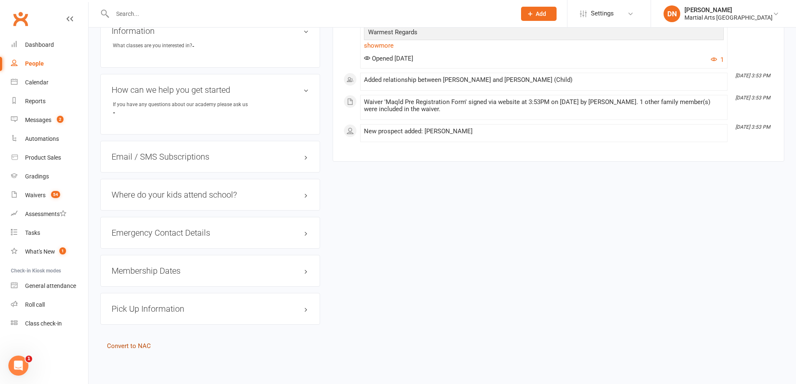
click at [128, 343] on link "Convert to NAC" at bounding box center [129, 346] width 44 height 8
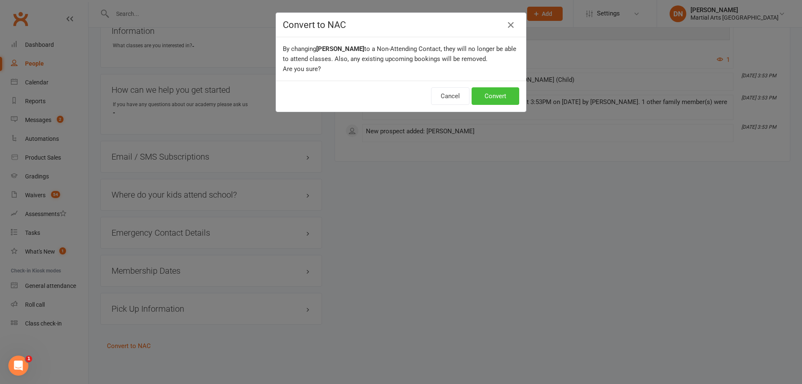
click at [502, 101] on button "Convert" at bounding box center [496, 96] width 48 height 18
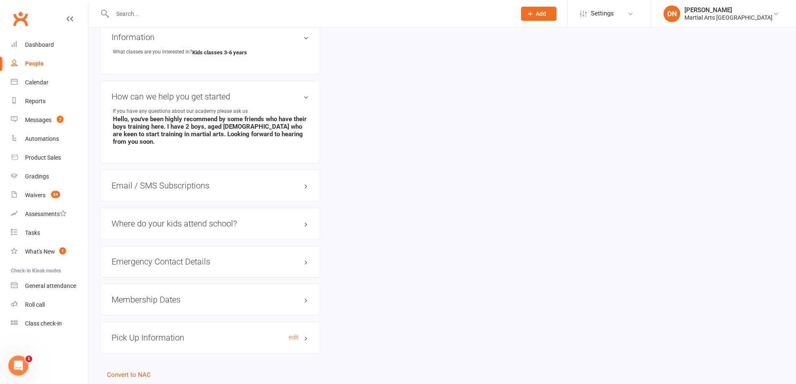
scroll to position [422, 0]
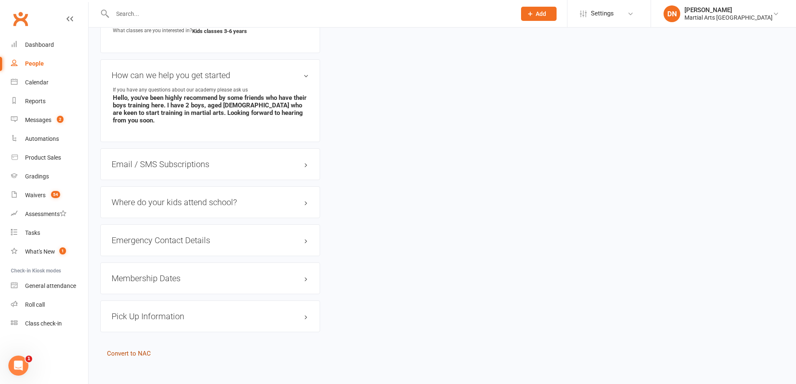
click at [136, 350] on link "Convert to NAC" at bounding box center [129, 354] width 44 height 8
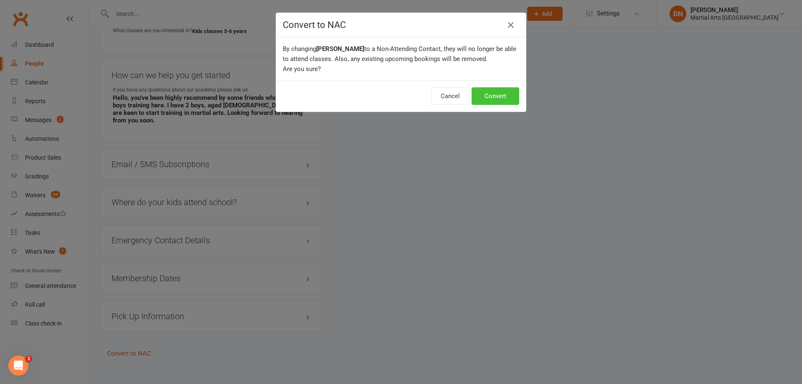
click at [485, 98] on button "Convert" at bounding box center [496, 96] width 48 height 18
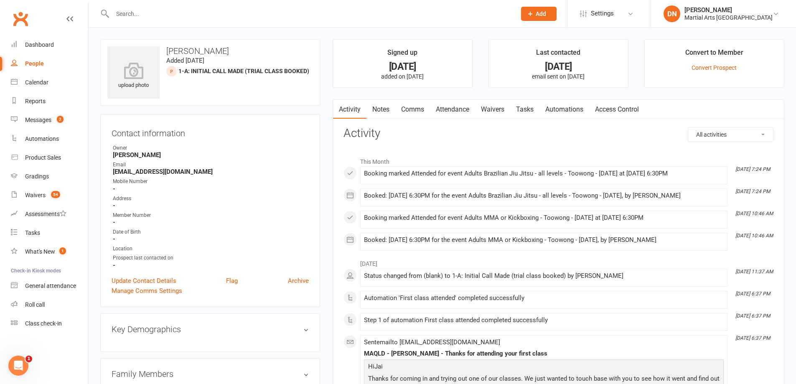
click at [406, 114] on link "Comms" at bounding box center [412, 109] width 35 height 19
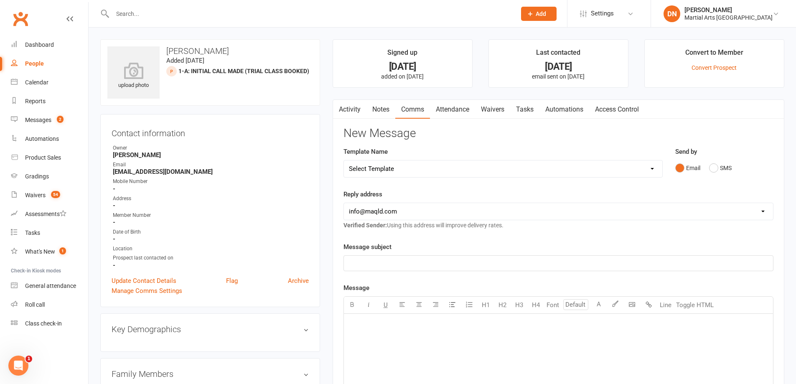
click at [651, 167] on select "Select Template [Email] Black Belt 1st degree [Email] Bushido Seminar [Email] K…" at bounding box center [503, 168] width 318 height 17
select select "10"
click at [344, 160] on select "Select Template [Email] Black Belt 1st degree [Email] Bushido Seminar [Email] K…" at bounding box center [503, 168] width 318 height 17
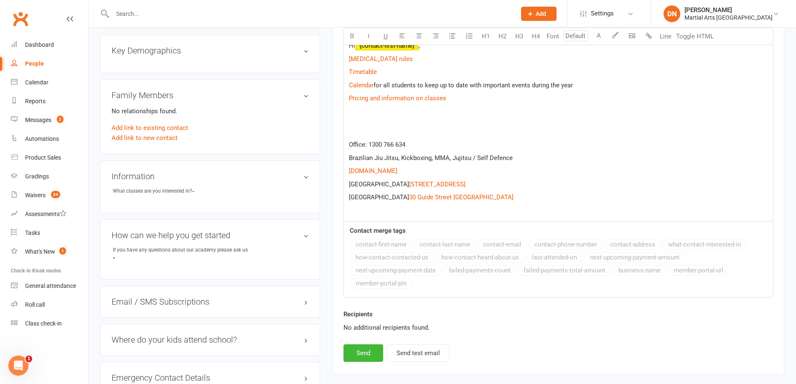
scroll to position [223, 0]
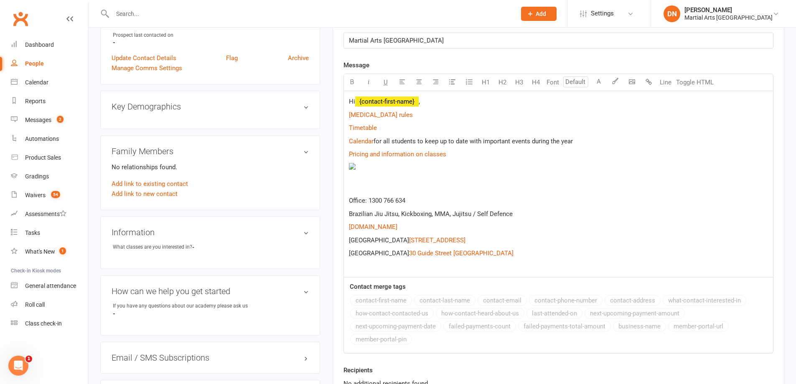
click at [436, 103] on p "Hi ﻿ {contact-first-name} ," at bounding box center [558, 101] width 419 height 10
click at [435, 101] on p "Hi ﻿ {contact-first-name} ," at bounding box center [558, 101] width 419 height 10
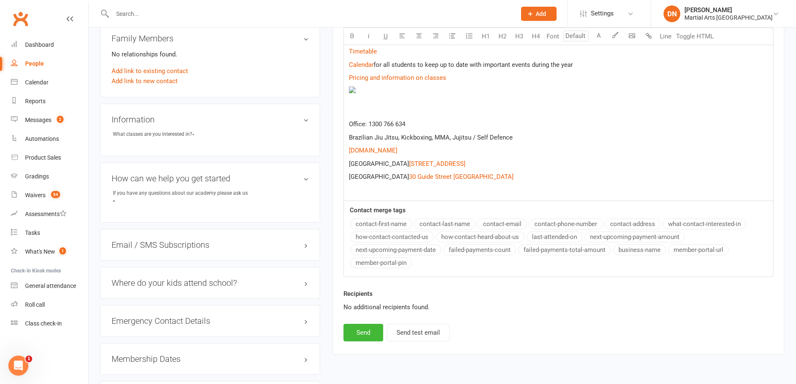
scroll to position [424, 0]
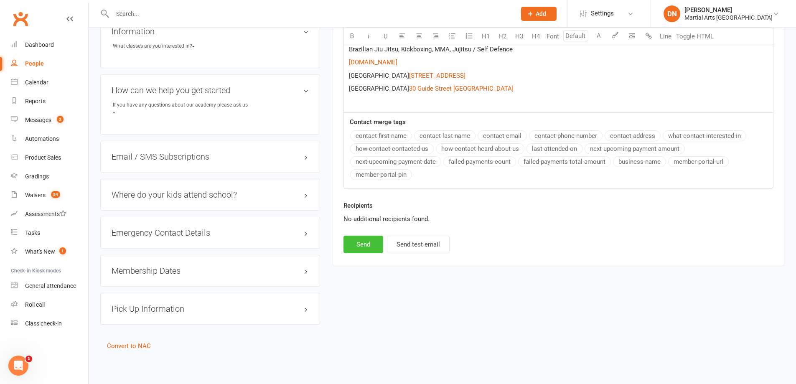
click at [367, 246] on button "Send" at bounding box center [363, 245] width 40 height 18
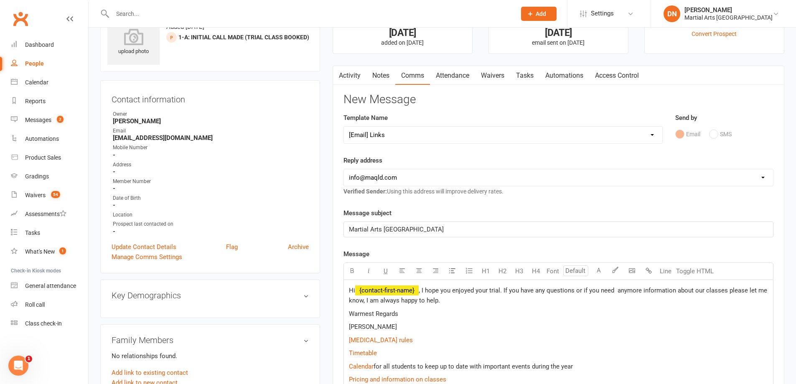
select select
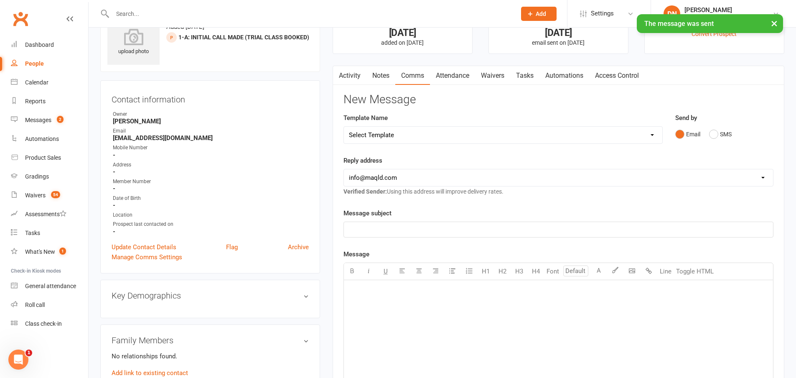
click at [384, 77] on link "Notes" at bounding box center [380, 75] width 29 height 19
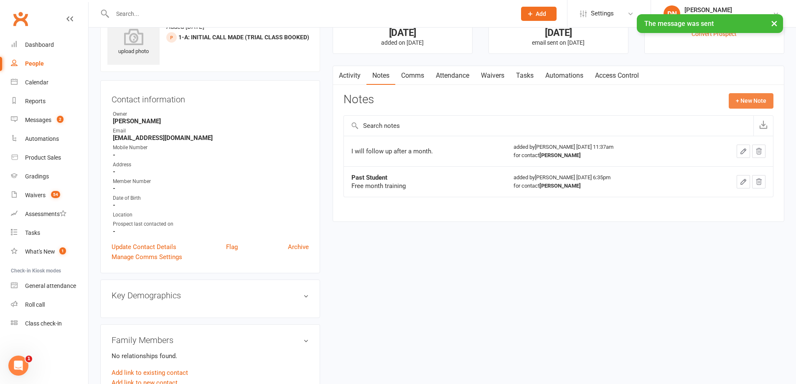
click at [738, 96] on button "+ New Note" at bounding box center [750, 100] width 45 height 15
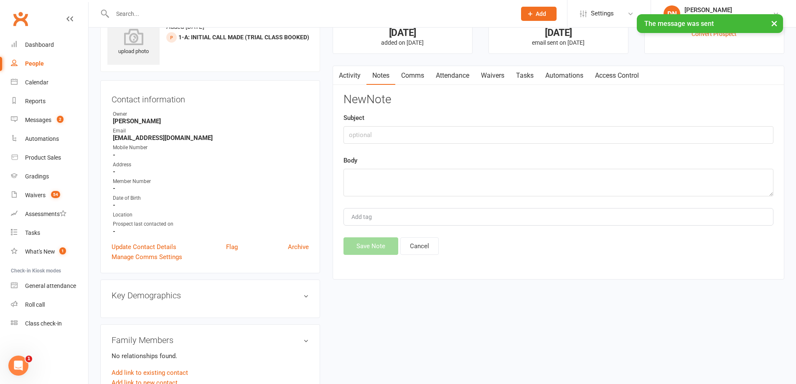
click at [547, 123] on div "Subject" at bounding box center [558, 128] width 430 height 31
drag, startPoint x: 395, startPoint y: 73, endPoint x: 330, endPoint y: 62, distance: 66.5
click at [395, 73] on link "Notes" at bounding box center [380, 75] width 29 height 19
click at [327, 62] on main "Signed up 20 days ago added on 27 Aug 2025 Last contacted 20 days ago email sen…" at bounding box center [558, 146] width 464 height 282
click at [344, 77] on link "Activity" at bounding box center [349, 75] width 33 height 19
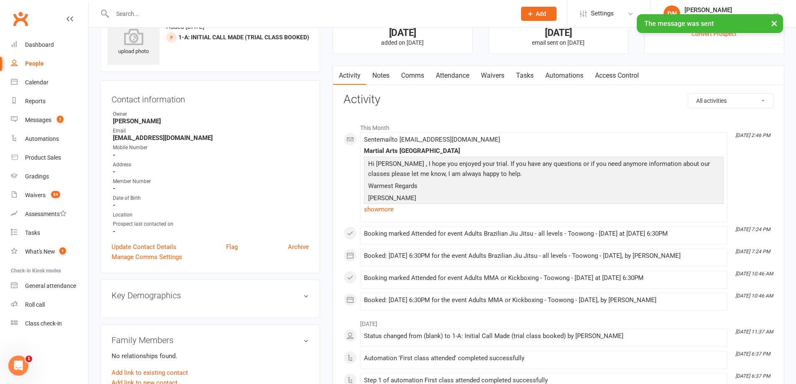
click at [385, 74] on link "Notes" at bounding box center [380, 75] width 29 height 19
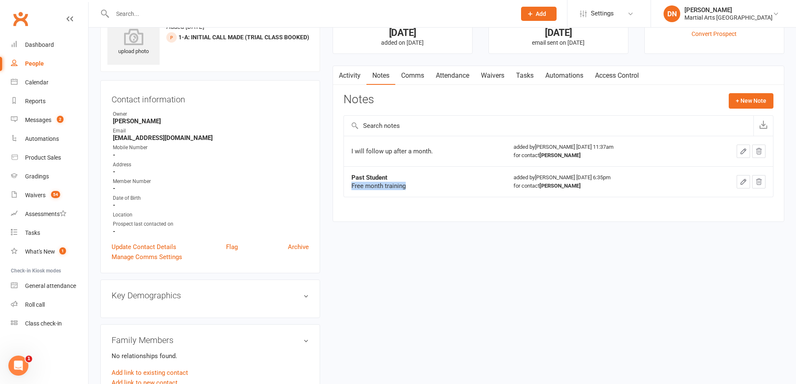
drag, startPoint x: 350, startPoint y: 183, endPoint x: 426, endPoint y: 186, distance: 76.1
click at [426, 186] on td "Past Student Free month training" at bounding box center [425, 181] width 162 height 30
drag, startPoint x: 350, startPoint y: 143, endPoint x: 445, endPoint y: 156, distance: 95.7
click at [445, 156] on td "I will follow up after a month." at bounding box center [425, 151] width 162 height 30
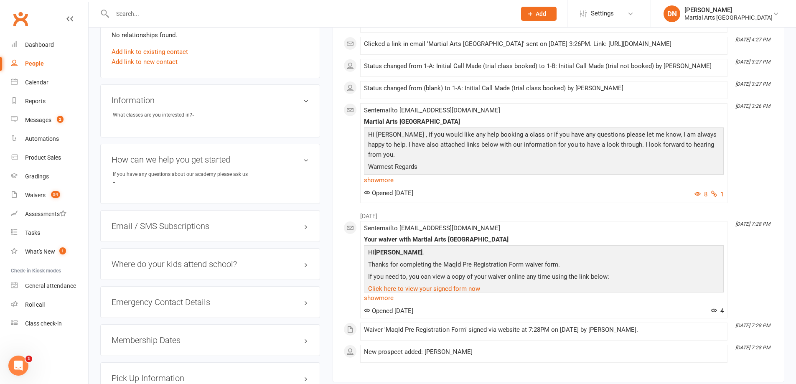
scroll to position [407, 0]
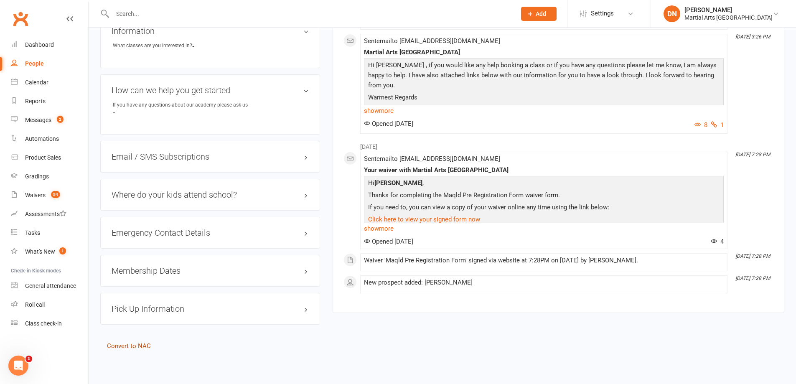
click at [130, 348] on link "Convert to NAC" at bounding box center [129, 346] width 44 height 8
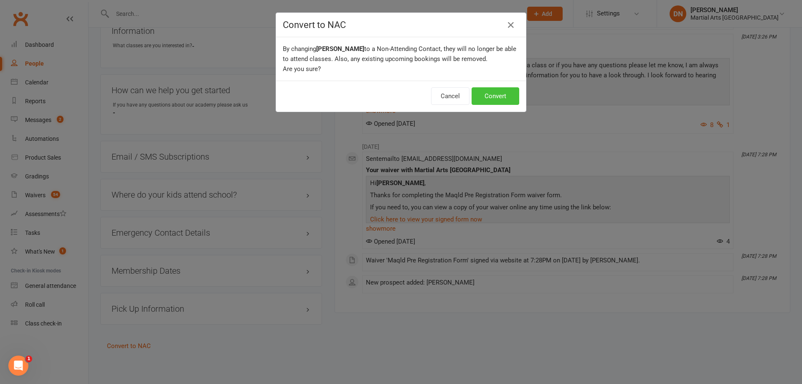
click at [488, 94] on button "Convert" at bounding box center [496, 96] width 48 height 18
